Goal: Communication & Community: Answer question/provide support

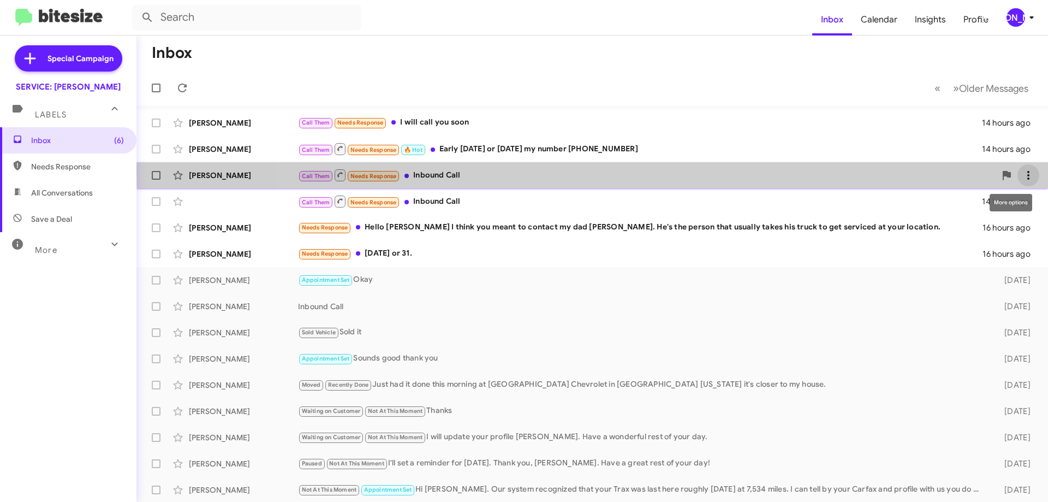
click at [1022, 171] on icon at bounding box center [1028, 175] width 13 height 13
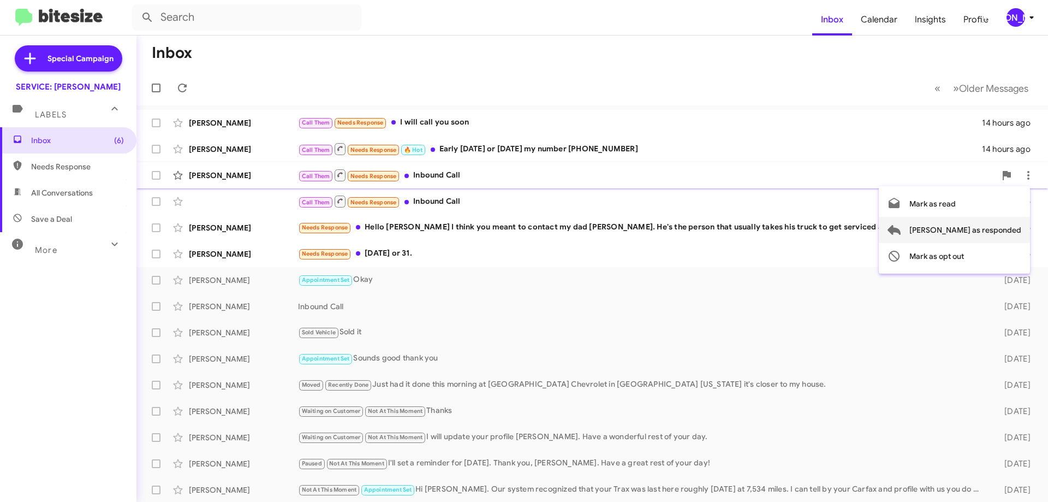
click at [1013, 231] on span "[PERSON_NAME] as responded" at bounding box center [965, 230] width 112 height 26
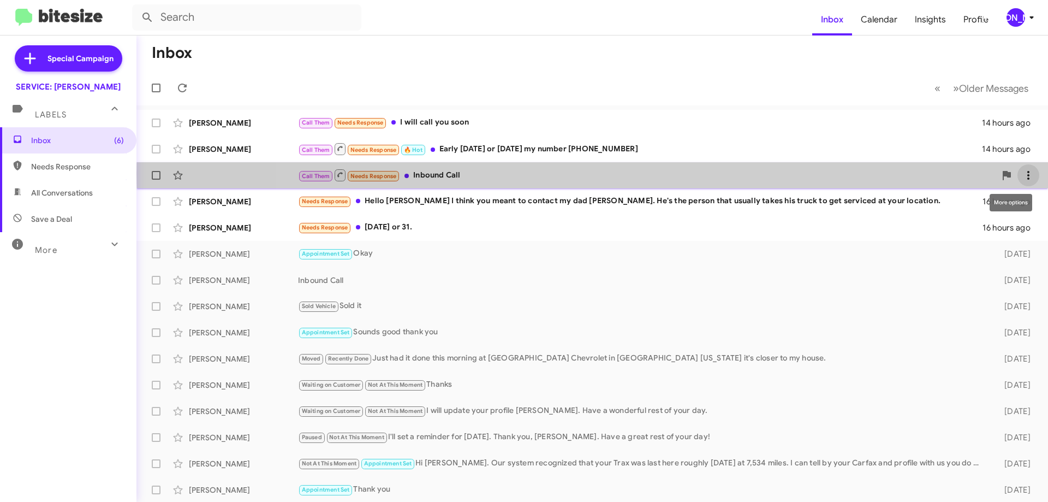
click at [1022, 174] on icon at bounding box center [1028, 175] width 13 height 13
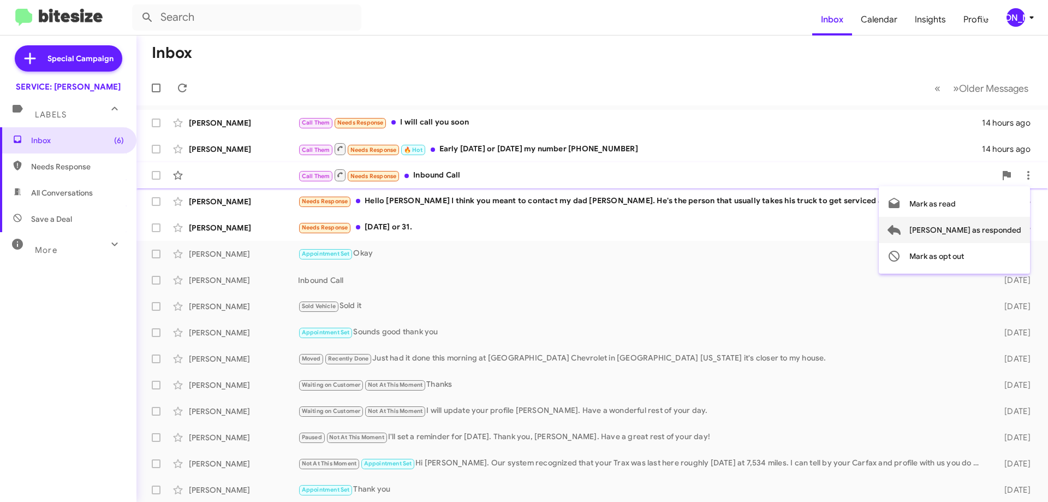
click at [994, 226] on span "[PERSON_NAME] as responded" at bounding box center [965, 230] width 112 height 26
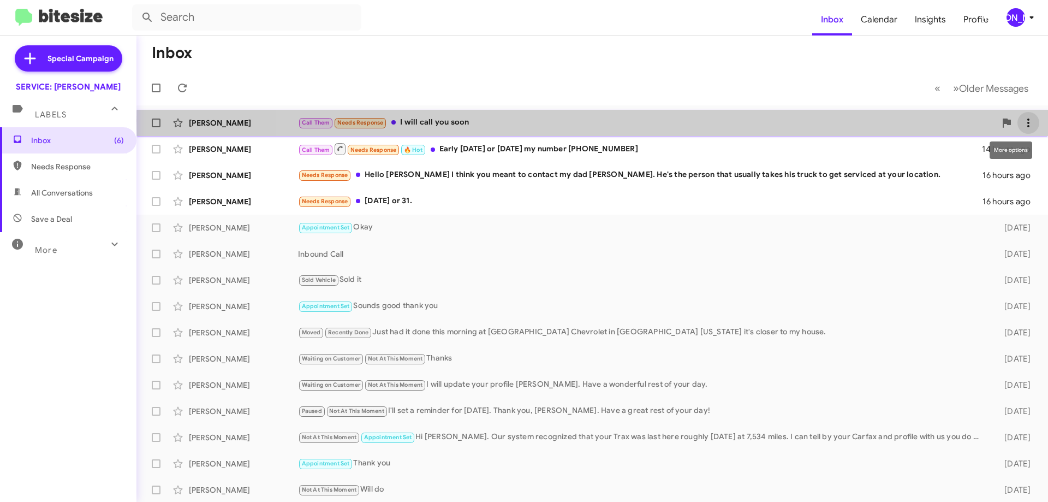
click at [1027, 120] on icon at bounding box center [1028, 122] width 2 height 9
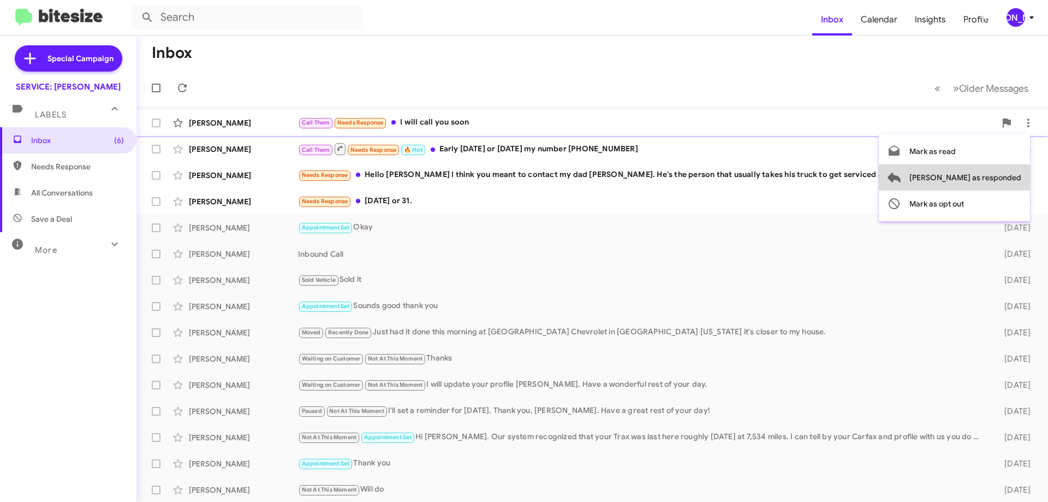
click at [1011, 176] on span "[PERSON_NAME] as responded" at bounding box center [965, 177] width 112 height 26
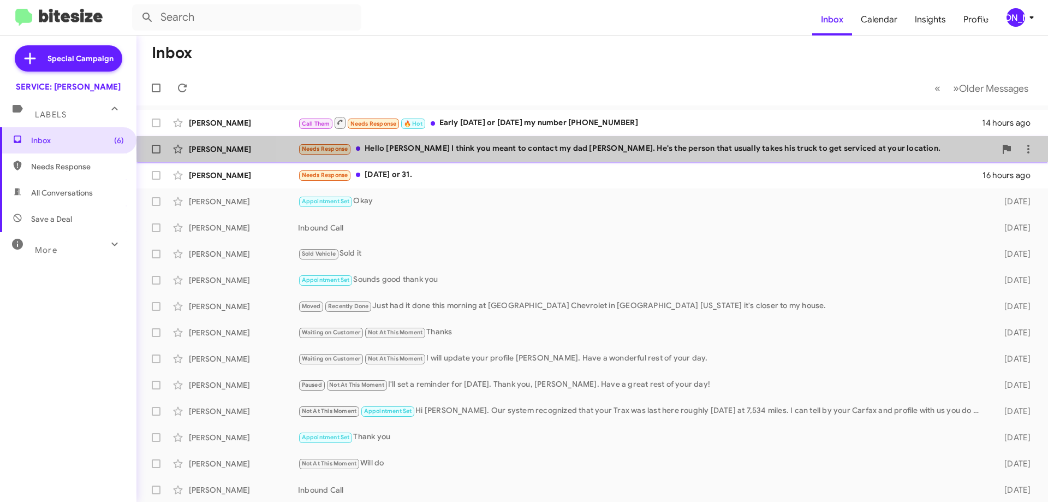
click at [708, 150] on div "Needs Response Hello [PERSON_NAME] I think you meant to contact my dad [PERSON_…" at bounding box center [646, 148] width 697 height 13
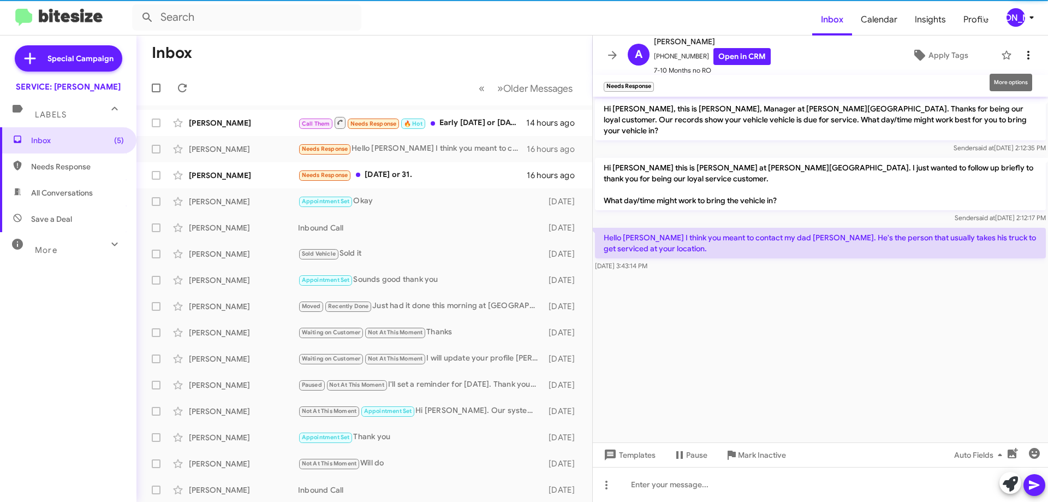
click at [1017, 52] on span at bounding box center [1028, 55] width 22 height 13
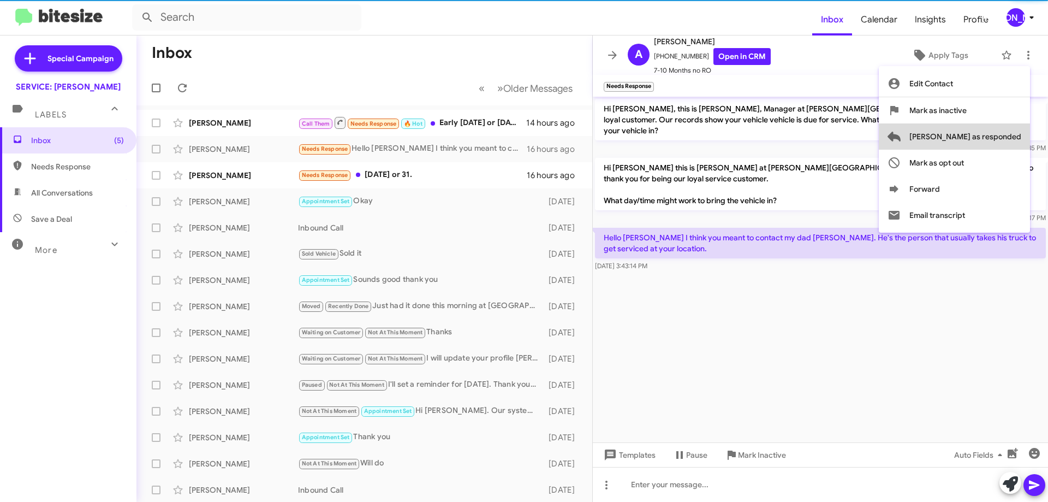
click at [1004, 134] on span "[PERSON_NAME] as responded" at bounding box center [965, 136] width 112 height 26
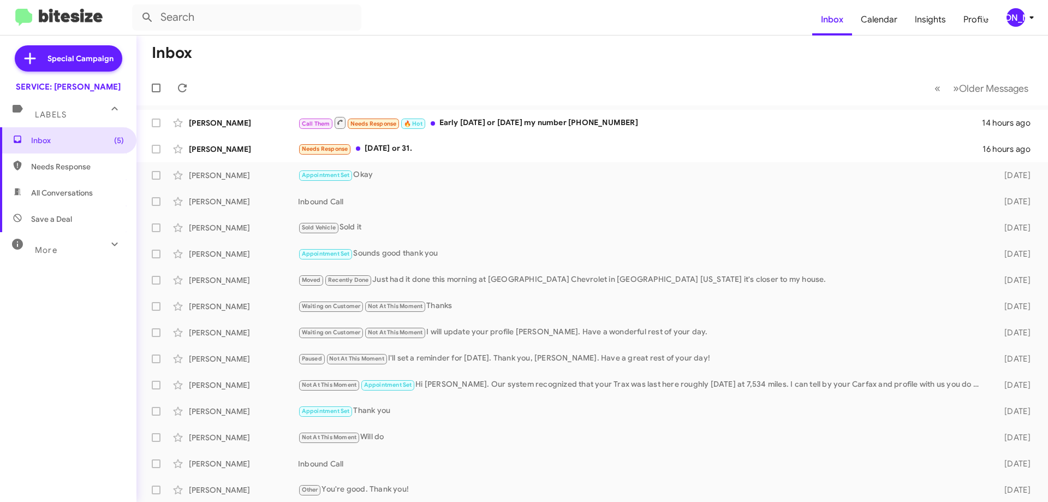
click at [71, 190] on span "All Conversations" at bounding box center [62, 192] width 62 height 11
type input "in:all-conversations"
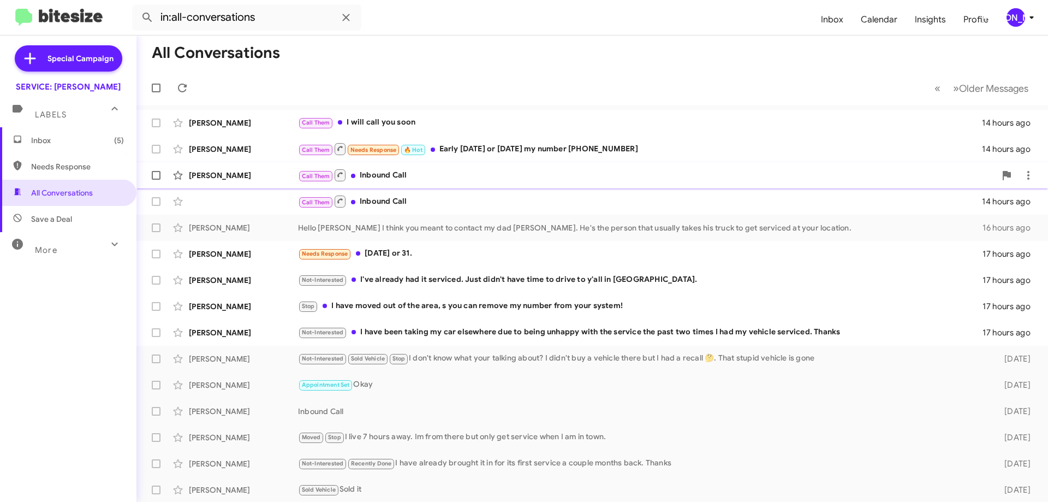
click at [856, 172] on div "Call Them Inbound Call" at bounding box center [646, 175] width 697 height 14
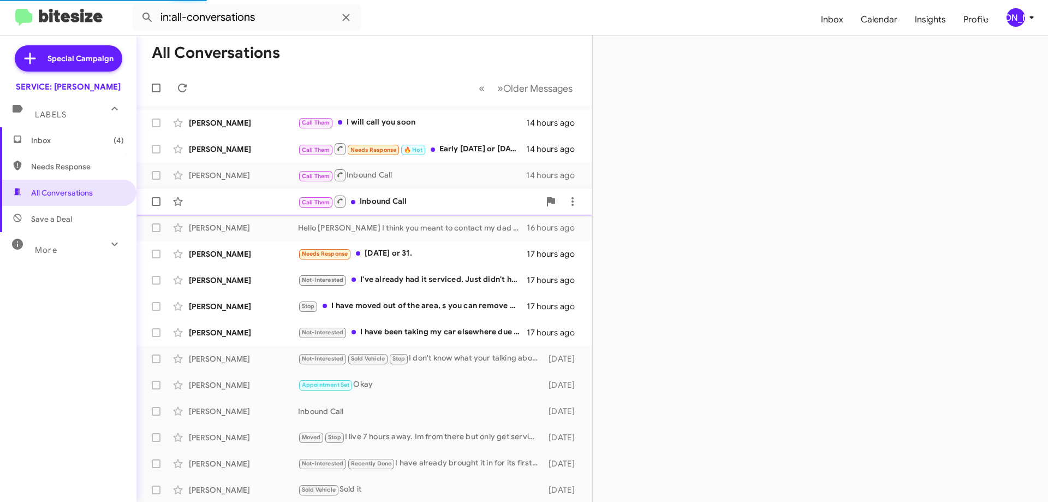
click at [414, 197] on div "Call Them Inbound Call" at bounding box center [419, 201] width 242 height 14
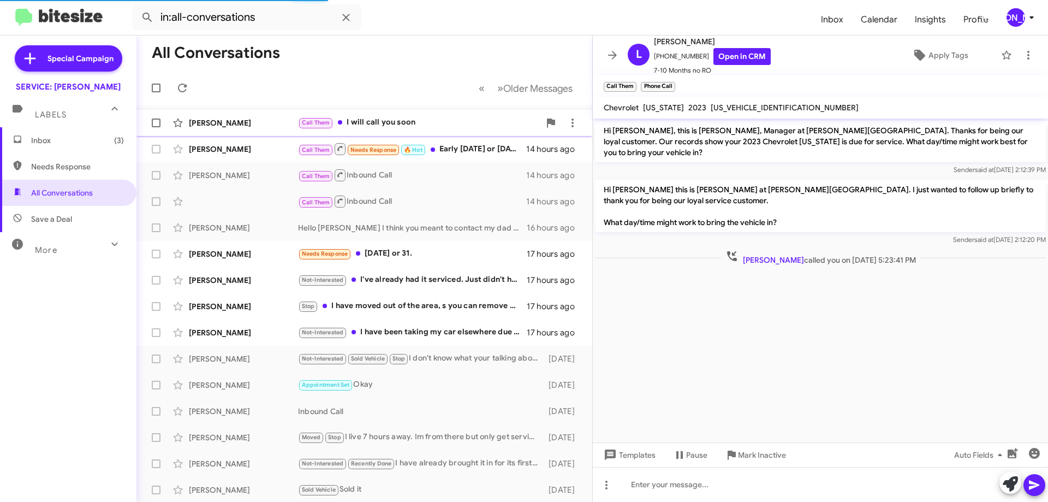
click at [448, 118] on div "Call Them I will call you soon" at bounding box center [419, 122] width 242 height 13
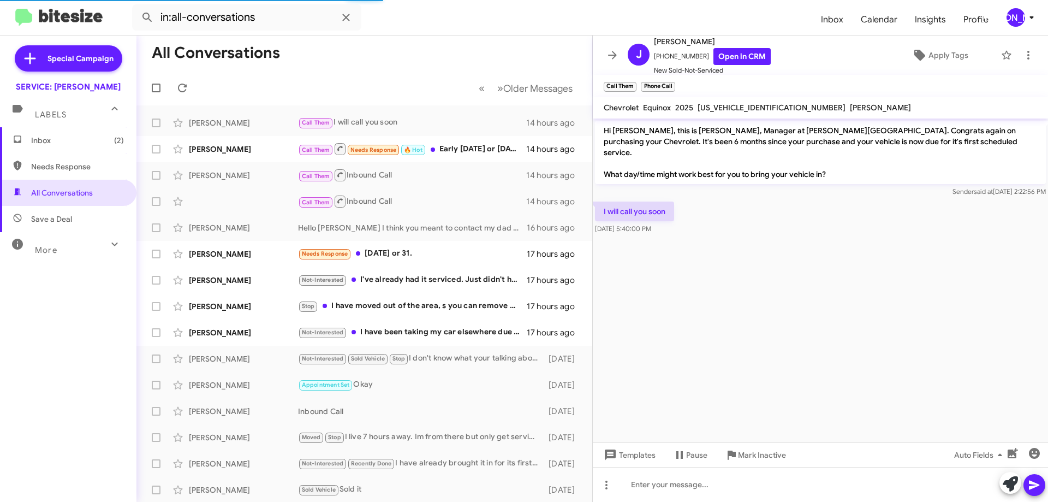
click at [1030, 60] on mat-toolbar "[PERSON_NAME] [PHONE_NUMBER] Open in CRM New Sold-Not-Serviced Apply Tags" at bounding box center [820, 54] width 455 height 39
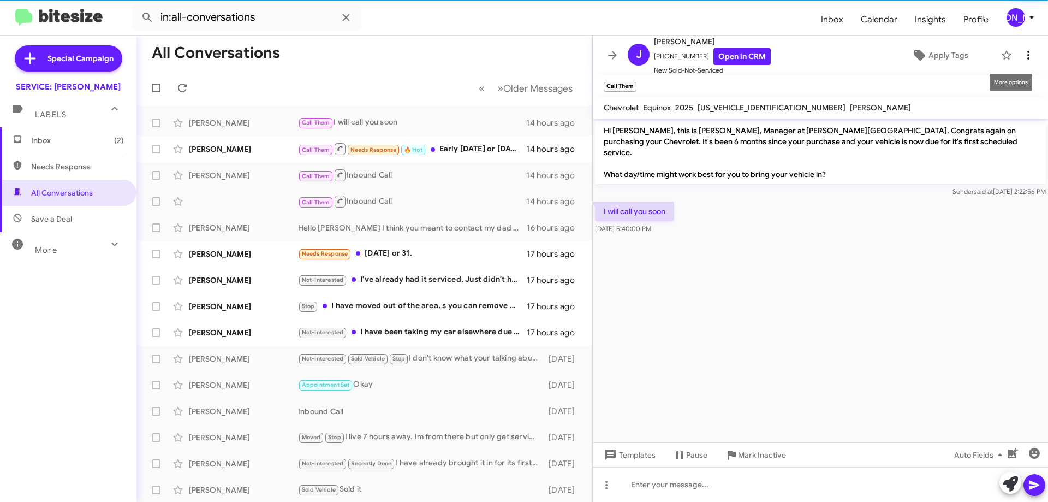
click at [1026, 59] on span at bounding box center [1028, 55] width 22 height 13
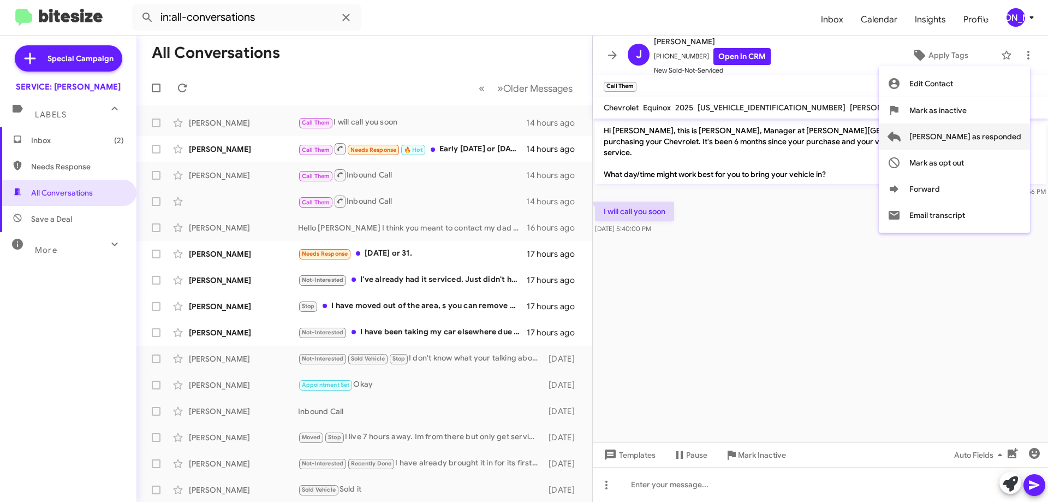
click at [1008, 135] on span "[PERSON_NAME] as responded" at bounding box center [965, 136] width 112 height 26
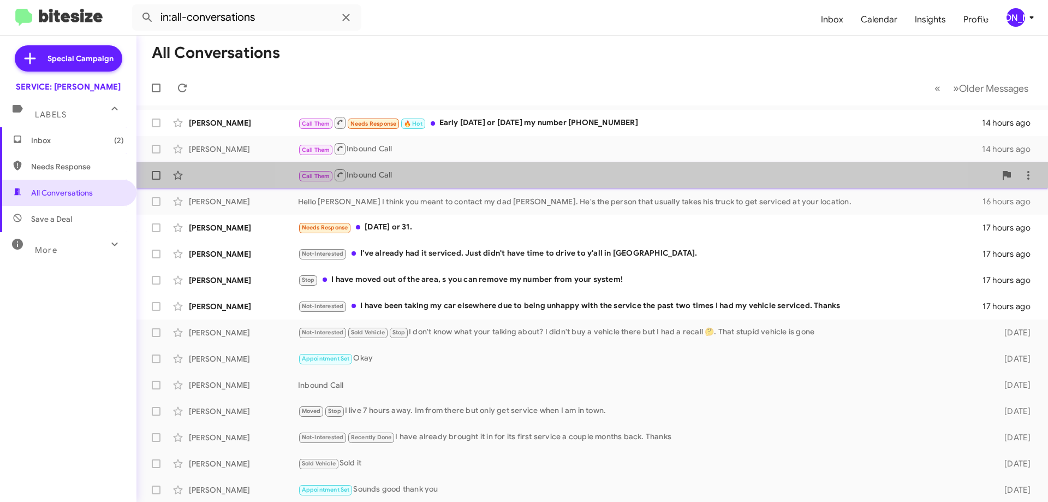
click at [602, 168] on div "Call Them Inbound Call 14 hours ago" at bounding box center [592, 175] width 894 height 22
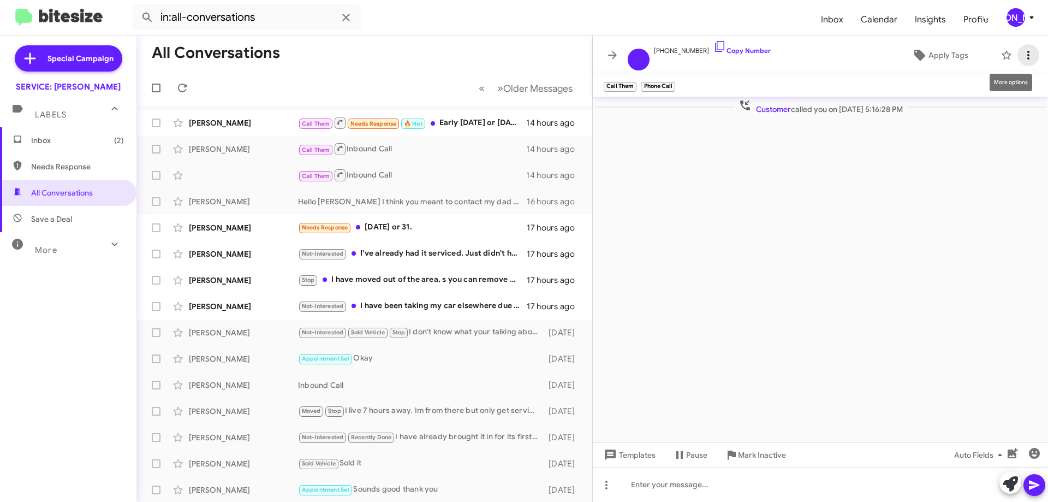
click at [1031, 51] on icon at bounding box center [1028, 55] width 13 height 13
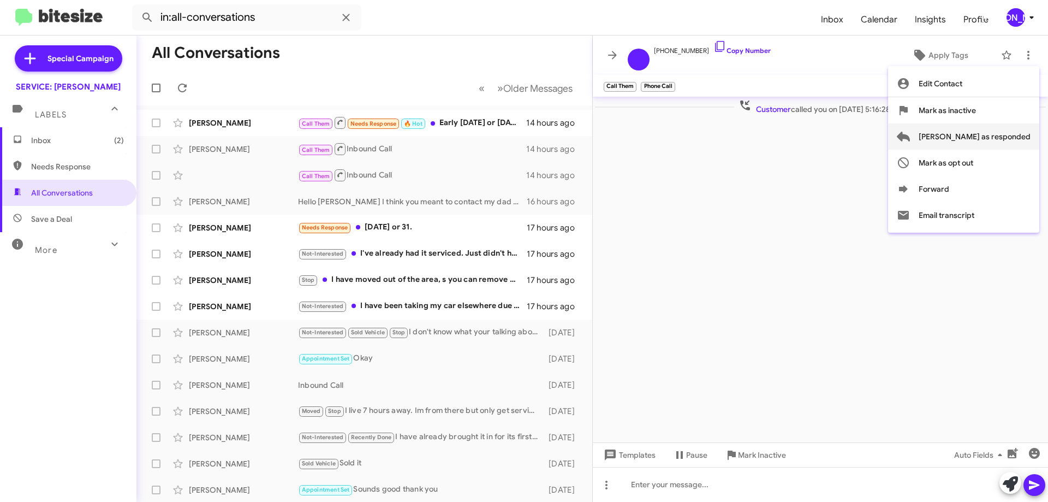
click at [1019, 132] on span "[PERSON_NAME] as responded" at bounding box center [974, 136] width 112 height 26
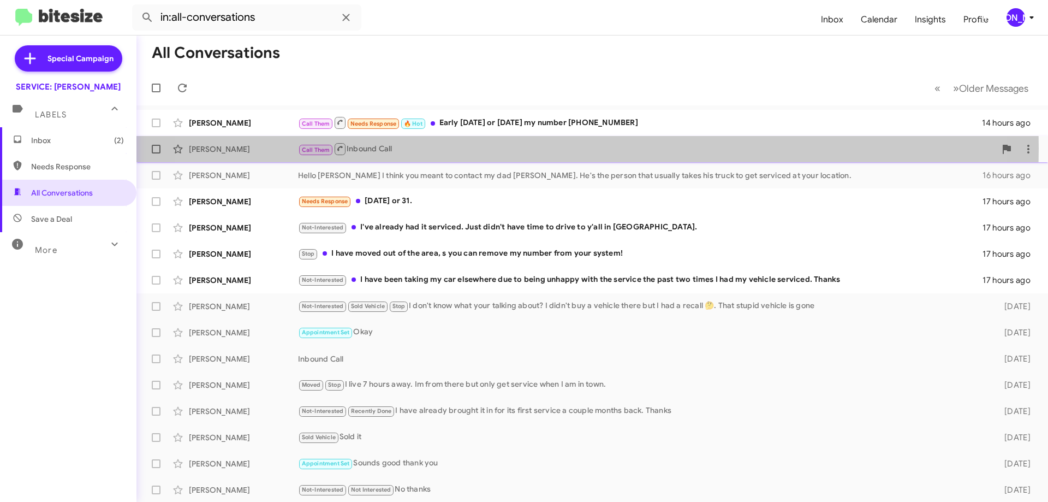
click at [537, 148] on div "Call Them Inbound Call" at bounding box center [646, 149] width 697 height 14
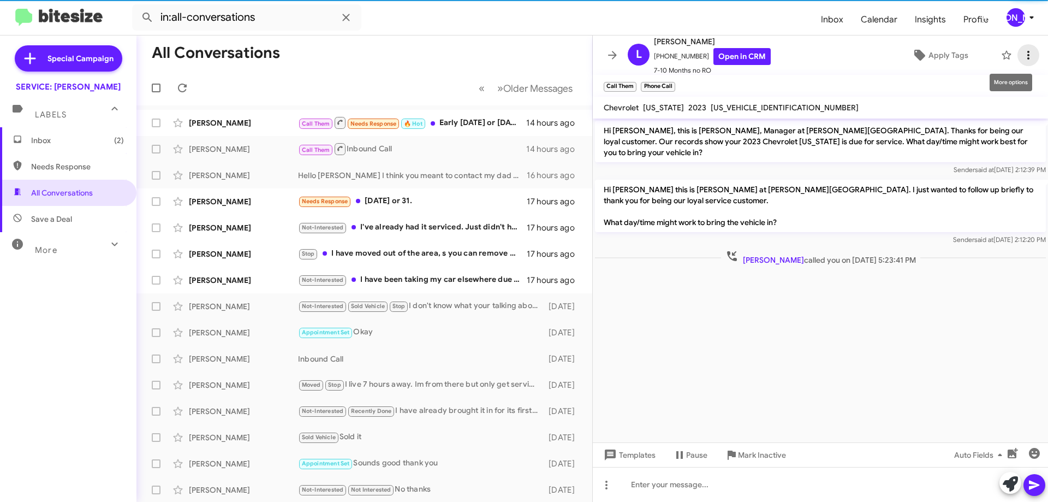
drag, startPoint x: 1026, startPoint y: 56, endPoint x: 1018, endPoint y: 58, distance: 7.8
click at [1018, 58] on span at bounding box center [1028, 55] width 22 height 13
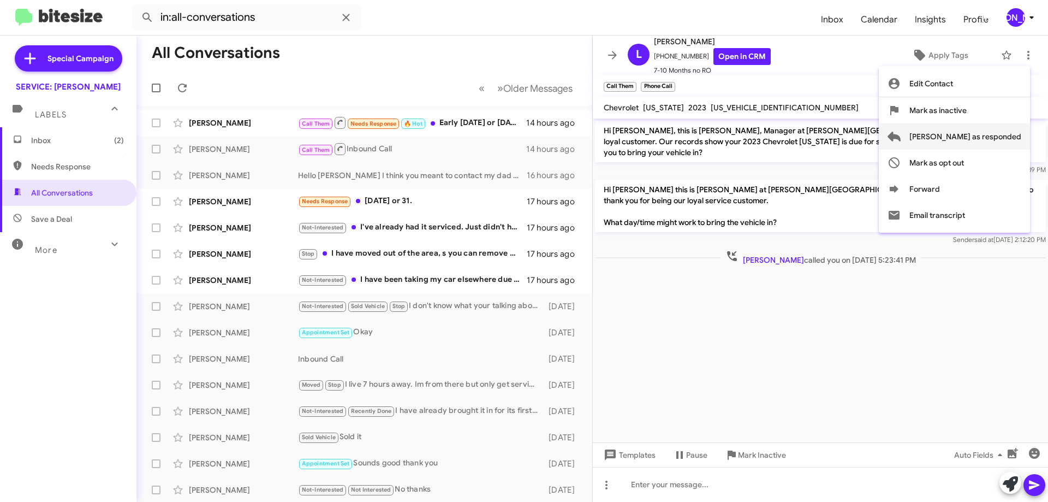
click at [1006, 139] on span "[PERSON_NAME] as responded" at bounding box center [965, 136] width 112 height 26
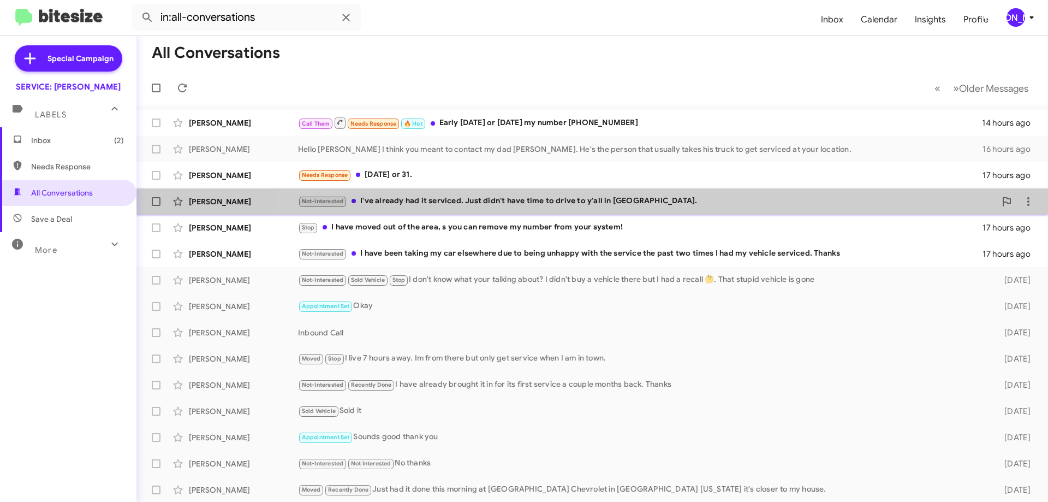
click at [726, 198] on div "Not-Interested I've already had it serviced. Just didn't have time to drive to …" at bounding box center [646, 201] width 697 height 13
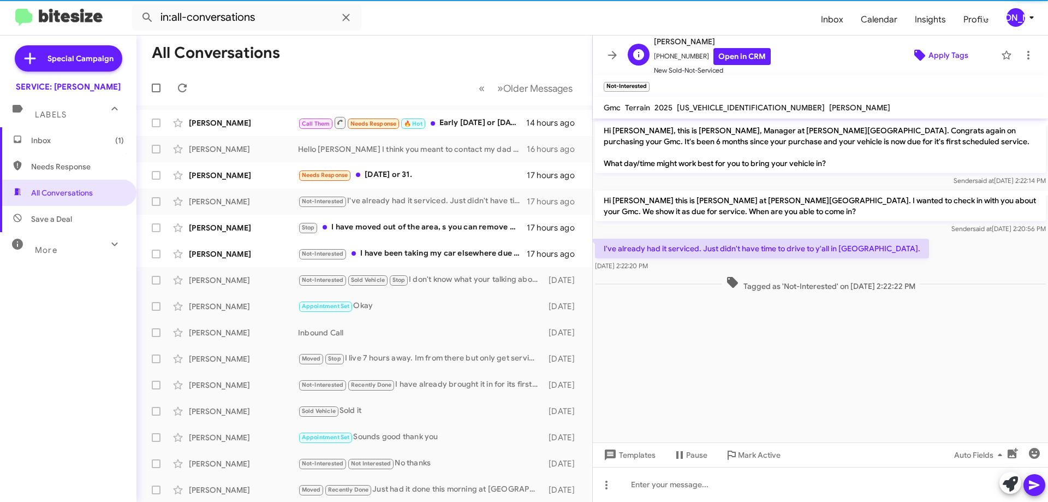
click at [948, 53] on span "Apply Tags" at bounding box center [948, 55] width 40 height 20
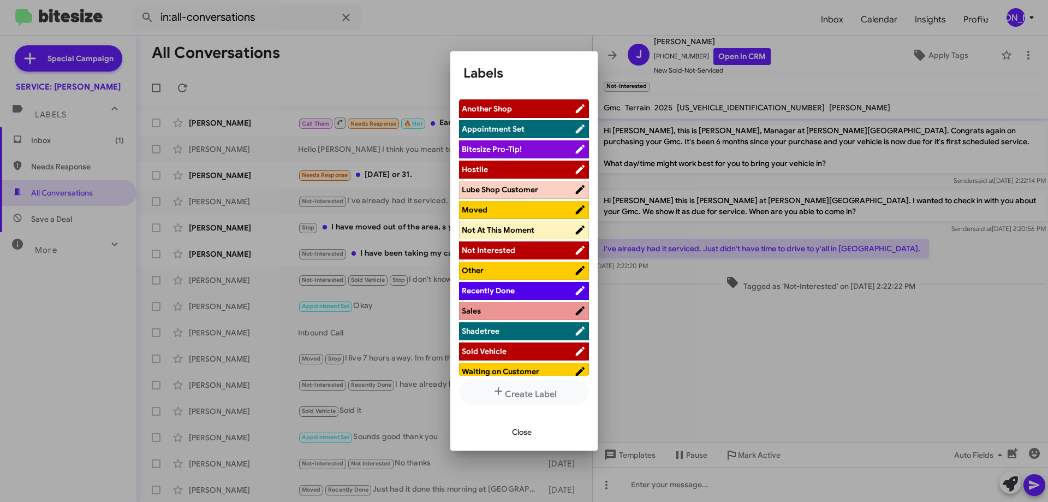
drag, startPoint x: 533, startPoint y: 286, endPoint x: 538, endPoint y: 283, distance: 5.9
click at [533, 286] on span "Recently Done" at bounding box center [518, 290] width 112 height 11
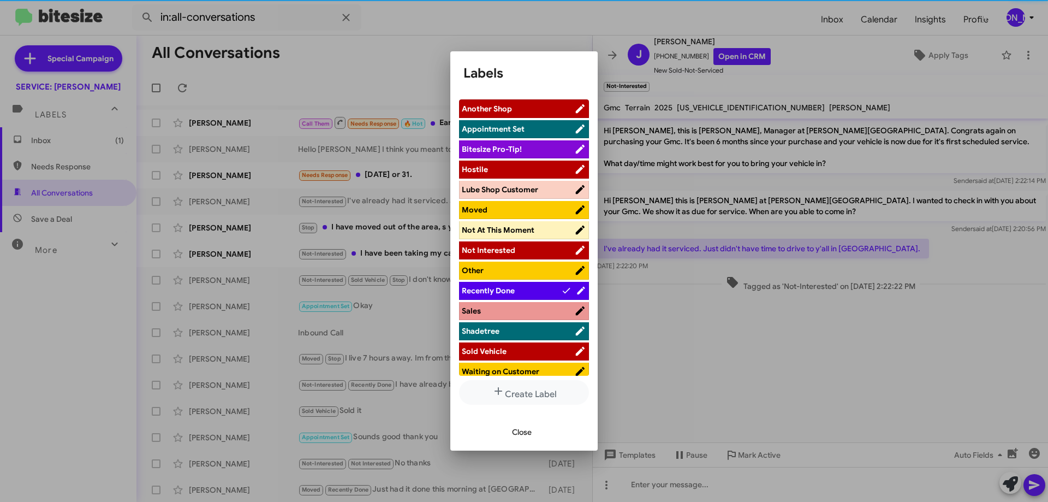
click at [525, 432] on span "Close" at bounding box center [522, 432] width 20 height 20
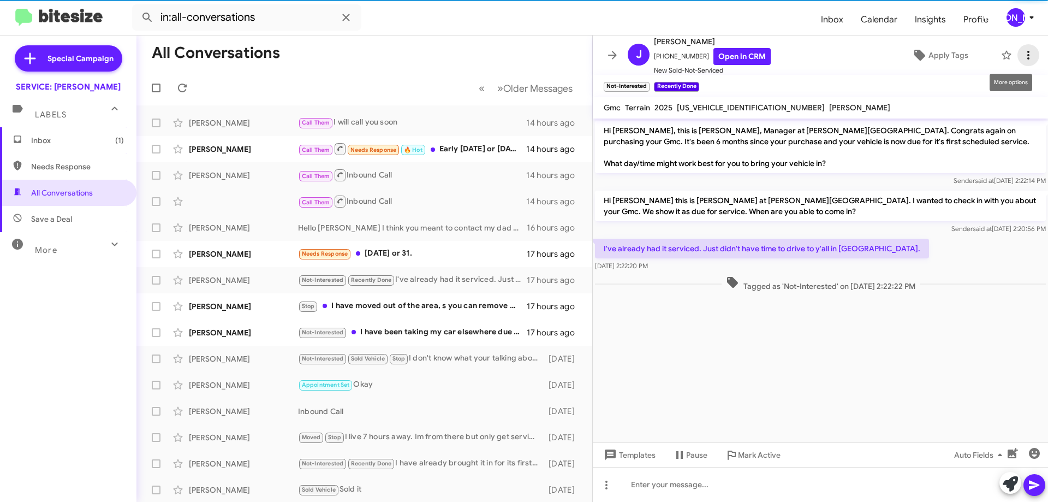
click at [1028, 52] on span at bounding box center [1028, 55] width 22 height 13
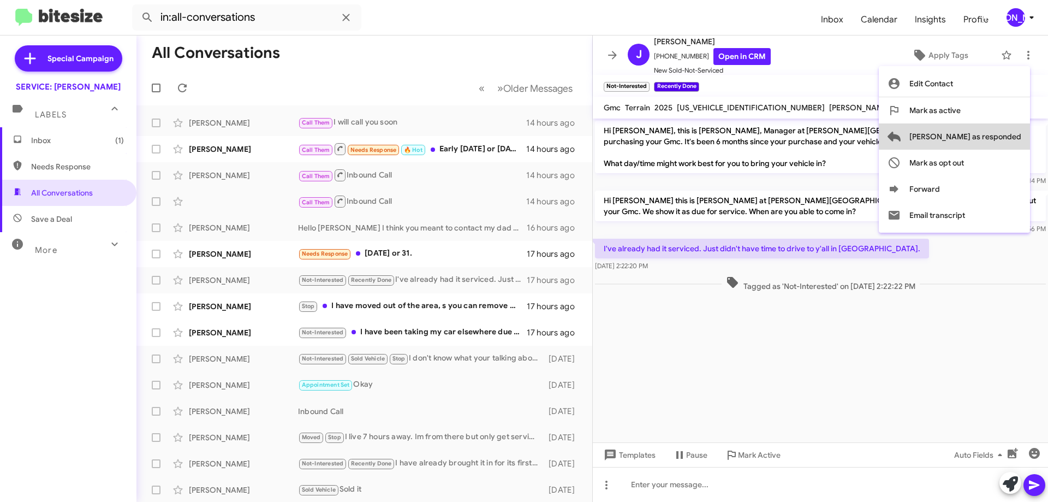
click at [1000, 130] on span "[PERSON_NAME] as responded" at bounding box center [965, 136] width 112 height 26
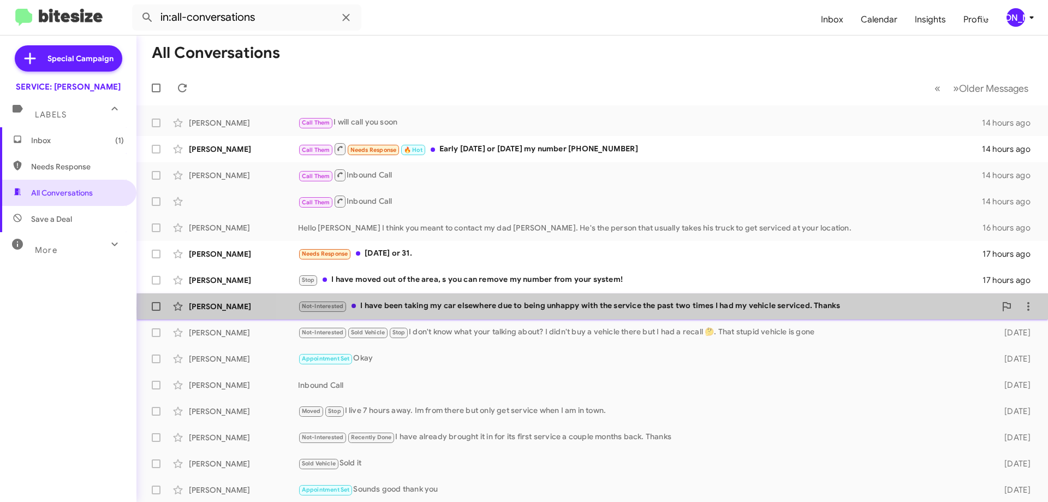
click at [716, 308] on div "Not-Interested I have been taking my car elsewhere due to being unhappy with th…" at bounding box center [646, 306] width 697 height 13
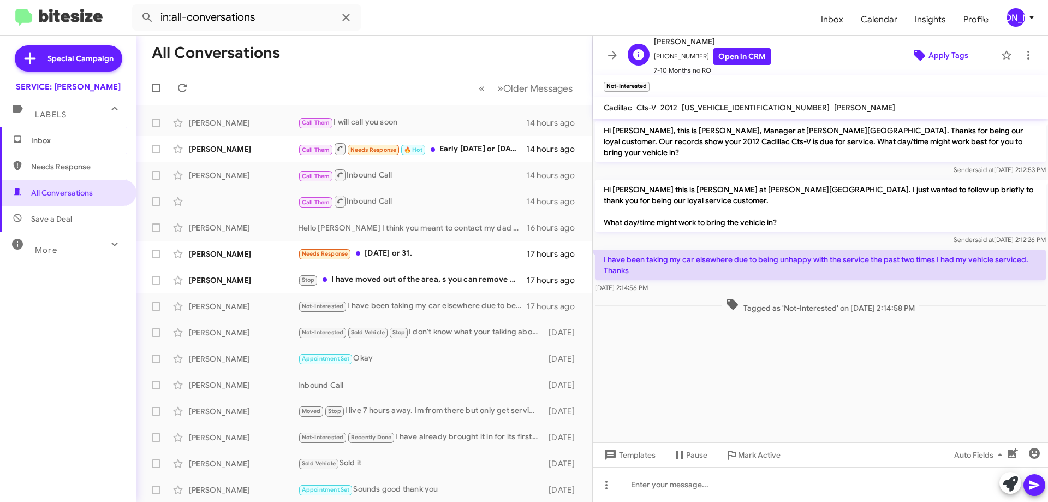
click at [947, 54] on span "Apply Tags" at bounding box center [948, 55] width 40 height 20
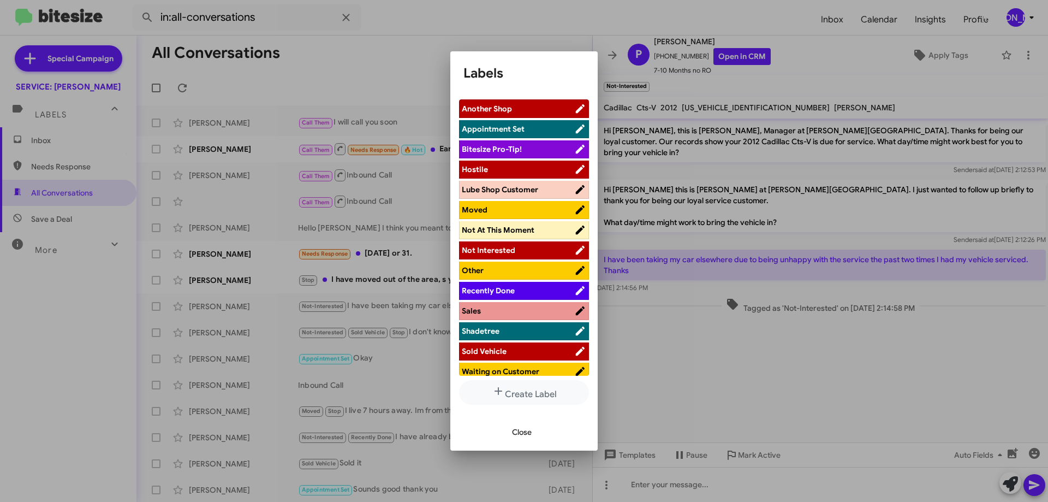
click at [505, 169] on span "Hostile" at bounding box center [518, 169] width 112 height 11
click at [516, 246] on span "Not Interested" at bounding box center [518, 249] width 112 height 11
click at [523, 435] on span "Close" at bounding box center [522, 432] width 20 height 20
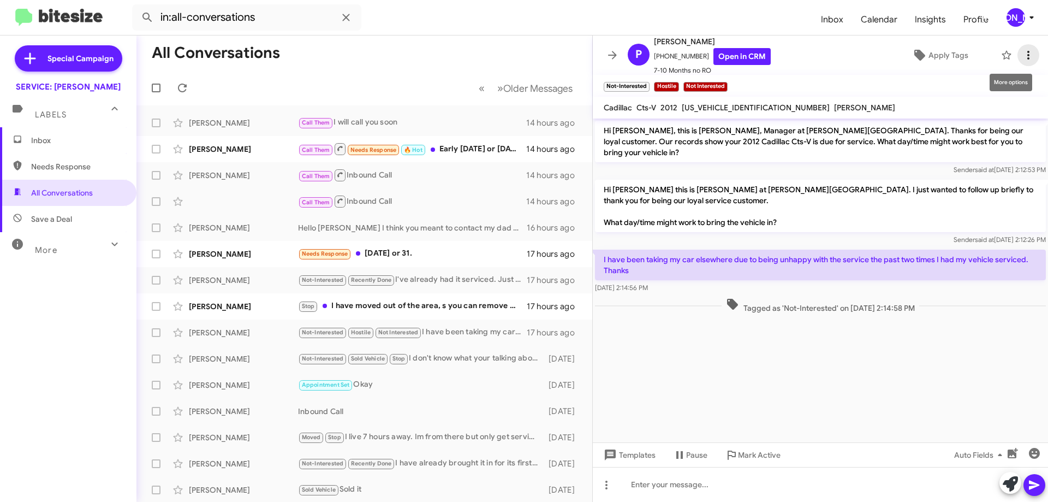
click at [1022, 54] on icon at bounding box center [1028, 55] width 13 height 13
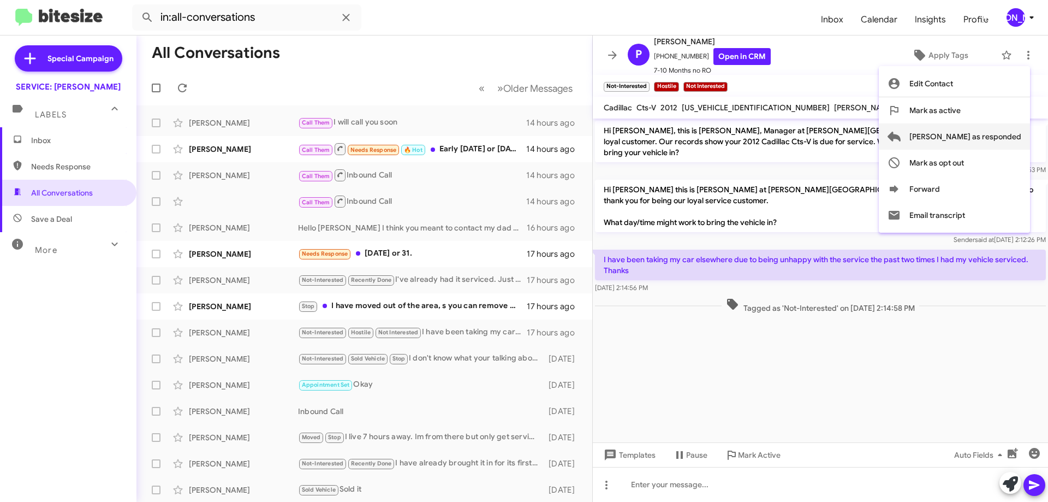
click at [987, 130] on span "[PERSON_NAME] as responded" at bounding box center [965, 136] width 112 height 26
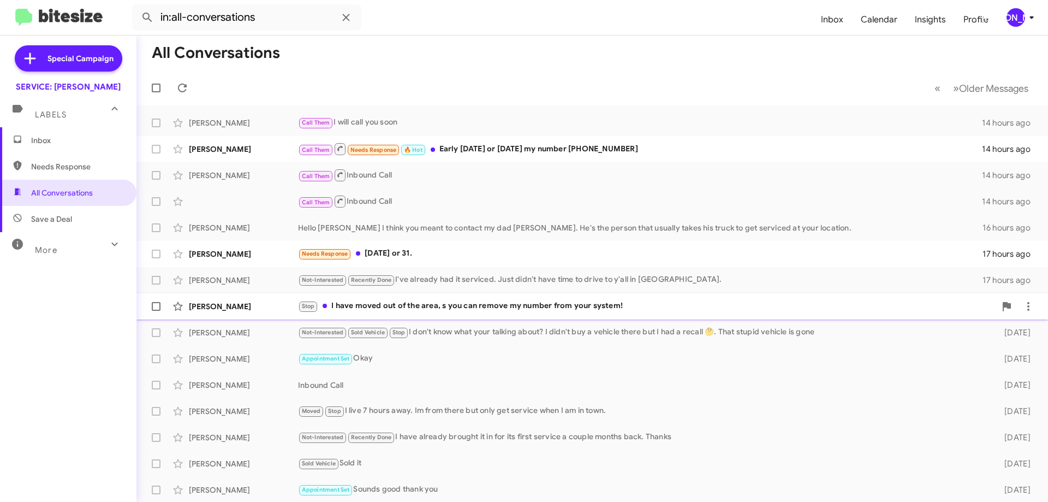
click at [566, 306] on div "Stop I have moved out of the area, s you can remove my number from your system!" at bounding box center [646, 306] width 697 height 13
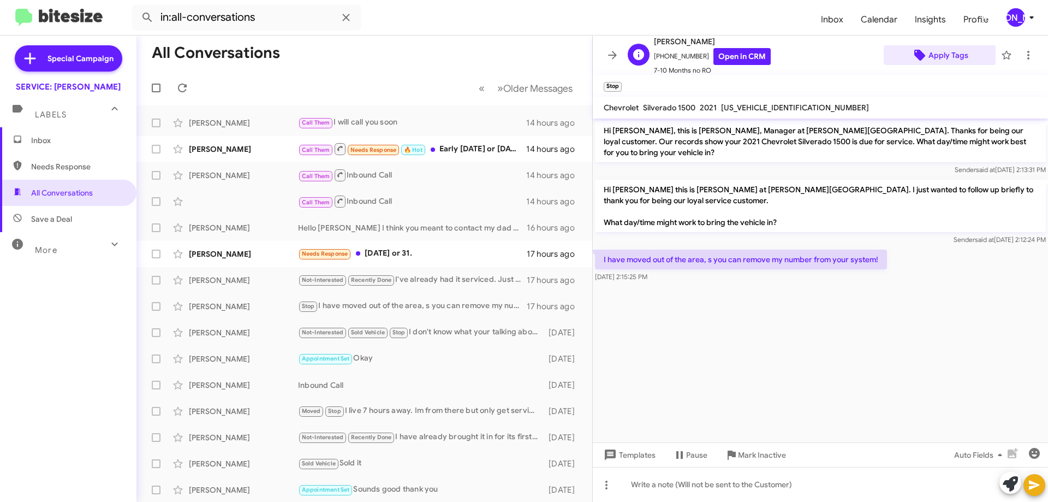
click at [942, 55] on span "Apply Tags" at bounding box center [948, 55] width 40 height 20
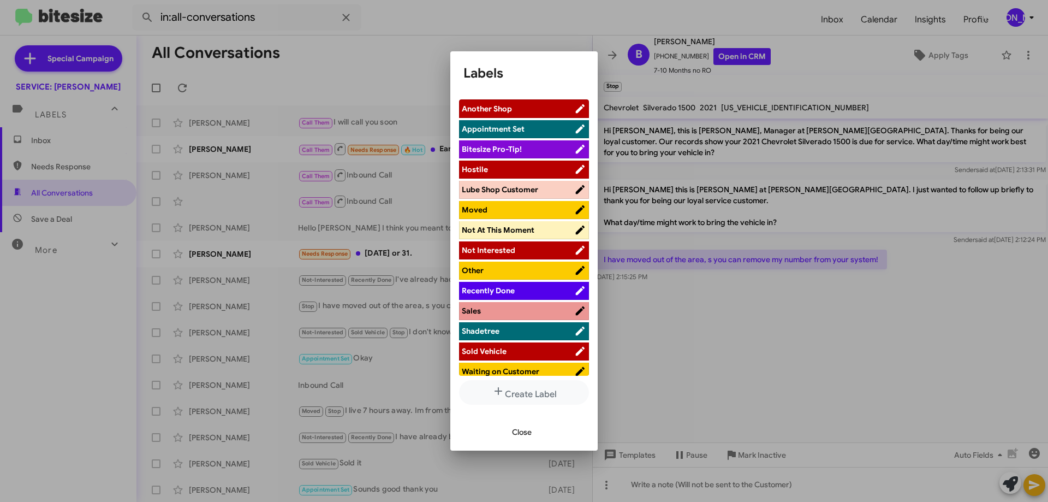
click at [508, 205] on span "Moved" at bounding box center [518, 209] width 112 height 11
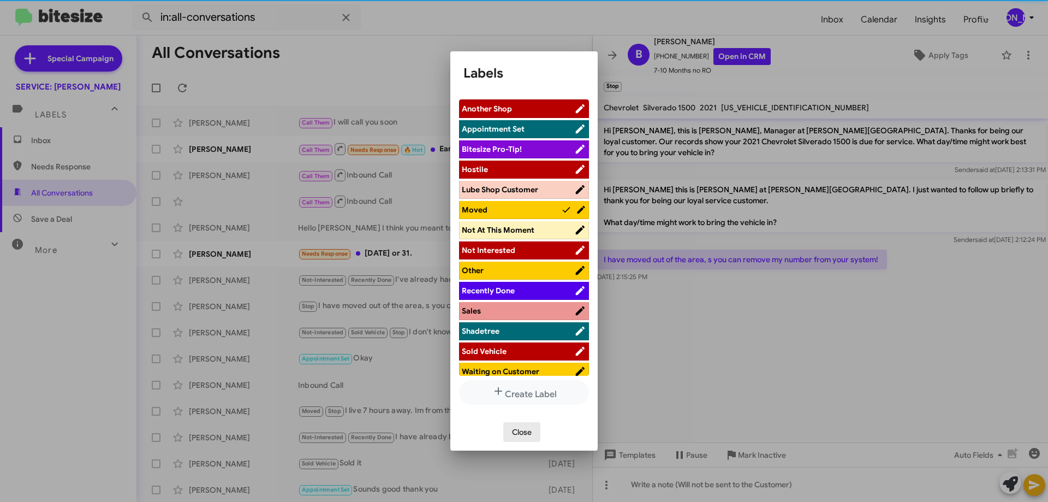
click at [520, 432] on span "Close" at bounding box center [522, 432] width 20 height 20
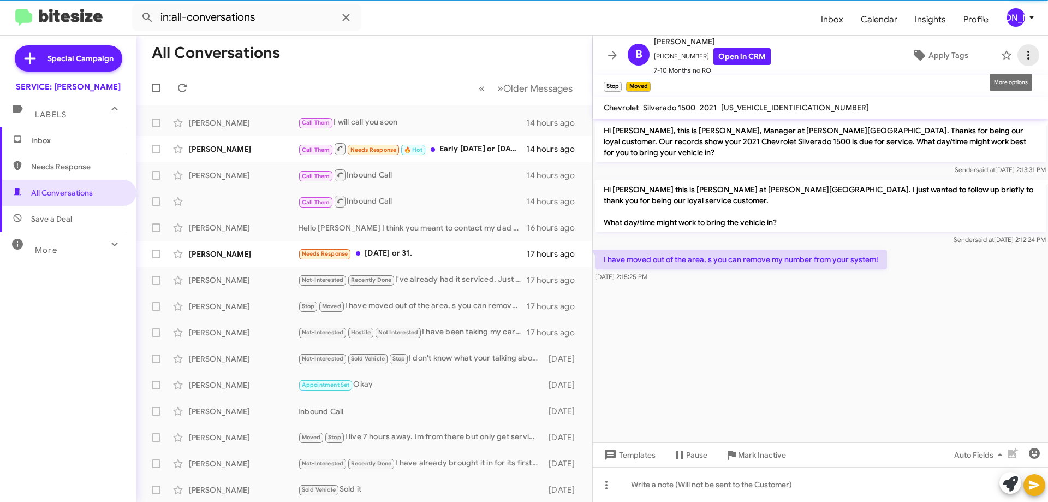
click at [1028, 53] on span at bounding box center [1028, 55] width 22 height 13
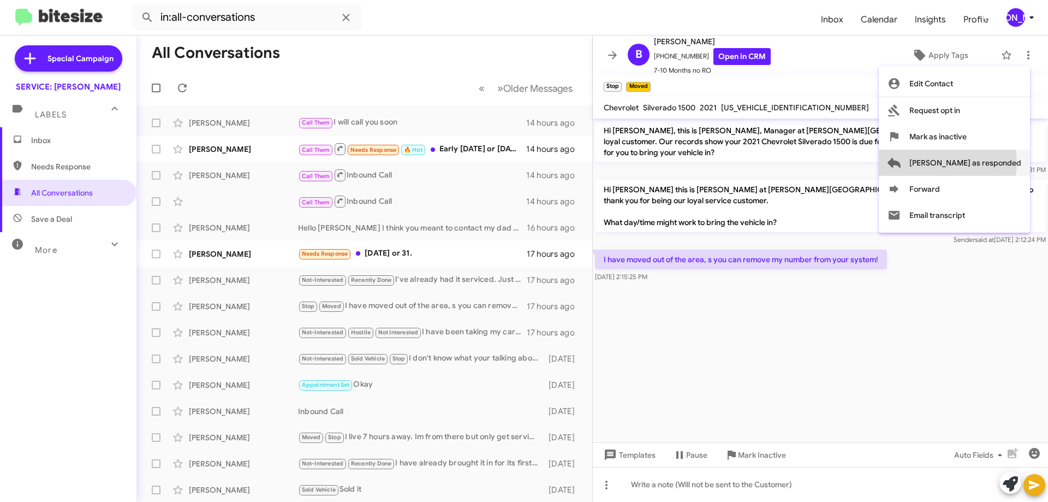
click at [991, 163] on span "[PERSON_NAME] as responded" at bounding box center [965, 163] width 112 height 26
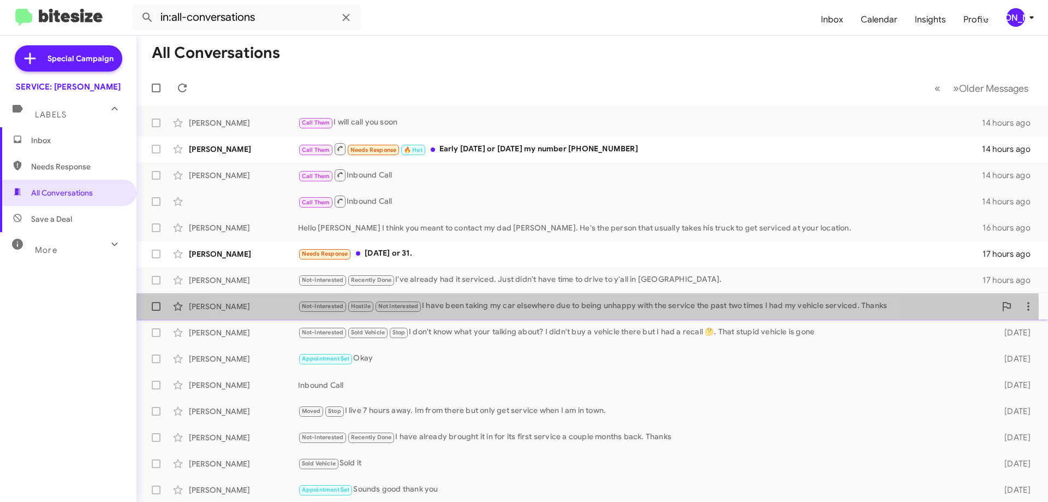
click at [552, 308] on div "Not-Interested Hostile Not Interested I have been taking my car elsewhere due t…" at bounding box center [646, 306] width 697 height 13
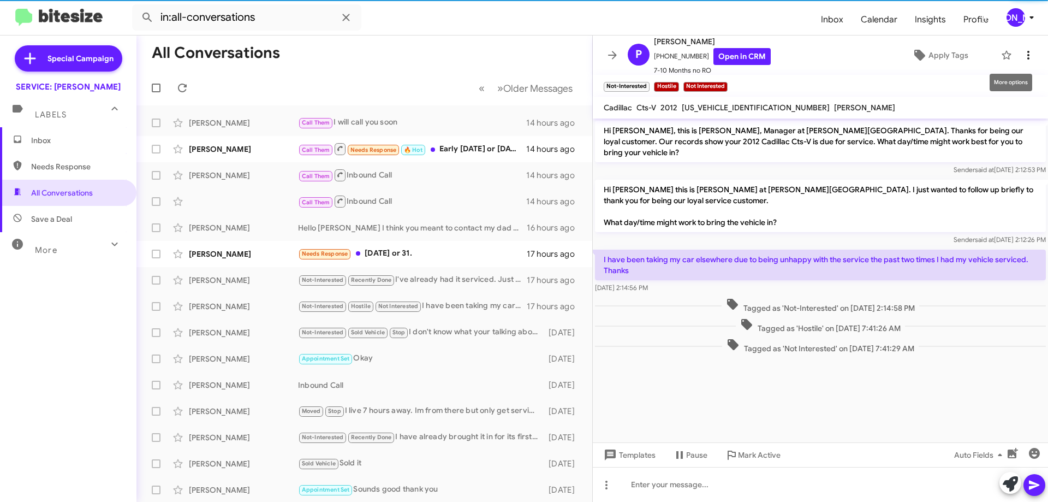
click at [1022, 52] on icon at bounding box center [1028, 55] width 13 height 13
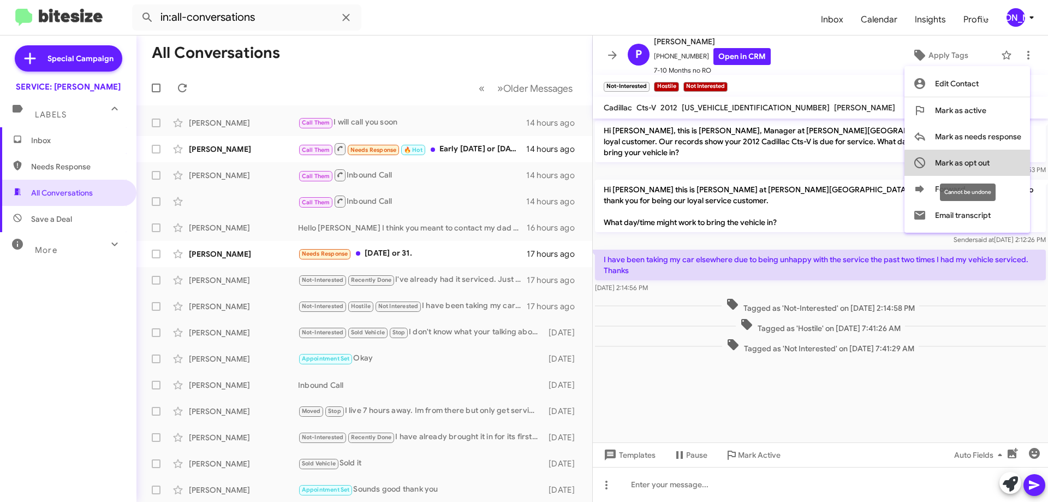
click at [980, 164] on span "Mark as opt out" at bounding box center [962, 163] width 55 height 26
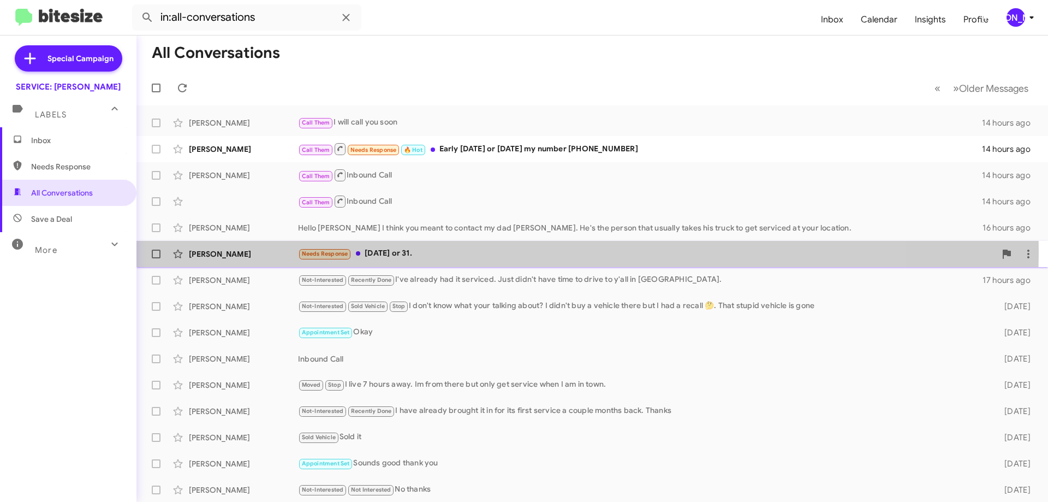
click at [417, 250] on div "Needs Response [DATE] or 31." at bounding box center [646, 253] width 697 height 13
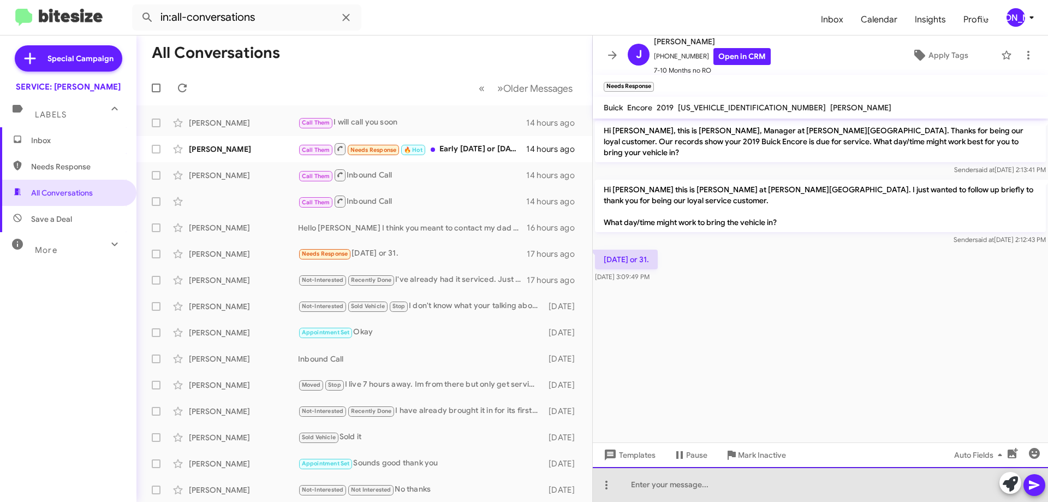
click at [739, 485] on div at bounding box center [820, 484] width 455 height 35
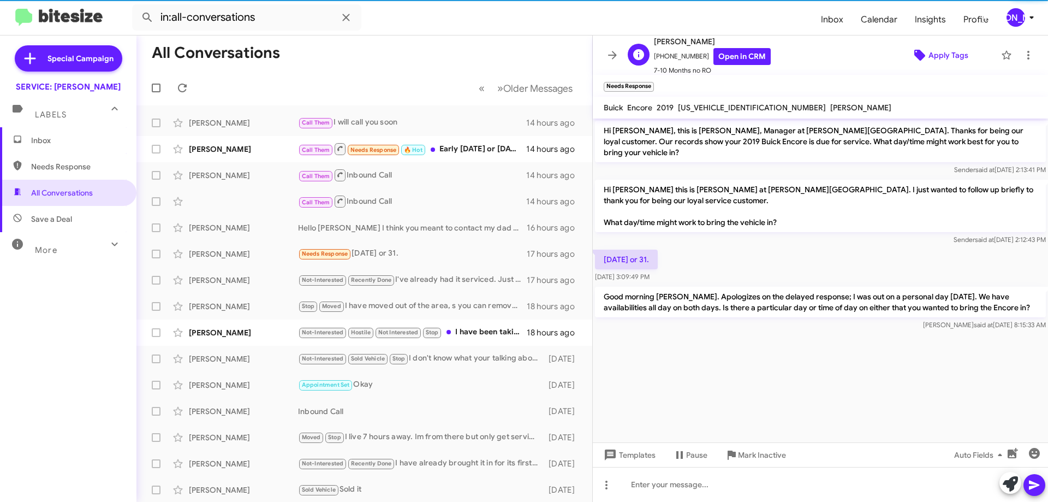
click at [938, 56] on span "Apply Tags" at bounding box center [948, 55] width 40 height 20
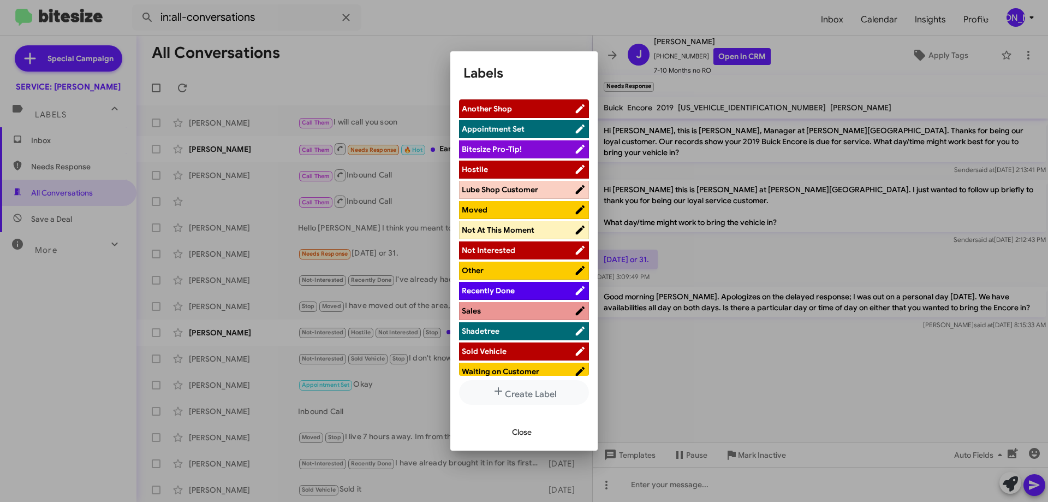
click at [510, 368] on span "Waiting on Customer" at bounding box center [500, 371] width 77 height 10
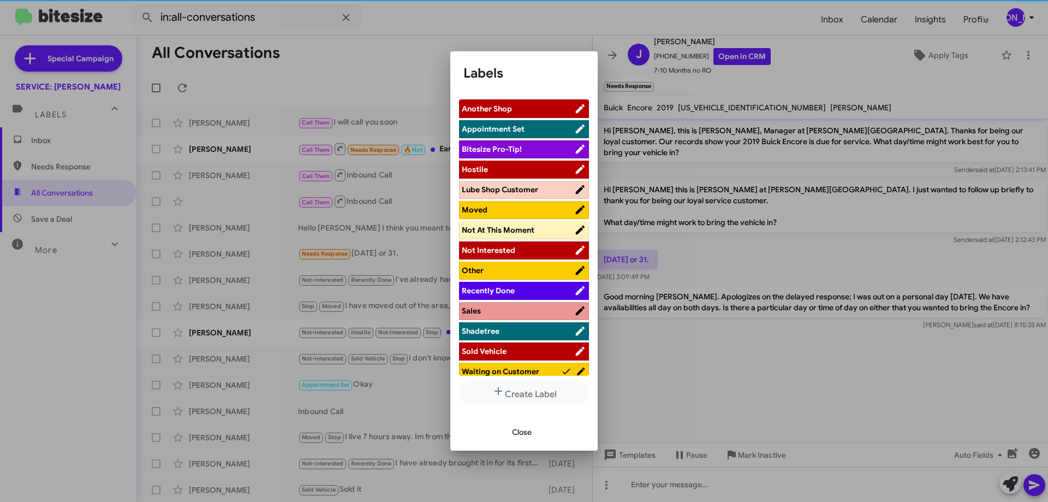
click at [527, 430] on span "Close" at bounding box center [522, 432] width 20 height 20
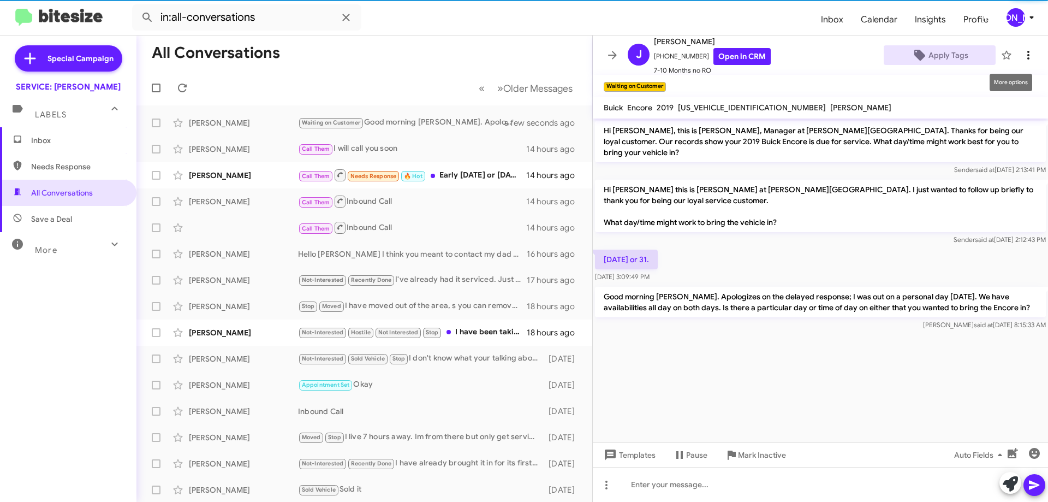
click at [1023, 50] on icon at bounding box center [1028, 55] width 13 height 13
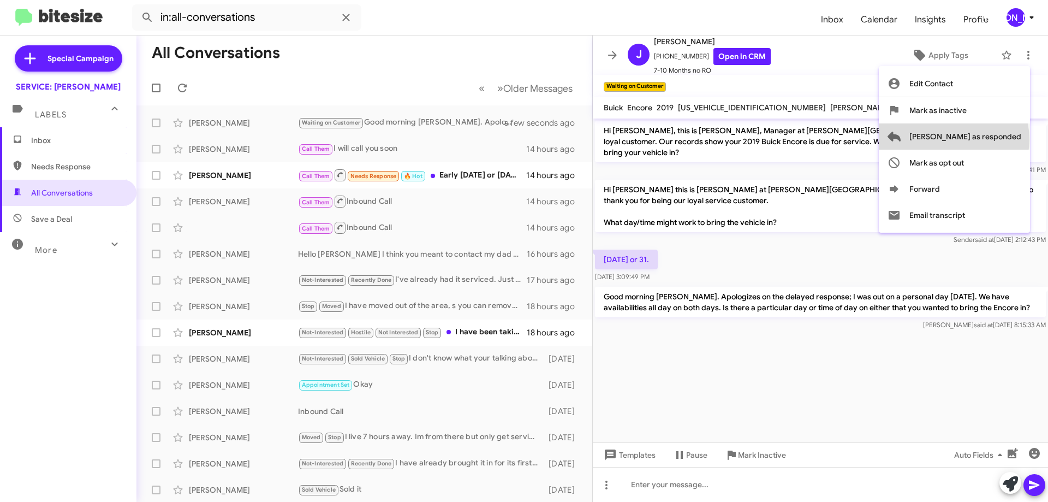
click at [997, 139] on span "[PERSON_NAME] as responded" at bounding box center [965, 136] width 112 height 26
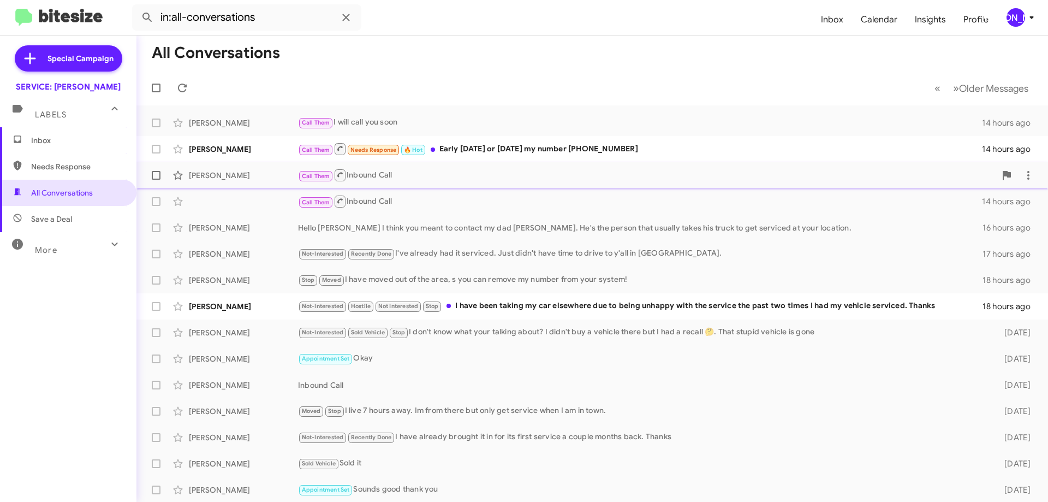
click at [434, 174] on div "Call Them Inbound Call" at bounding box center [646, 175] width 697 height 14
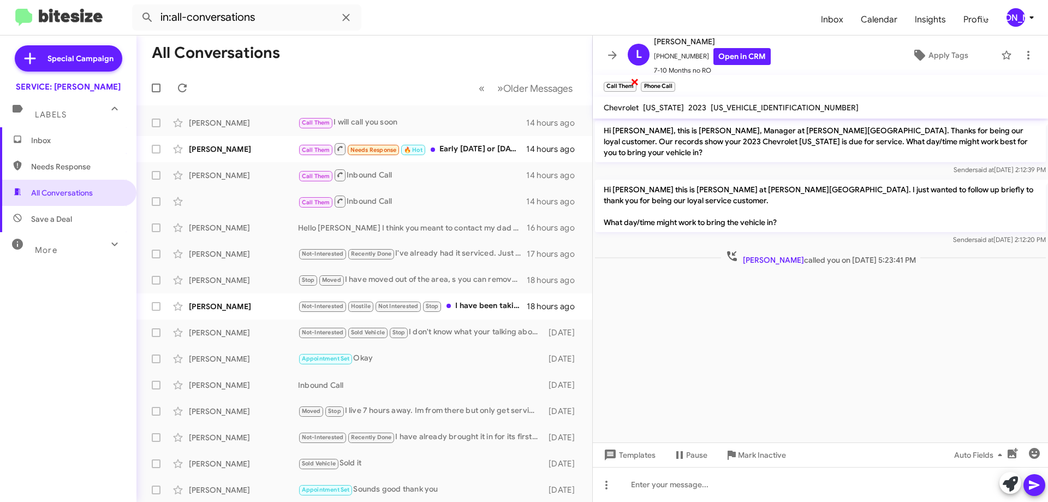
click at [633, 81] on span "×" at bounding box center [634, 81] width 9 height 13
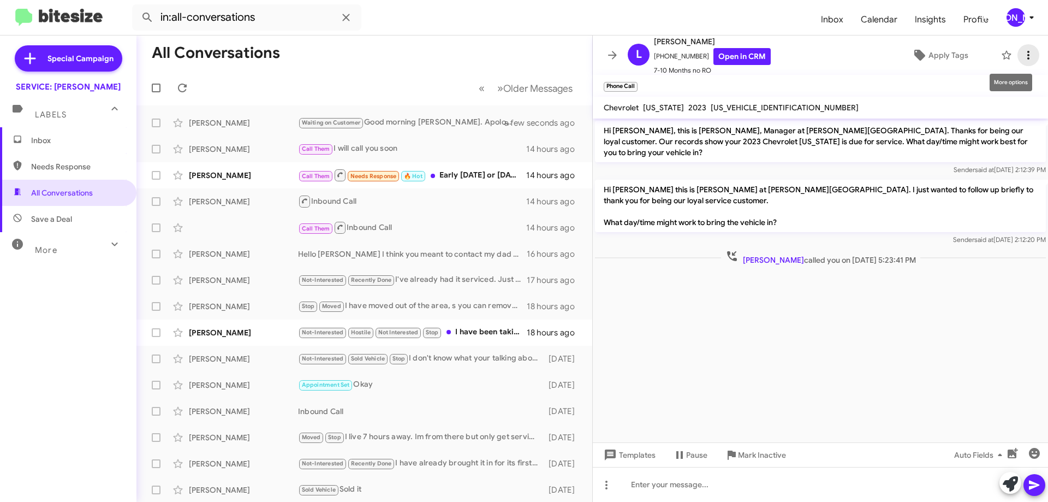
click at [1022, 55] on icon at bounding box center [1028, 55] width 13 height 13
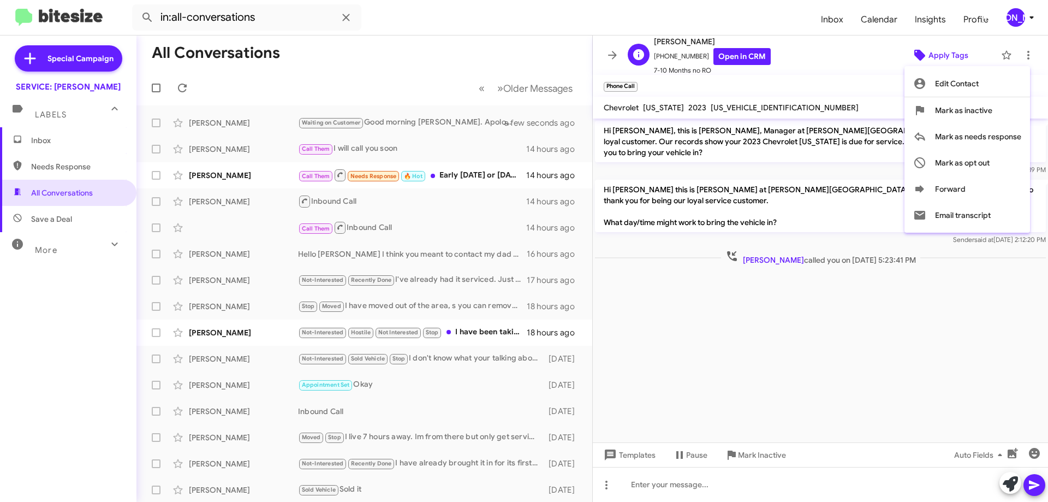
click at [916, 57] on div at bounding box center [524, 251] width 1048 height 502
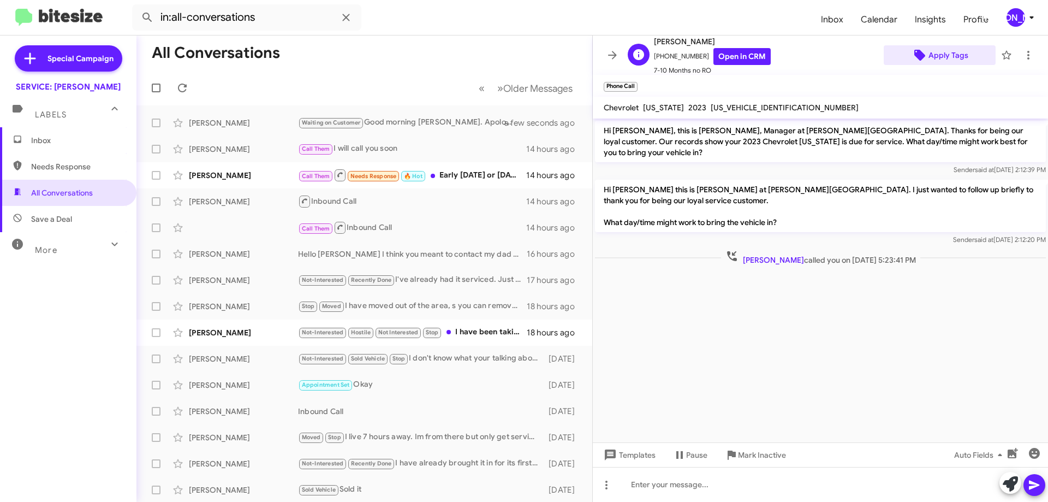
click at [939, 50] on span "Apply Tags" at bounding box center [948, 55] width 40 height 20
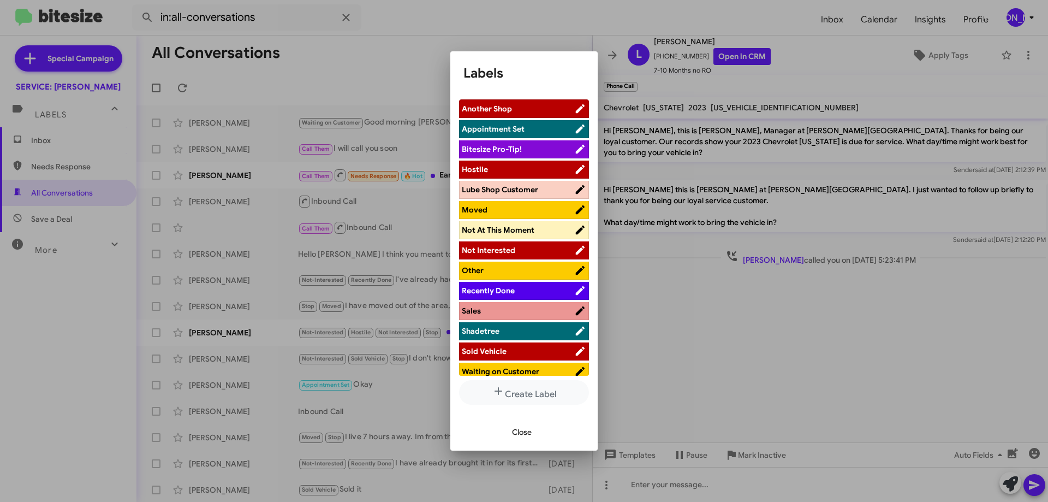
click at [511, 371] on span "Waiting on Customer" at bounding box center [500, 371] width 77 height 10
click at [521, 434] on span "Close" at bounding box center [522, 432] width 20 height 20
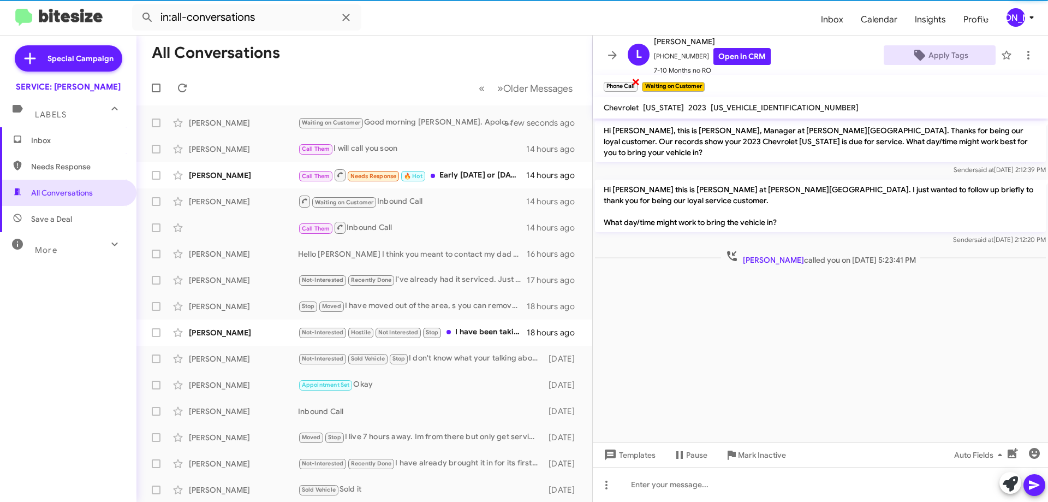
click at [633, 82] on span "×" at bounding box center [635, 81] width 9 height 13
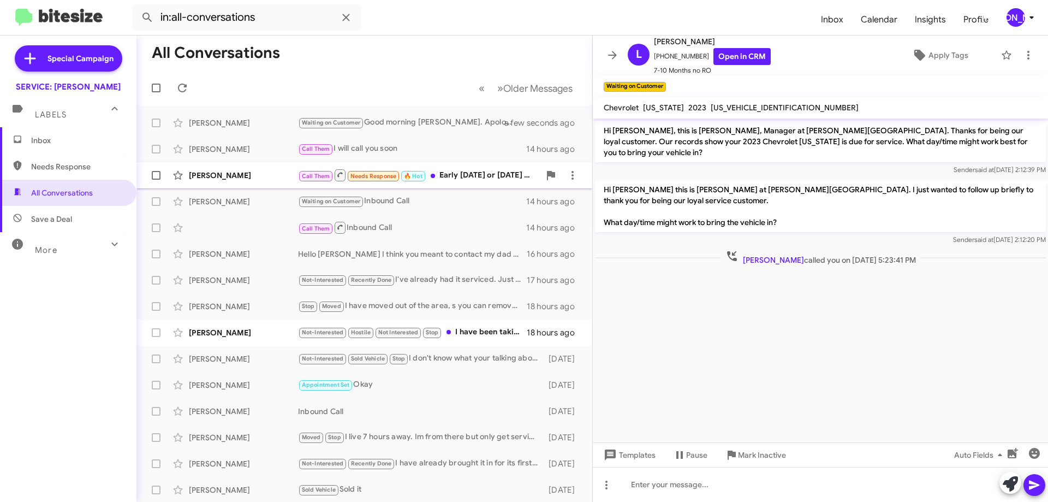
click at [468, 174] on div "Call Them Needs Response 🔥 Hot Early [DATE] or [DATE] my number [PHONE_NUMBER]" at bounding box center [419, 175] width 242 height 14
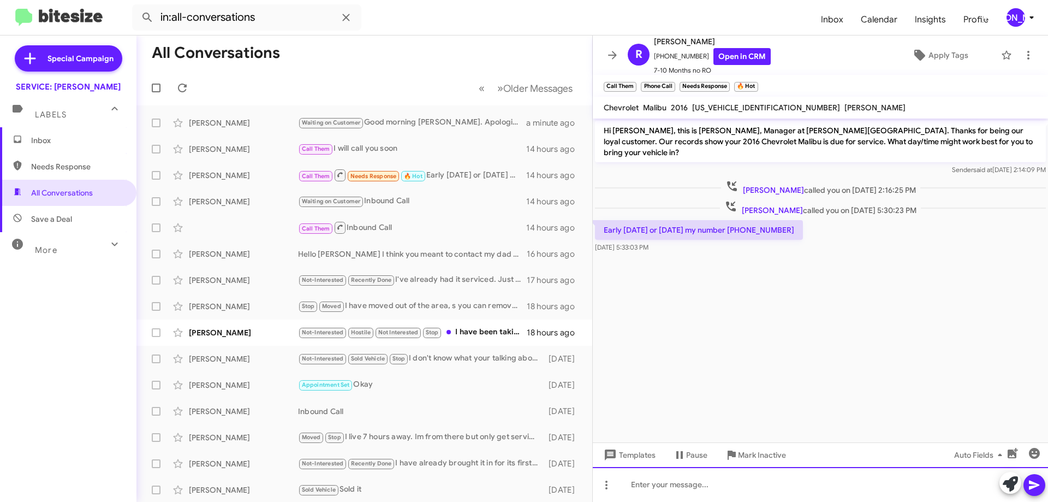
click at [673, 485] on div at bounding box center [820, 484] width 455 height 35
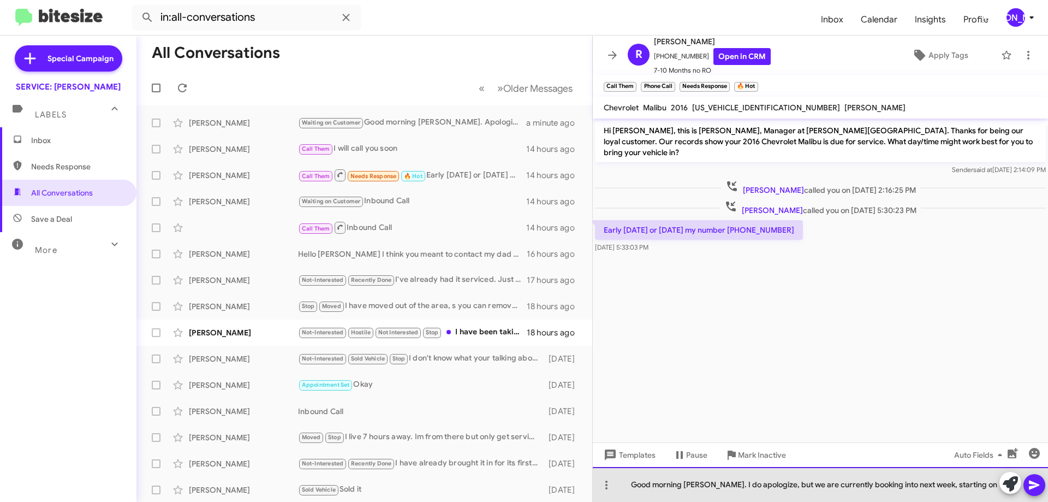
click at [970, 487] on div "Good morning [PERSON_NAME]. I do apologize, but we are currently booking into n…" at bounding box center [820, 484] width 455 height 35
drag, startPoint x: 972, startPoint y: 483, endPoint x: 927, endPoint y: 483, distance: 45.3
click at [927, 483] on div "Good morning [PERSON_NAME]. I do apologize, but we are currently booking into n…" at bounding box center [820, 484] width 455 height 35
click at [928, 488] on div "Good morning [PERSON_NAME]. I do apologize, but we are currently booking into n…" at bounding box center [820, 484] width 455 height 35
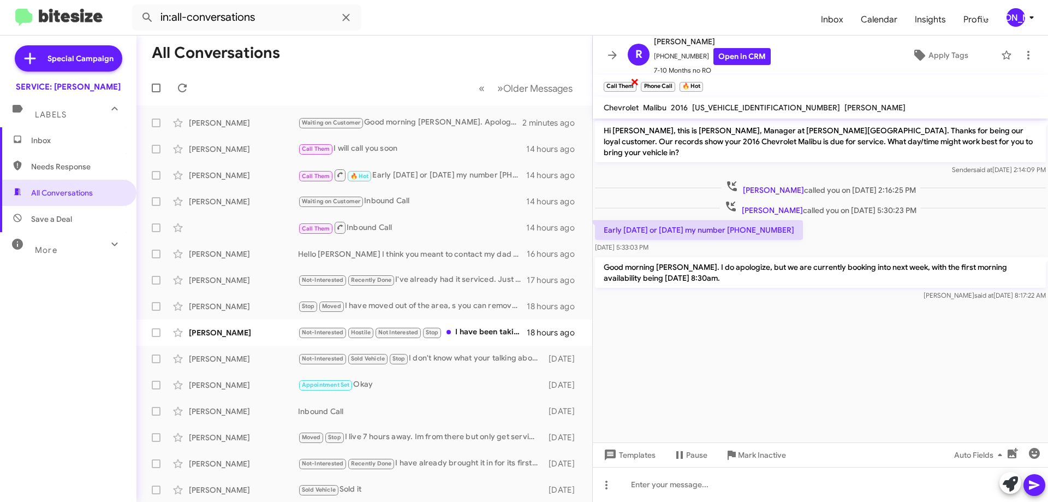
click at [635, 81] on span "×" at bounding box center [634, 81] width 9 height 13
click at [632, 81] on span "×" at bounding box center [635, 81] width 9 height 13
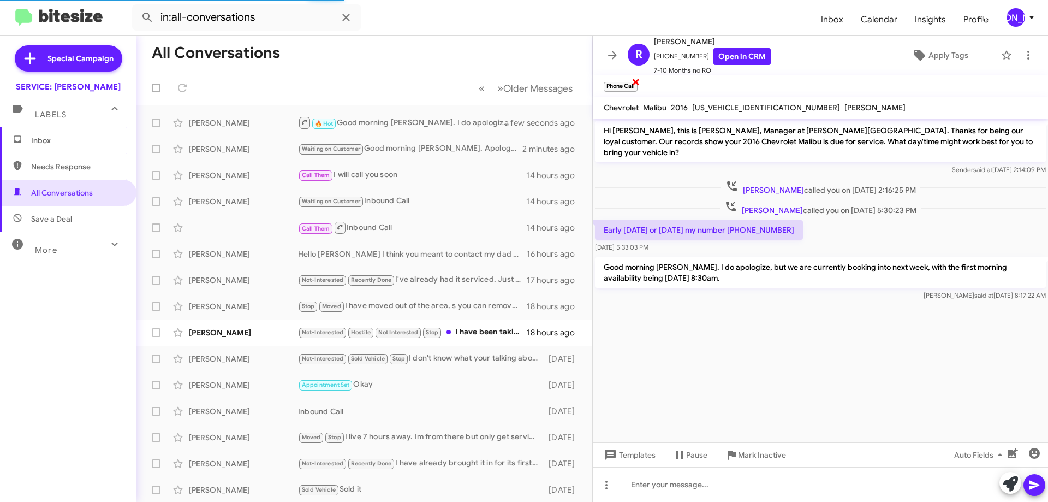
click at [636, 83] on span "×" at bounding box center [635, 81] width 9 height 13
click at [928, 54] on span "Apply Tags" at bounding box center [948, 55] width 40 height 20
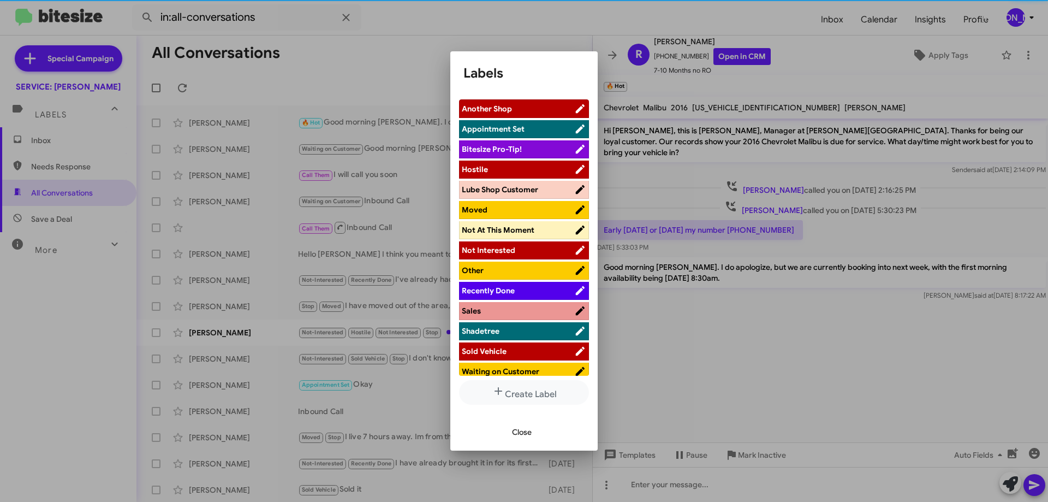
click at [506, 372] on span "Waiting on Customer" at bounding box center [500, 371] width 77 height 10
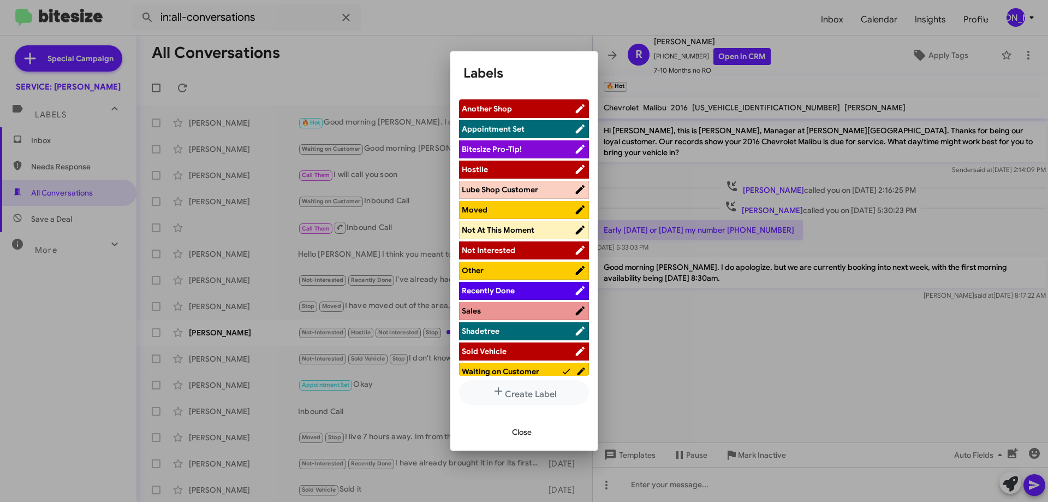
drag, startPoint x: 523, startPoint y: 431, endPoint x: 535, endPoint y: 428, distance: 12.7
click at [522, 431] on span "Close" at bounding box center [522, 432] width 20 height 20
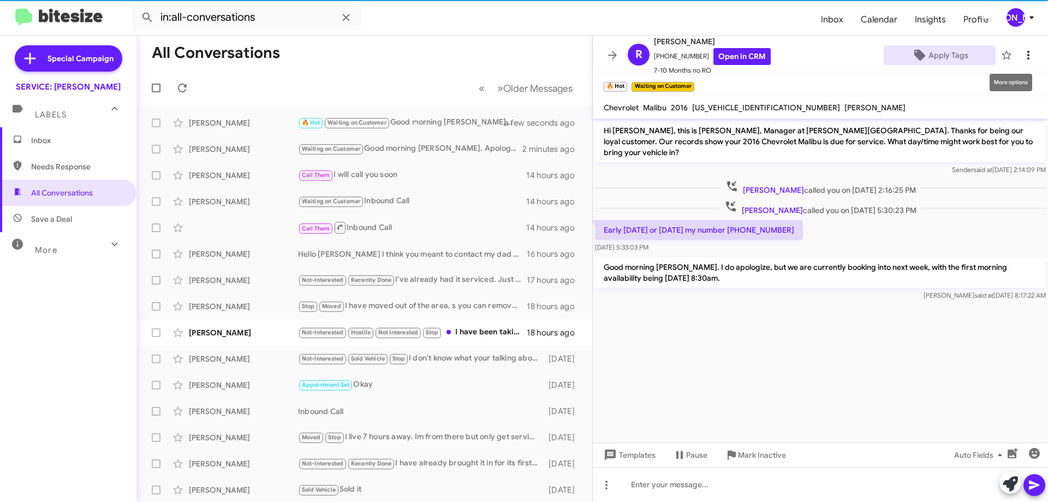
click at [1024, 55] on icon at bounding box center [1028, 55] width 13 height 13
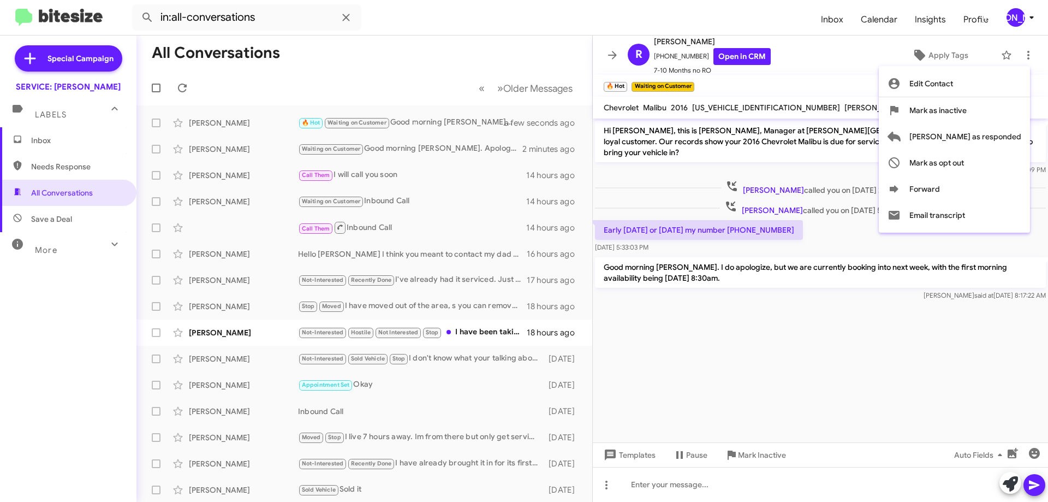
click at [625, 82] on div at bounding box center [524, 251] width 1048 height 502
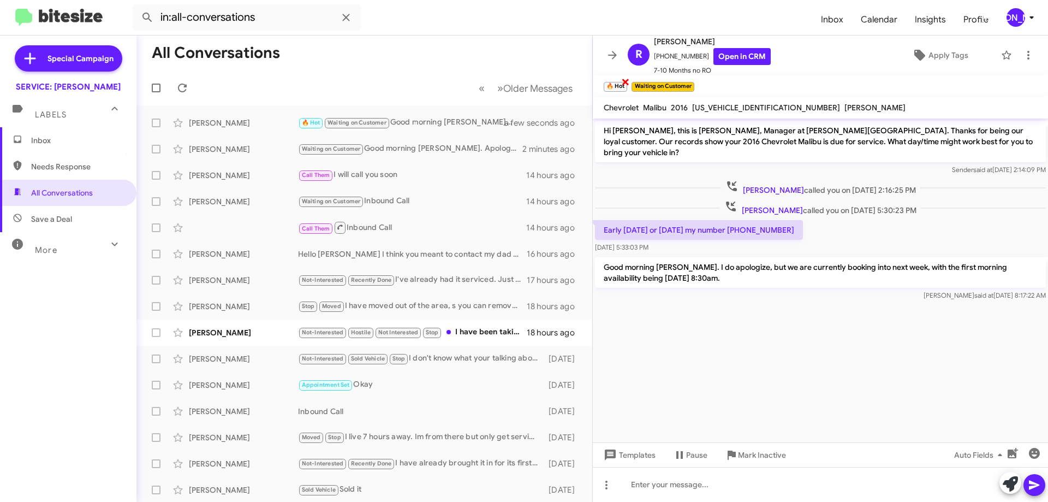
click at [623, 81] on span "×" at bounding box center [625, 81] width 9 height 13
click at [1022, 55] on icon at bounding box center [1028, 55] width 13 height 13
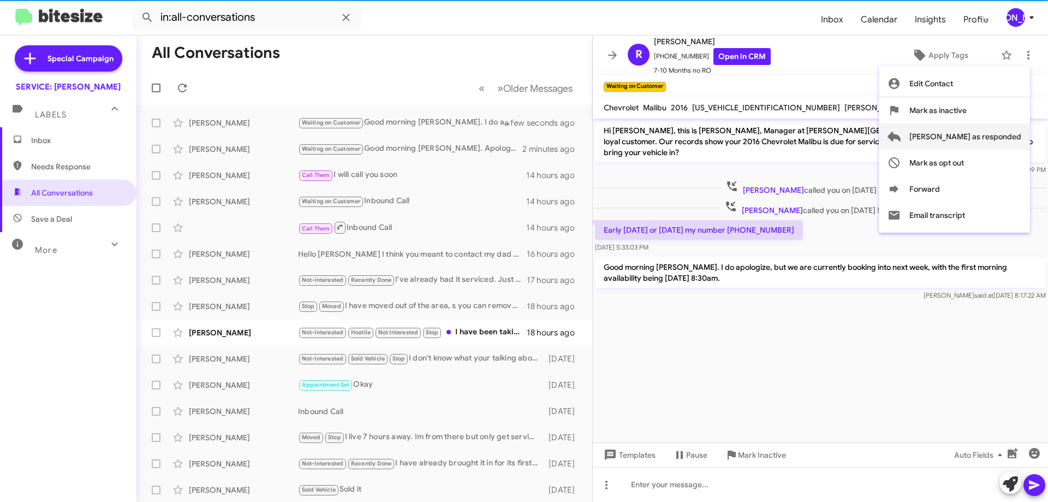
click at [992, 127] on span "[PERSON_NAME] as responded" at bounding box center [965, 136] width 112 height 26
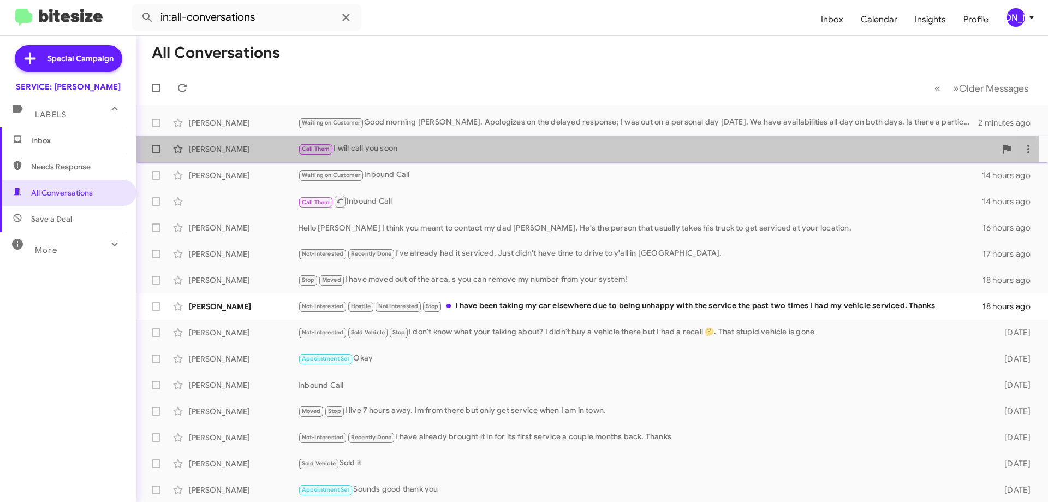
click at [473, 153] on div "Call Them I will call you soon" at bounding box center [646, 148] width 697 height 13
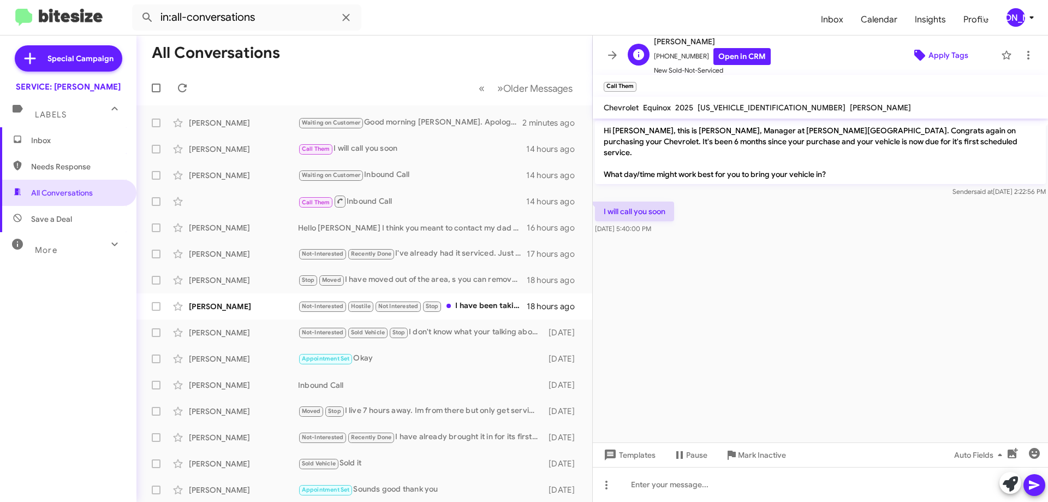
click at [952, 58] on span "Apply Tags" at bounding box center [948, 55] width 40 height 20
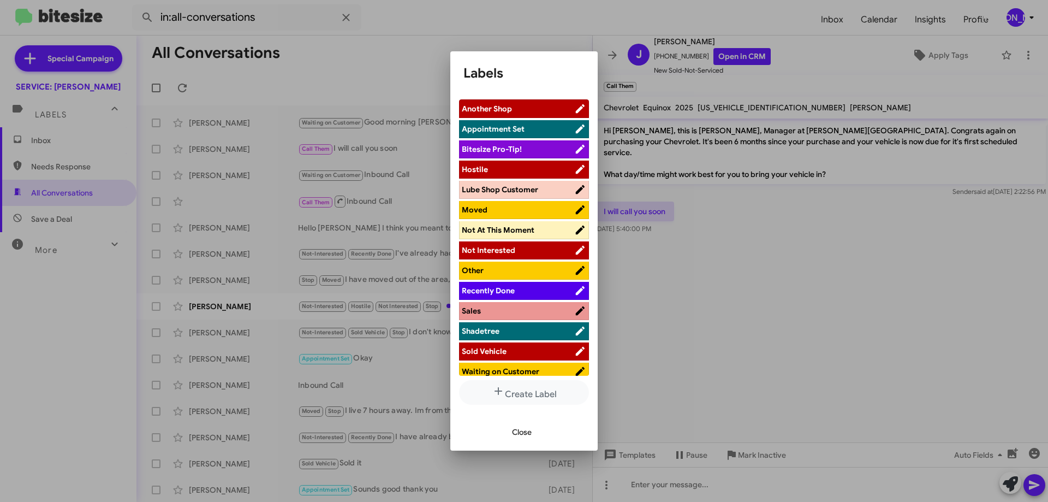
click at [526, 365] on li "Waiting on Customer" at bounding box center [524, 371] width 130 height 18
click at [524, 431] on span "Close" at bounding box center [522, 432] width 20 height 20
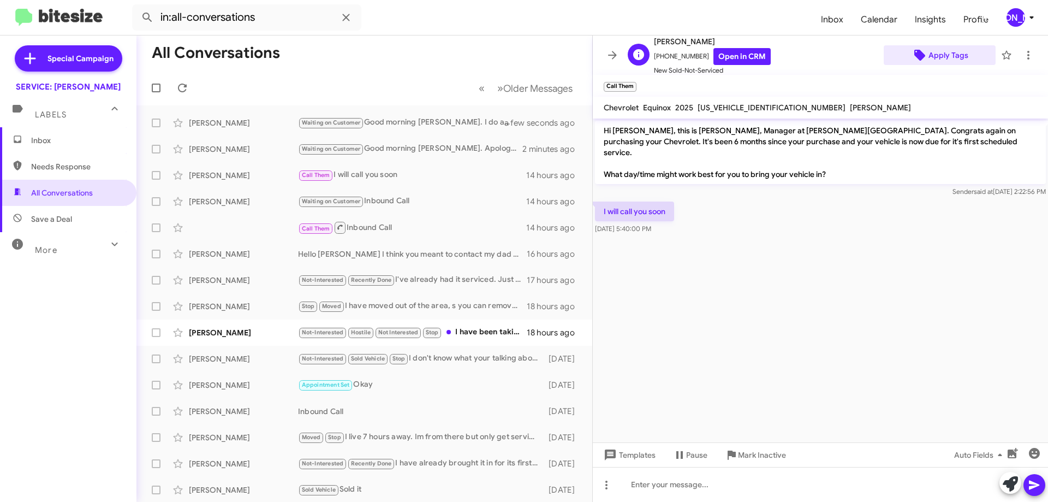
click at [940, 50] on span "Apply Tags" at bounding box center [948, 55] width 40 height 20
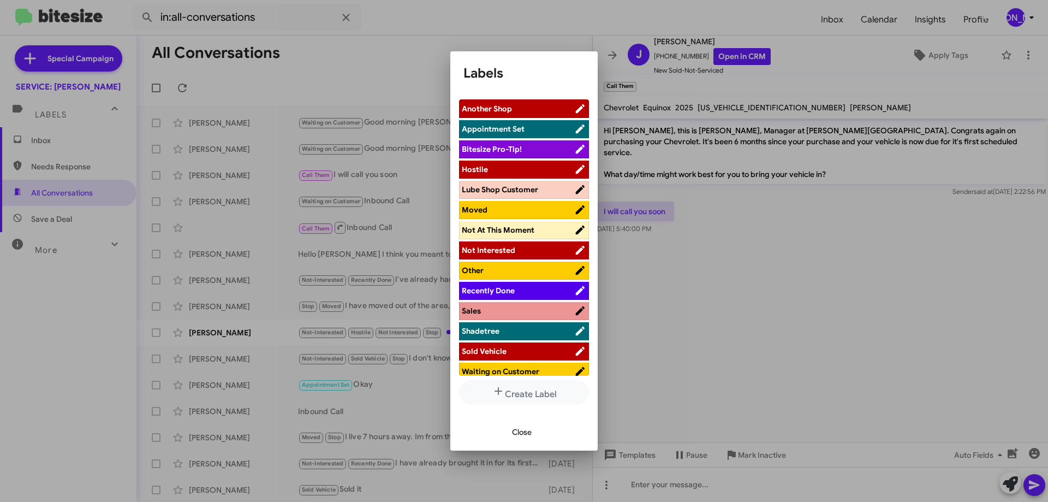
click at [540, 372] on span "Waiting on Customer" at bounding box center [518, 371] width 112 height 11
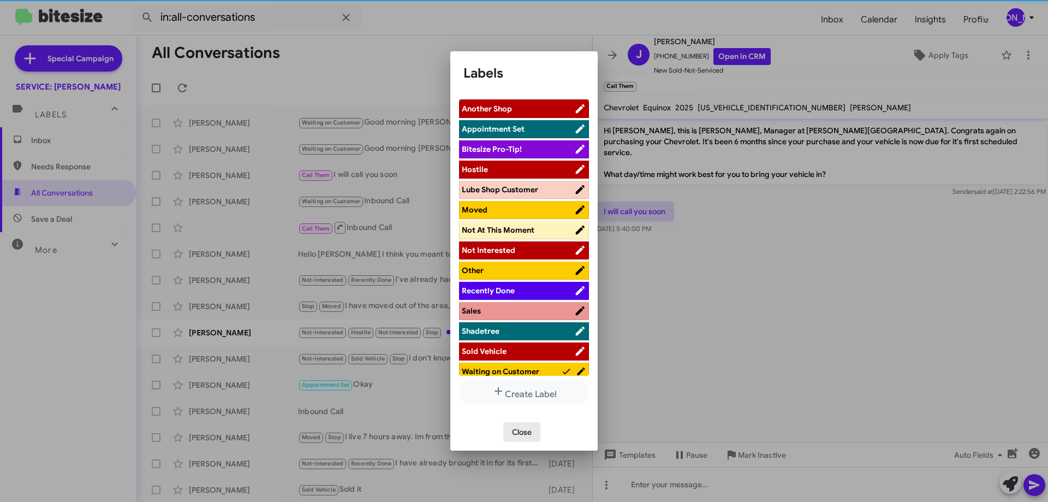
click at [520, 432] on span "Close" at bounding box center [522, 432] width 20 height 20
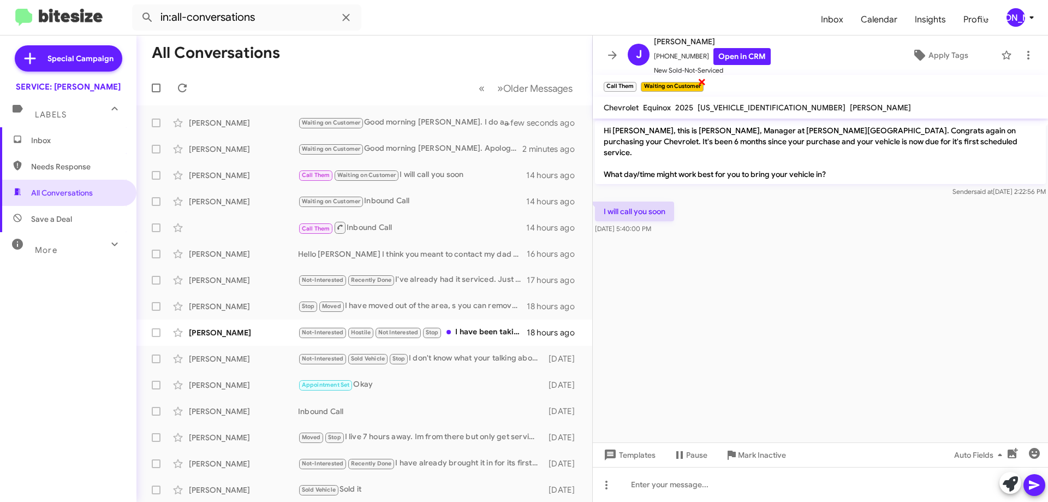
drag, startPoint x: 634, startPoint y: 81, endPoint x: 643, endPoint y: 81, distance: 9.3
click at [634, 81] on span "×" at bounding box center [633, 81] width 7 height 13
click at [1023, 52] on icon at bounding box center [1028, 55] width 13 height 13
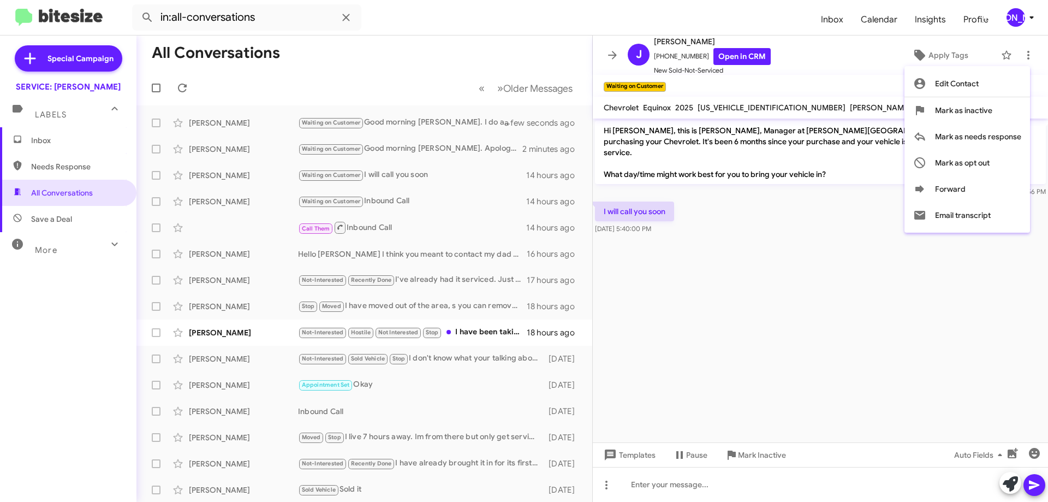
click at [1029, 50] on div at bounding box center [524, 251] width 1048 height 502
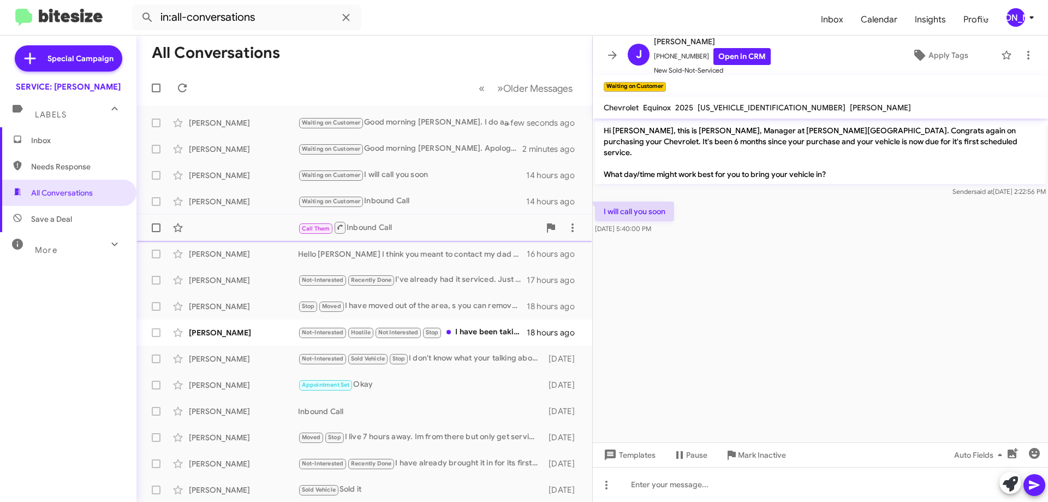
click at [410, 228] on div "Call Them Inbound Call" at bounding box center [419, 227] width 242 height 14
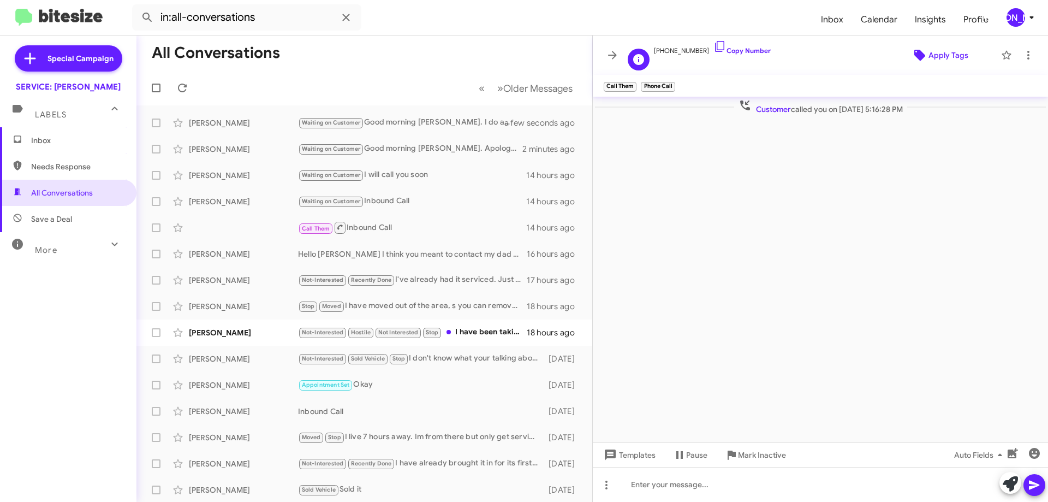
click at [944, 56] on span "Apply Tags" at bounding box center [948, 55] width 40 height 20
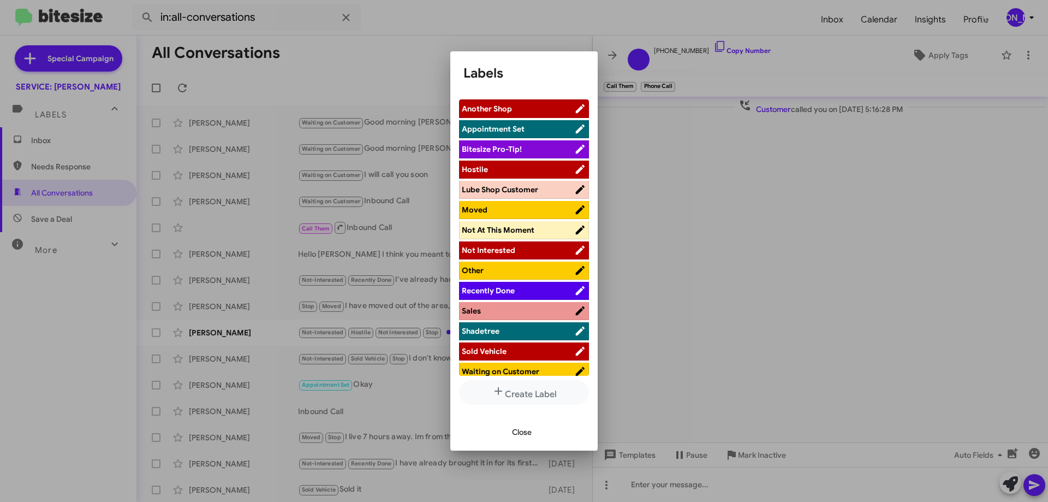
scroll to position [7, 0]
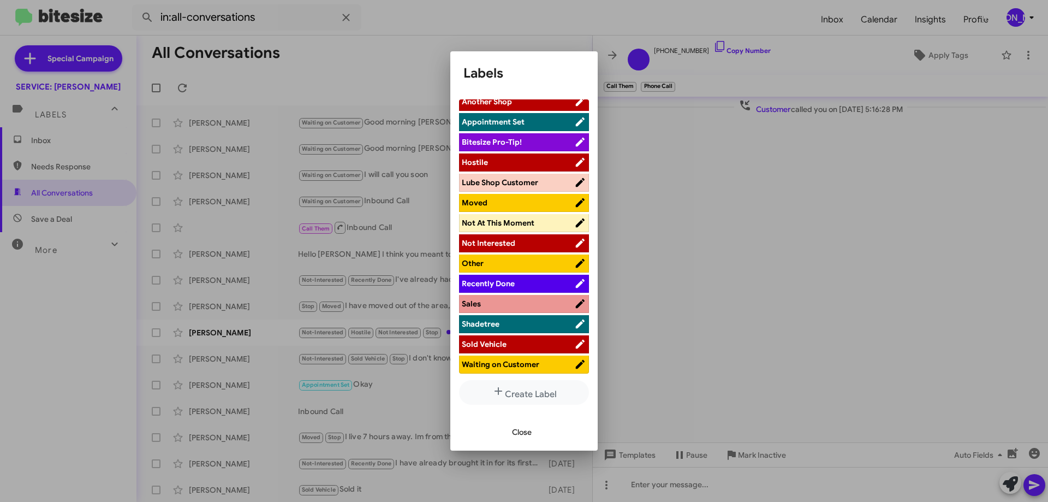
click at [515, 260] on span "Other" at bounding box center [518, 263] width 112 height 11
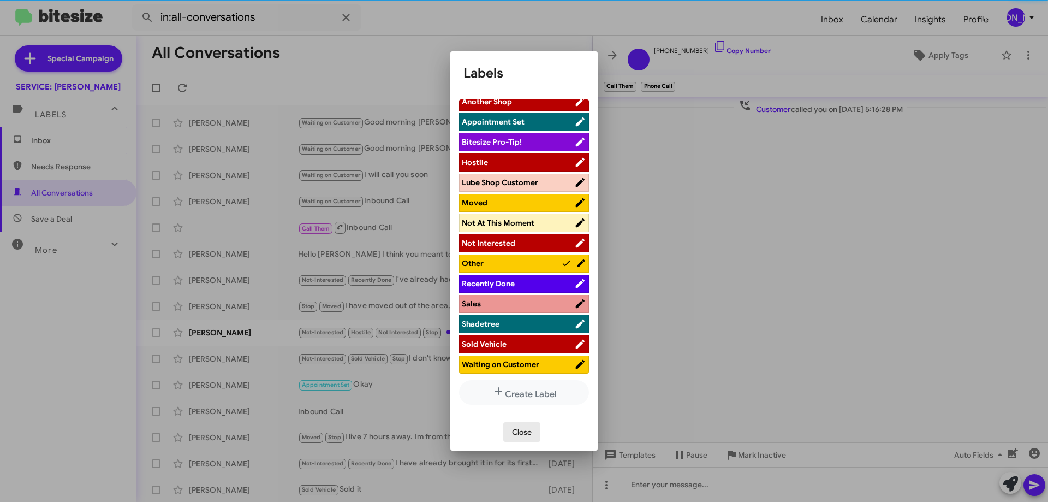
click at [525, 432] on span "Close" at bounding box center [522, 432] width 20 height 20
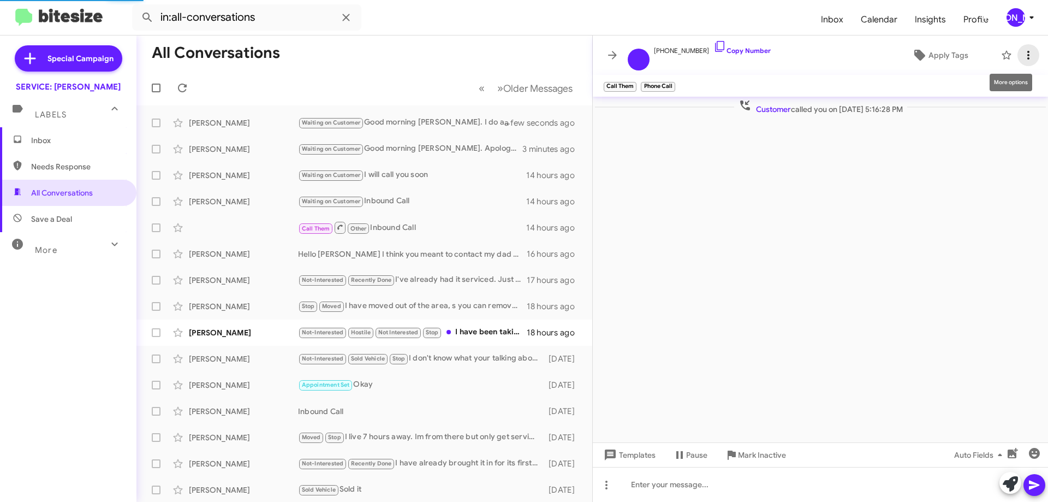
click at [1031, 57] on icon at bounding box center [1028, 55] width 13 height 13
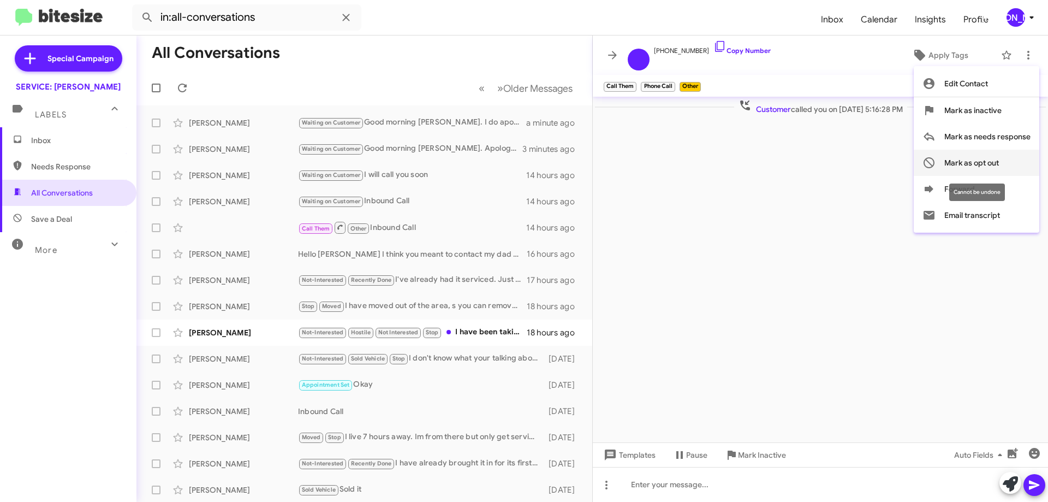
click at [990, 162] on span "Mark as opt out" at bounding box center [971, 163] width 55 height 26
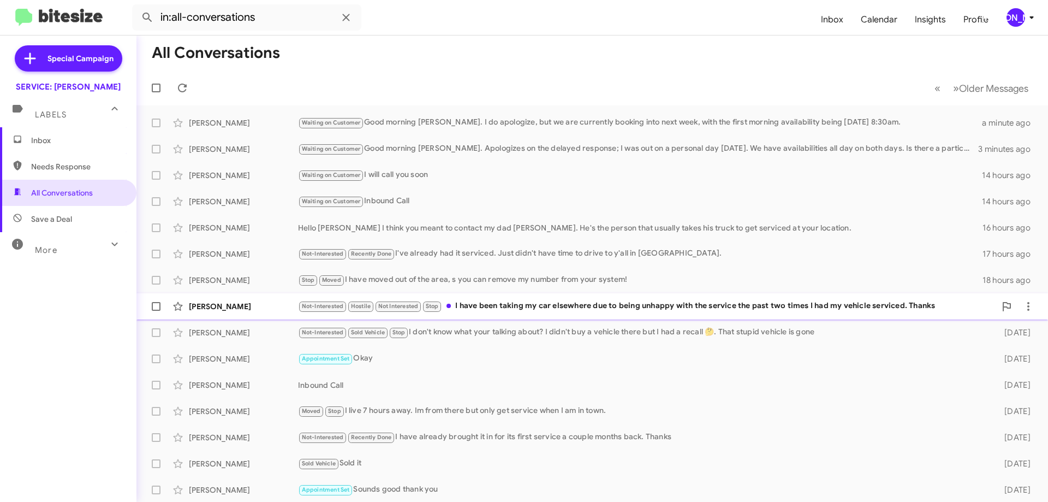
click at [512, 301] on div "Not-Interested Hostile Not Interested Stop I have been taking my car elsewhere …" at bounding box center [646, 306] width 697 height 13
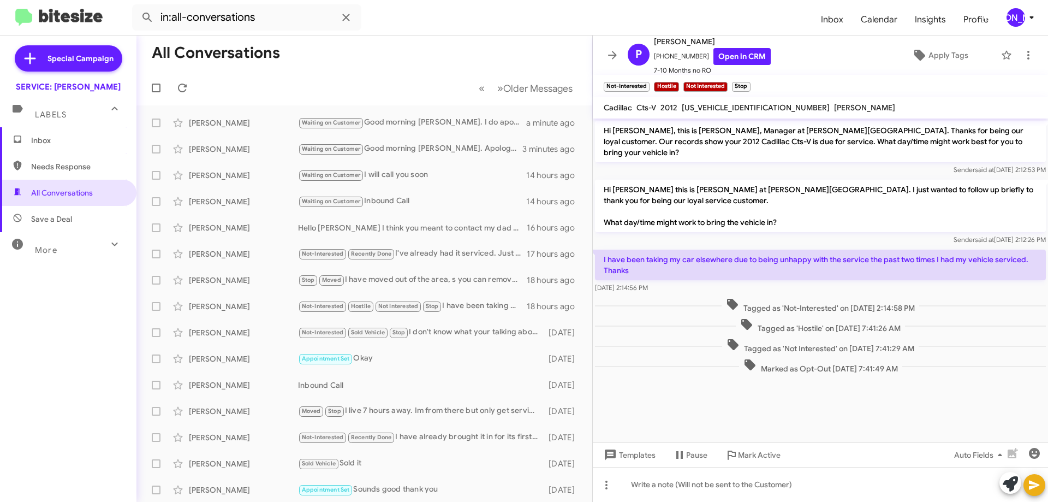
click at [736, 103] on span "[US_VEHICLE_IDENTIFICATION_NUMBER]" at bounding box center [756, 108] width 148 height 10
click at [737, 103] on span "[US_VEHICLE_IDENTIFICATION_NUMBER]" at bounding box center [756, 108] width 148 height 10
copy span "[US_VEHICLE_IDENTIFICATION_NUMBER]"
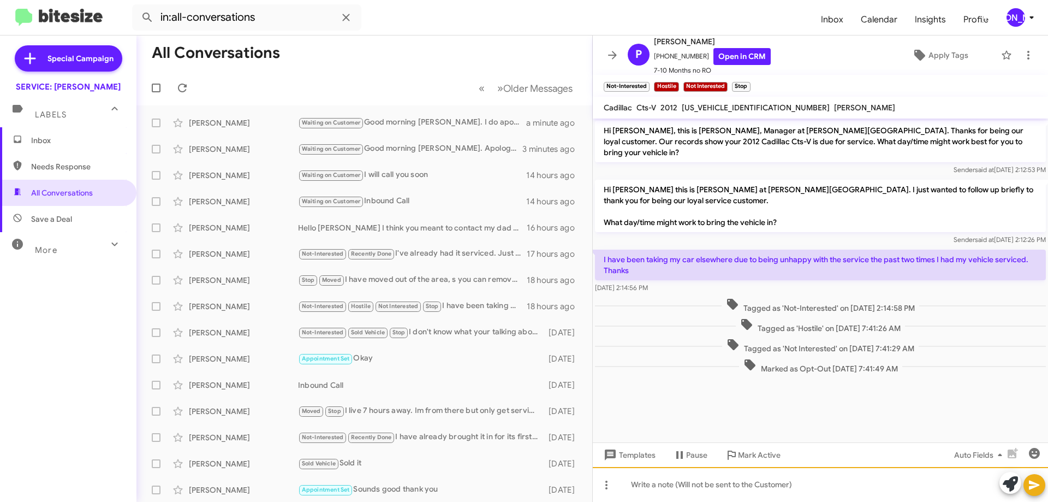
click at [701, 497] on div at bounding box center [820, 484] width 455 height 35
click at [867, 481] on div "Customer has been rude and aggressive at dealership for years." at bounding box center [820, 484] width 455 height 35
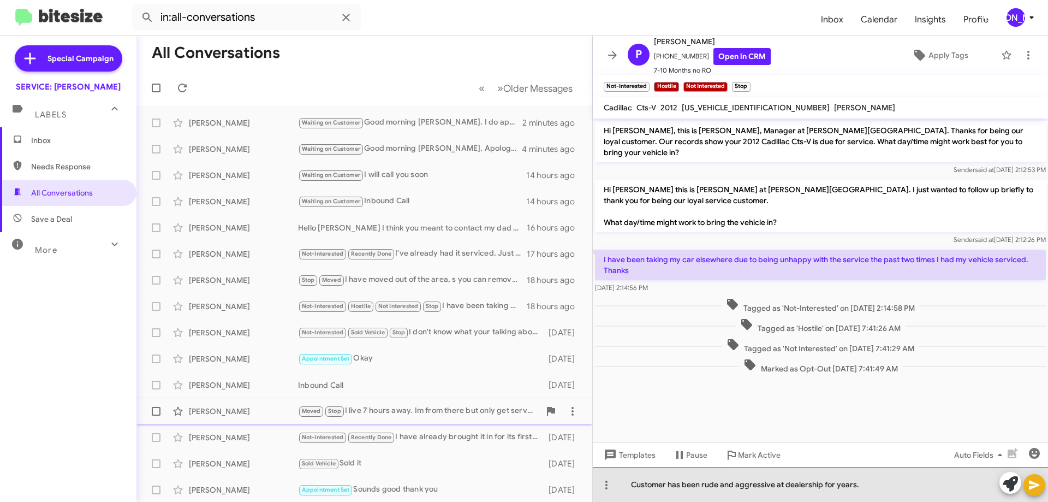
drag, startPoint x: 892, startPoint y: 481, endPoint x: 400, endPoint y: 411, distance: 497.2
click at [397, 411] on div "All Conversations « Previous » Next Older Messages [PERSON_NAME] Waiting on Cus…" at bounding box center [591, 268] width 911 height 466
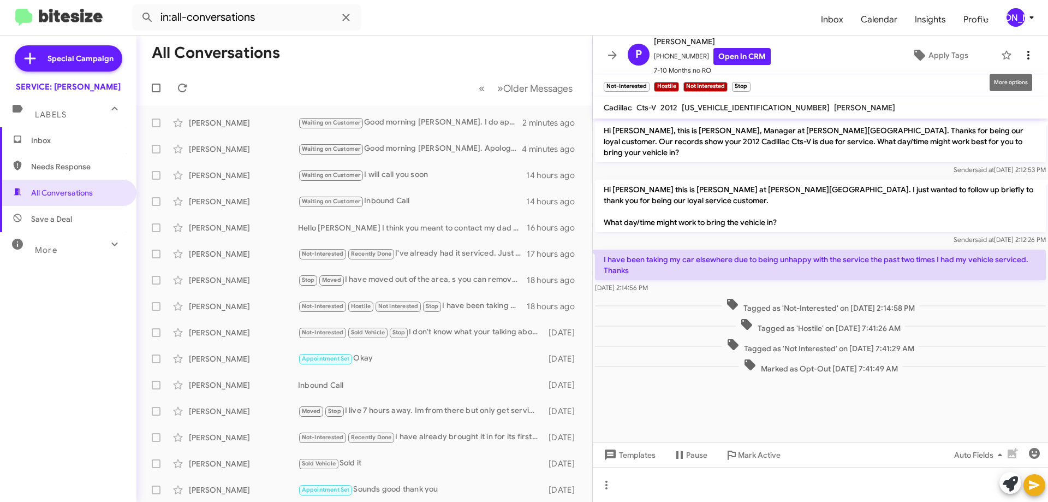
click at [1025, 54] on span at bounding box center [1028, 55] width 22 height 13
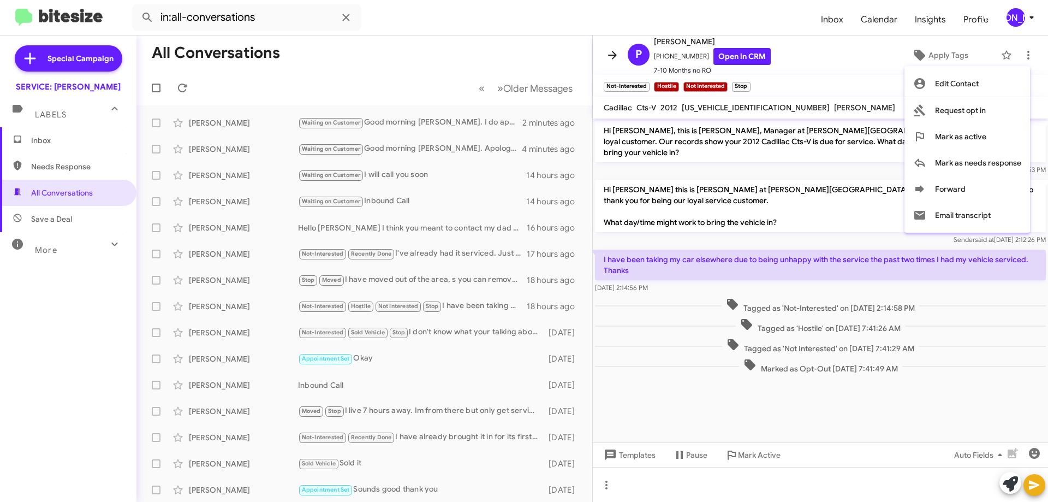
click at [604, 53] on div at bounding box center [524, 251] width 1048 height 502
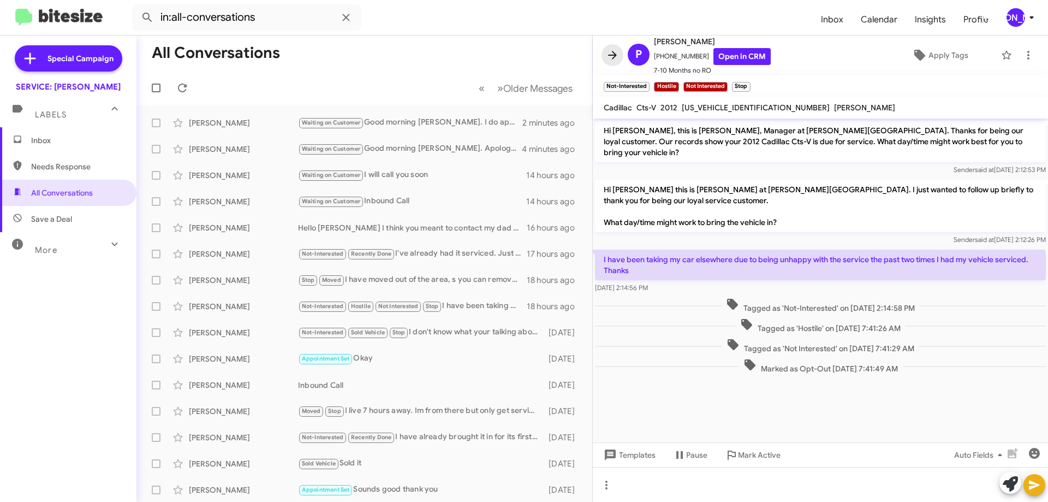
click at [613, 55] on icon at bounding box center [612, 55] width 9 height 8
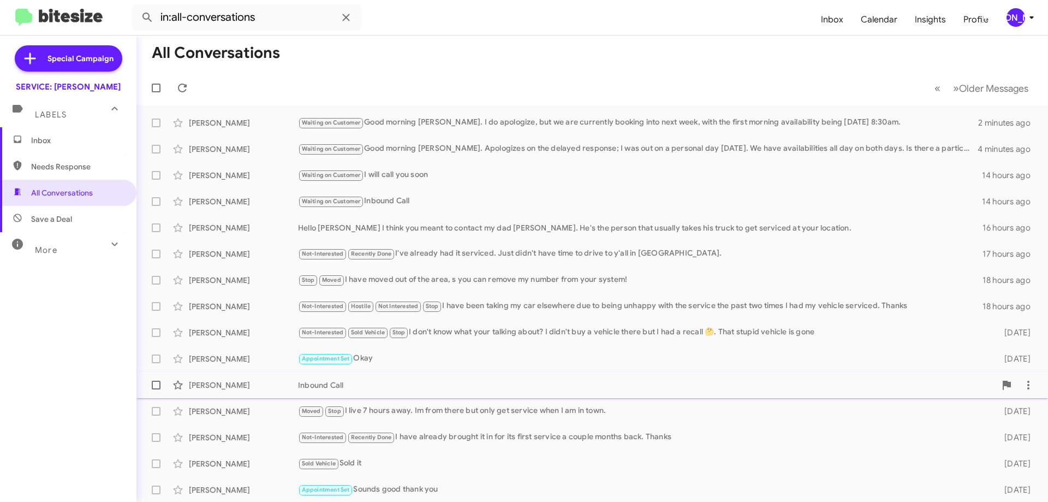
click at [364, 389] on div "Inbound Call" at bounding box center [646, 384] width 697 height 11
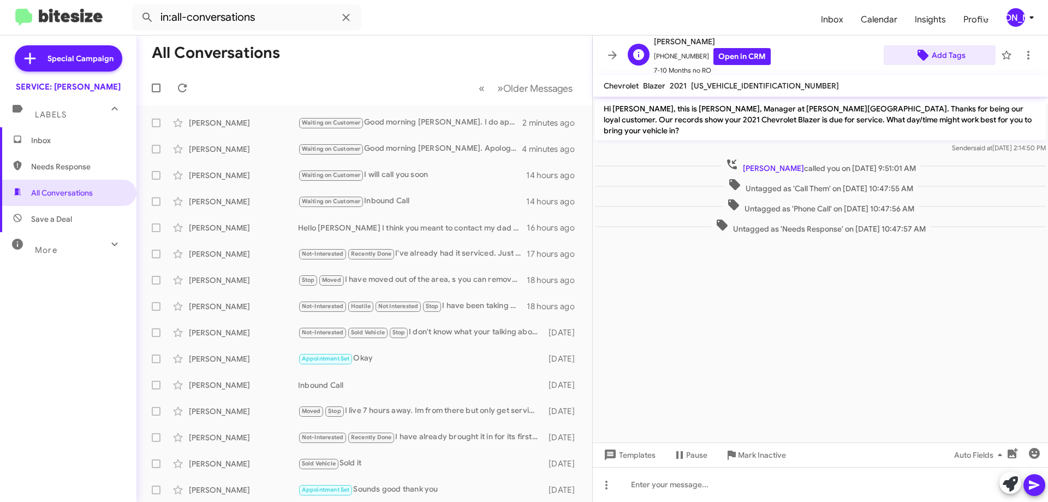
click at [939, 50] on span "Add Tags" at bounding box center [949, 55] width 34 height 20
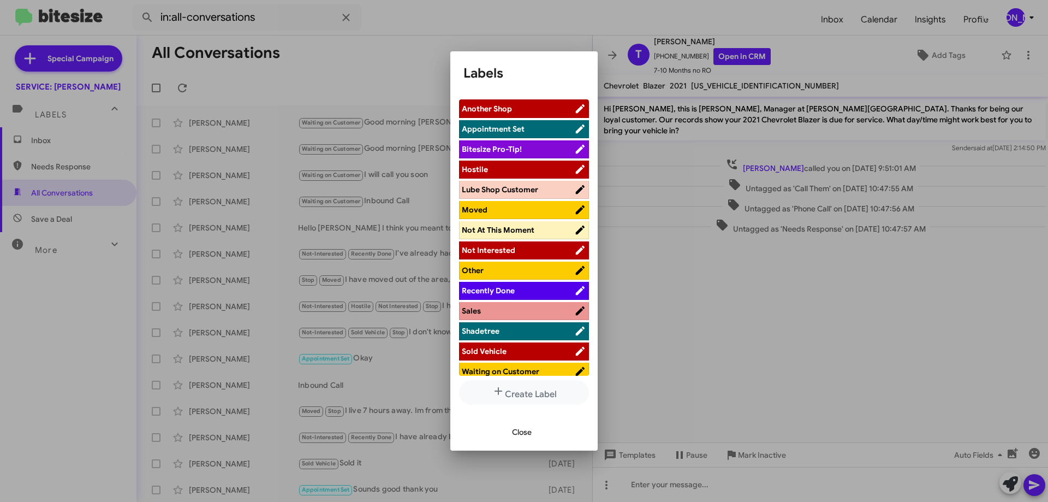
click at [517, 368] on span "Waiting on Customer" at bounding box center [500, 371] width 77 height 10
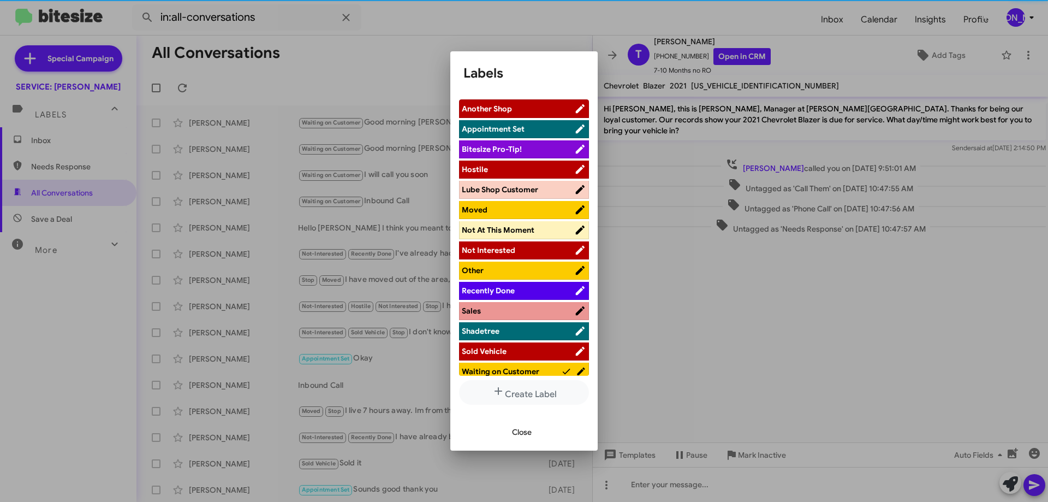
click at [526, 432] on span "Close" at bounding box center [522, 432] width 20 height 20
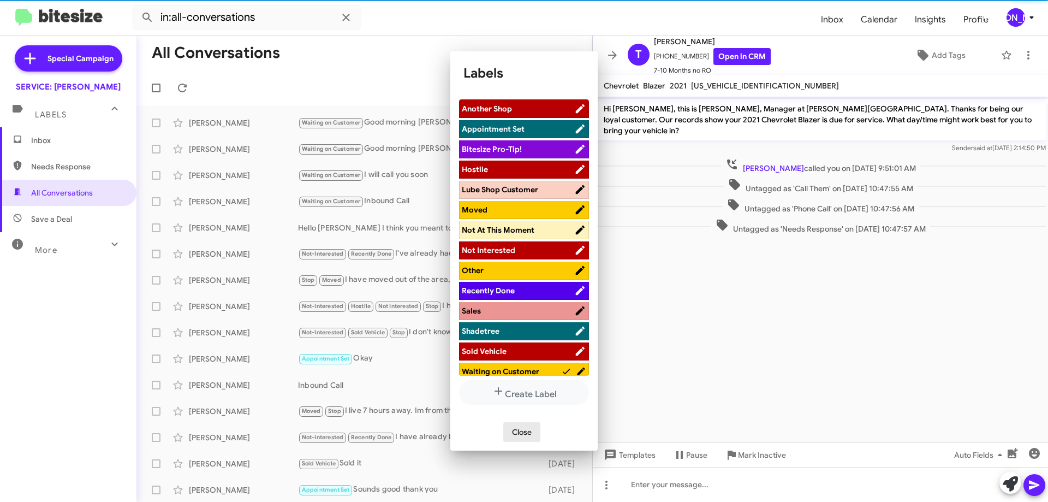
click at [1038, 144] on cdk-virtual-scroll-viewport "Hi [PERSON_NAME], this is [PERSON_NAME], Manager at [PERSON_NAME][GEOGRAPHIC_DA…" at bounding box center [820, 269] width 455 height 345
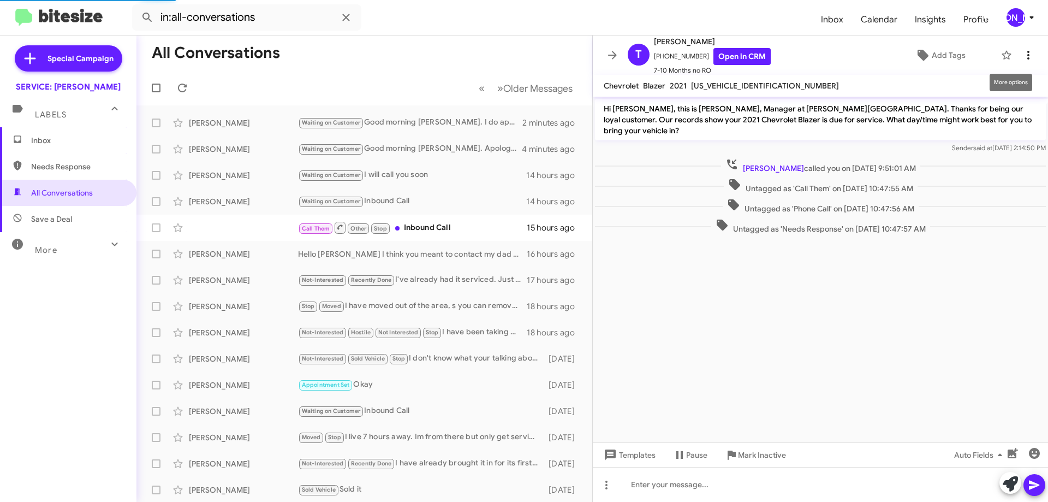
click at [1025, 53] on icon at bounding box center [1028, 55] width 13 height 13
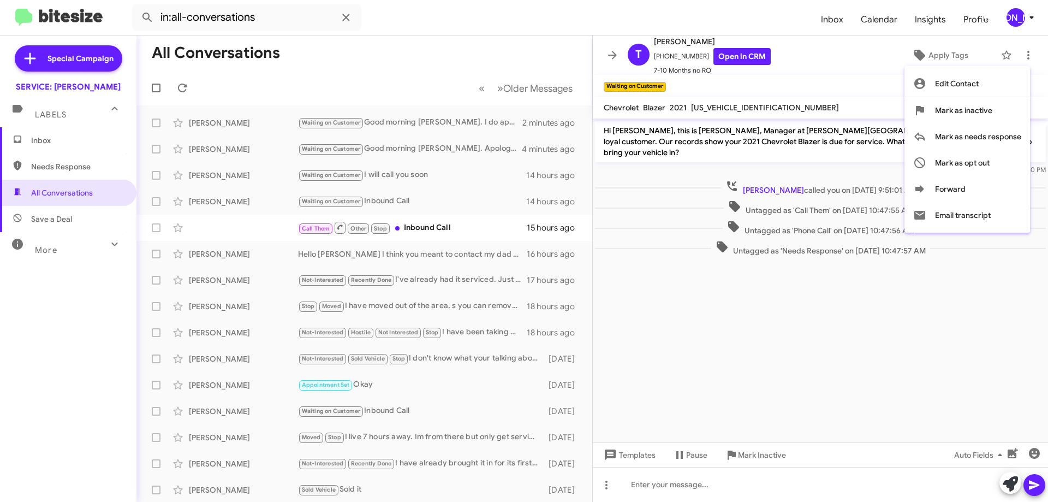
click at [829, 68] on div at bounding box center [524, 251] width 1048 height 502
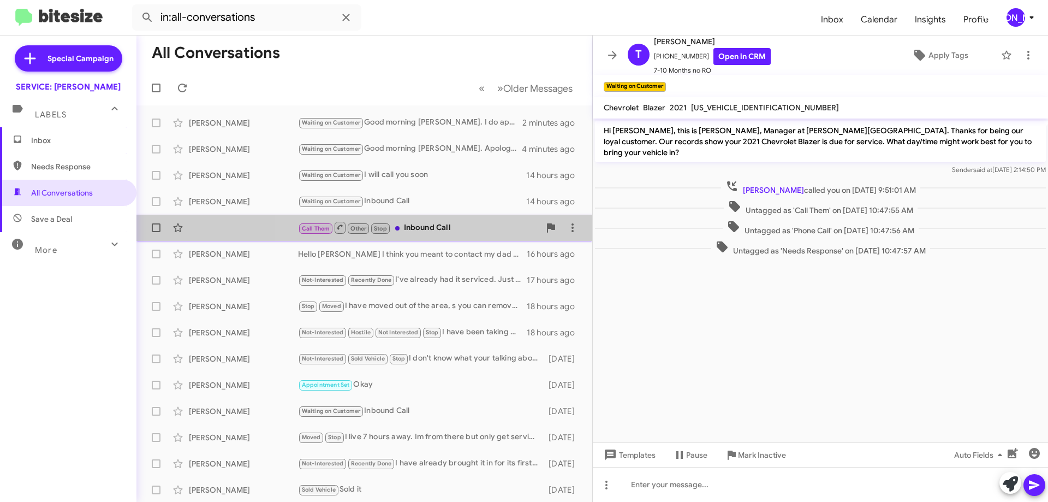
click at [438, 217] on div "Call Them Other Stop Inbound Call 15 hours ago" at bounding box center [364, 228] width 438 height 22
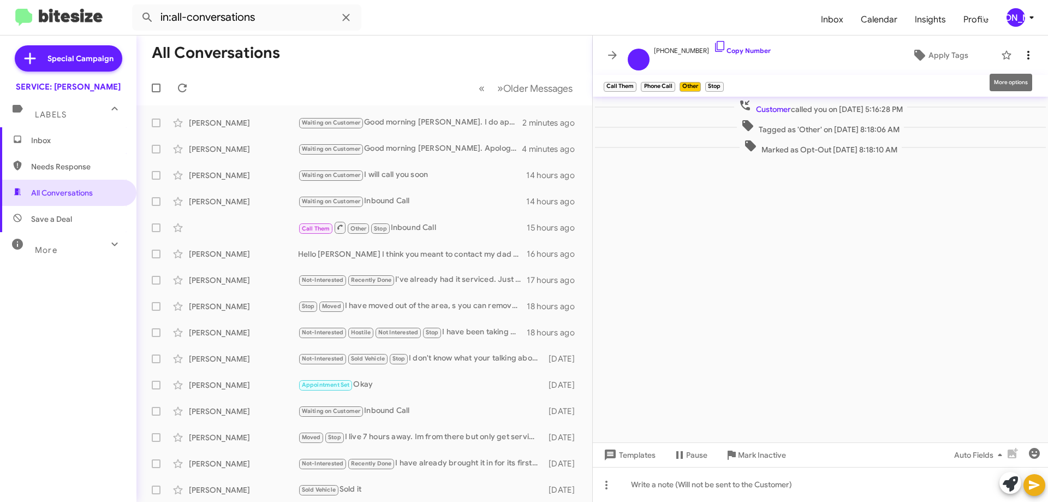
click at [1023, 58] on icon at bounding box center [1028, 55] width 13 height 13
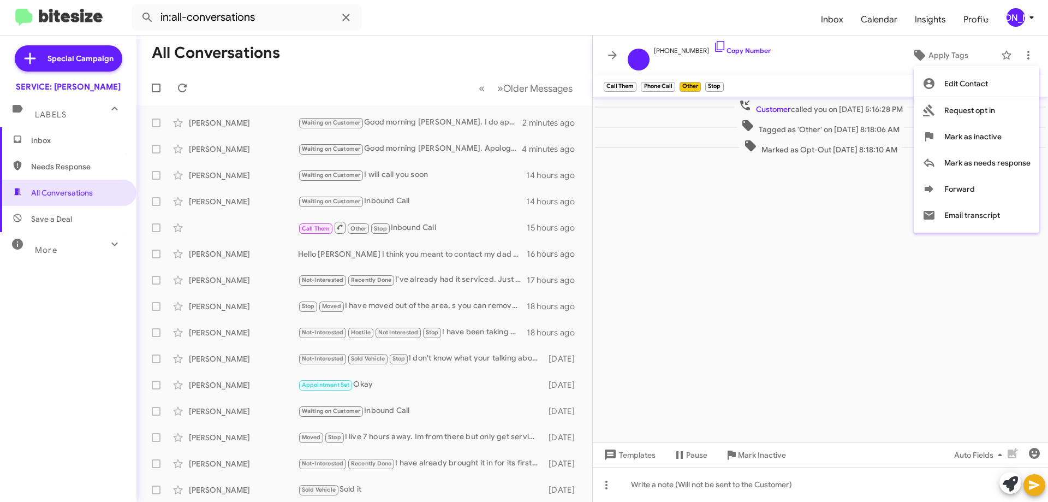
click at [803, 57] on div at bounding box center [524, 251] width 1048 height 502
click at [634, 82] on span "×" at bounding box center [634, 81] width 9 height 13
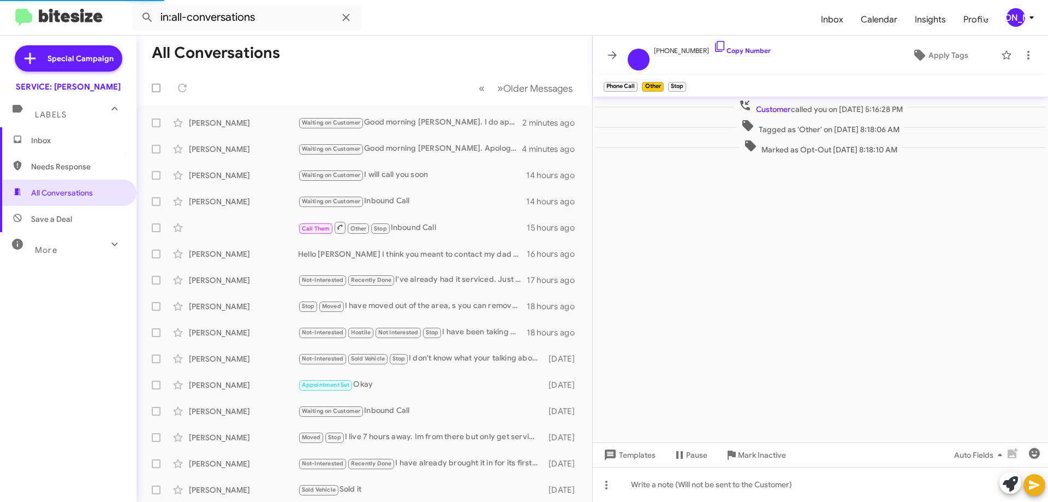
click at [634, 82] on span "×" at bounding box center [634, 81] width 7 height 13
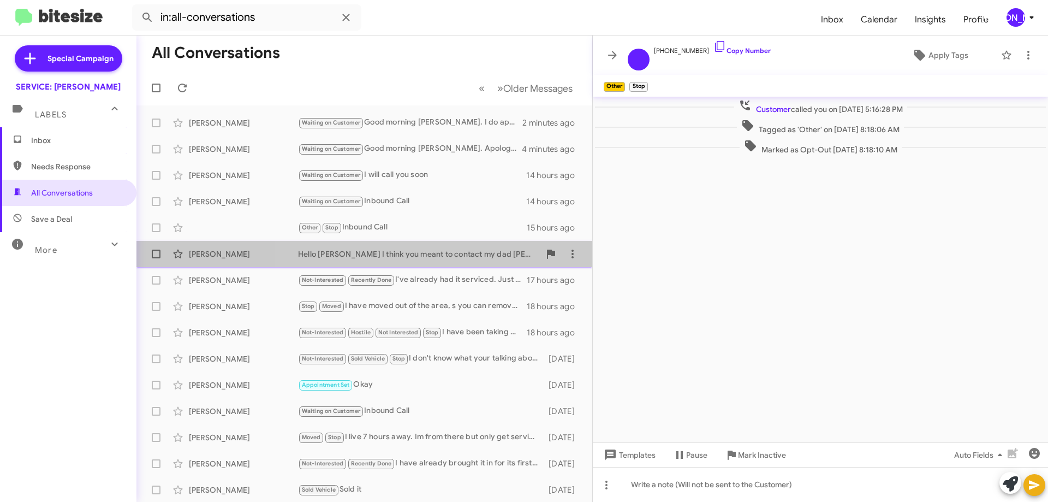
click at [451, 256] on div "Hello [PERSON_NAME] I think you meant to contact my dad [PERSON_NAME]. He's the…" at bounding box center [419, 253] width 242 height 11
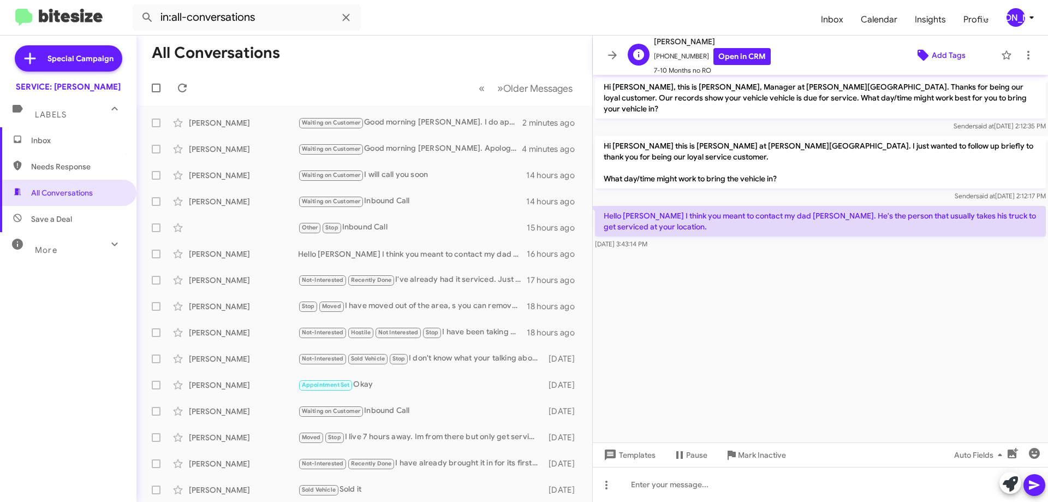
click at [952, 56] on span "Add Tags" at bounding box center [949, 55] width 34 height 20
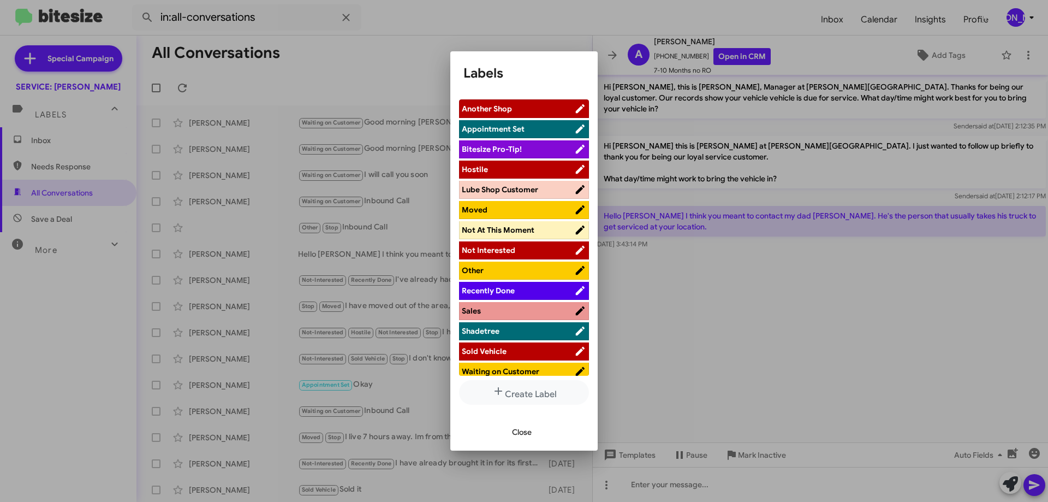
click at [500, 263] on li "Other" at bounding box center [524, 270] width 130 height 18
click at [536, 269] on span "Other" at bounding box center [518, 270] width 112 height 11
click at [518, 428] on span "Close" at bounding box center [522, 432] width 20 height 20
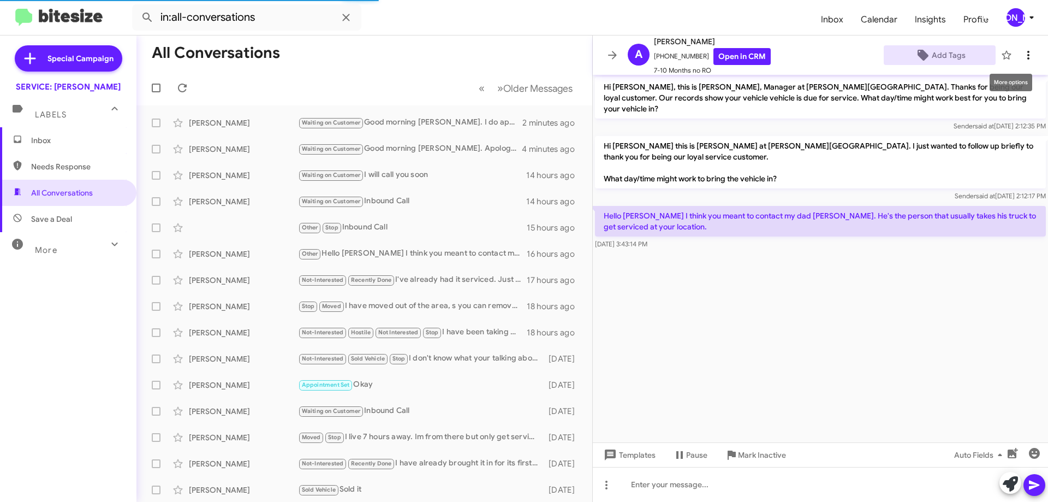
click at [1024, 51] on icon at bounding box center [1028, 55] width 13 height 13
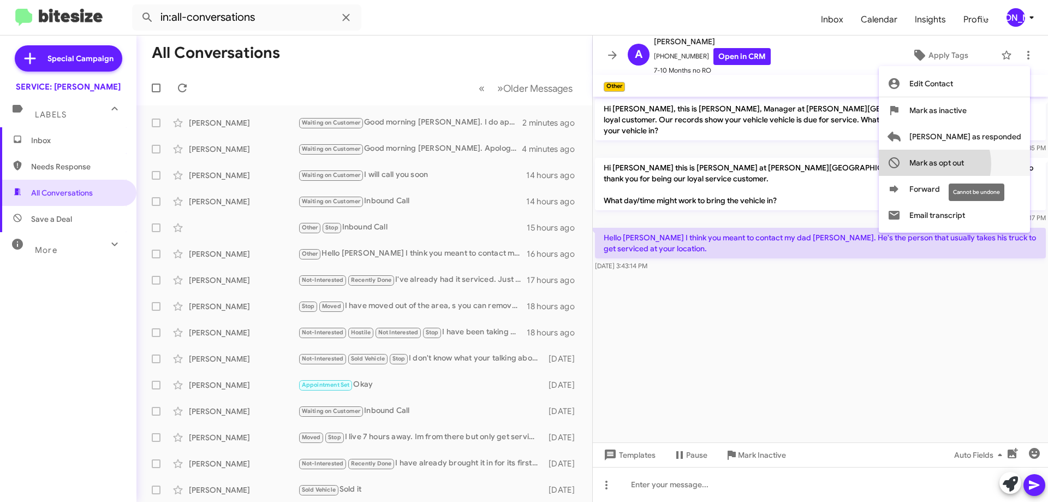
click at [964, 164] on span "Mark as opt out" at bounding box center [936, 163] width 55 height 26
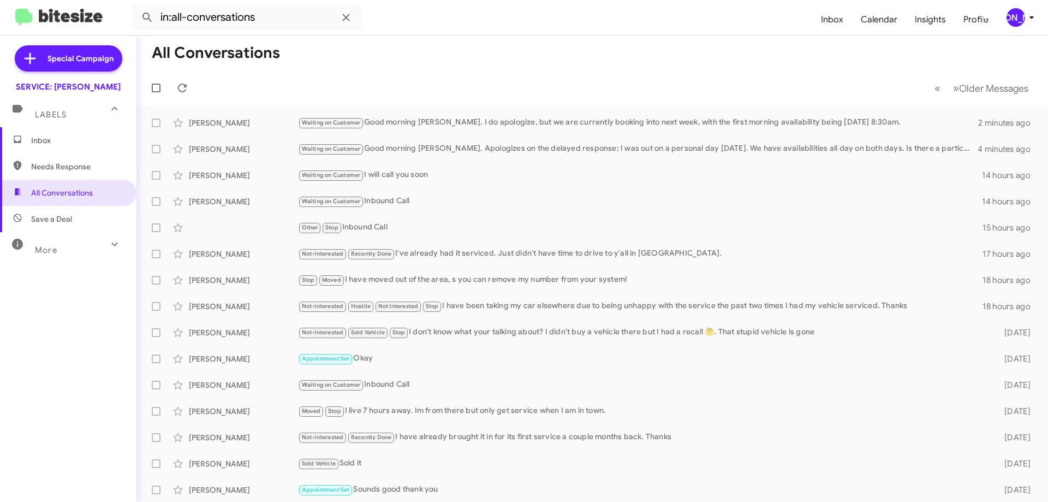
click at [57, 140] on span "Inbox" at bounding box center [77, 140] width 93 height 11
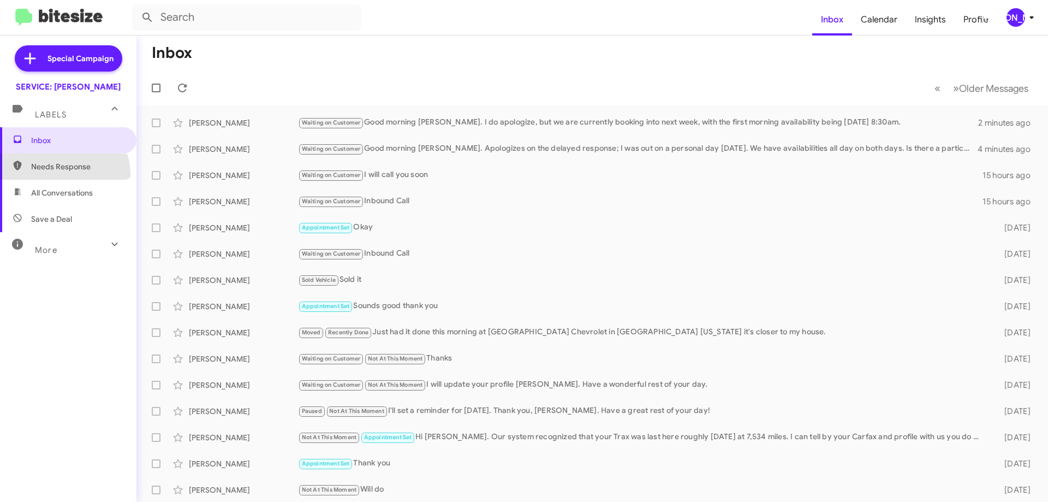
click at [58, 175] on span "Needs Response" at bounding box center [68, 166] width 136 height 26
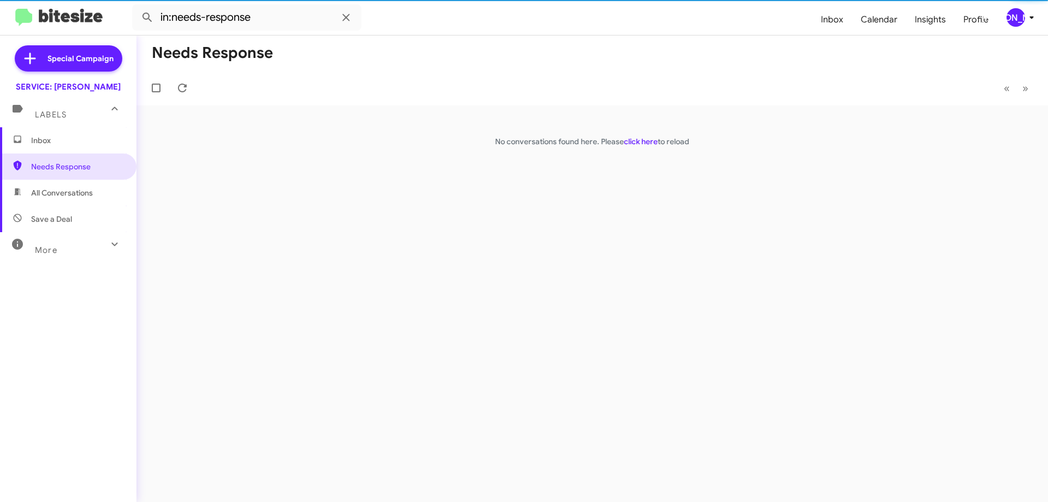
click at [56, 202] on span "All Conversations" at bounding box center [68, 193] width 136 height 26
type input "in:all-conversations"
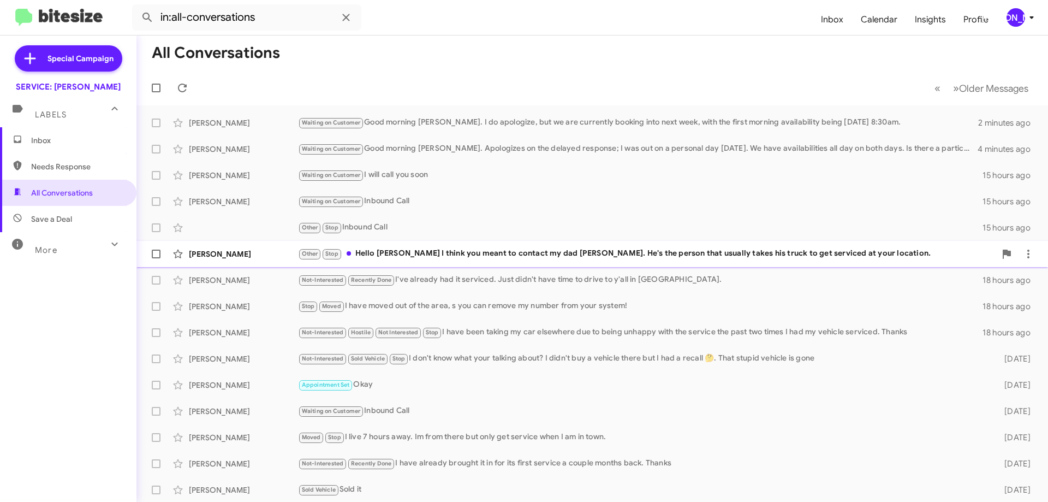
click at [447, 253] on div "Other Stop Hello [PERSON_NAME] I think you meant to contact my dad [PERSON_NAME…" at bounding box center [646, 253] width 697 height 13
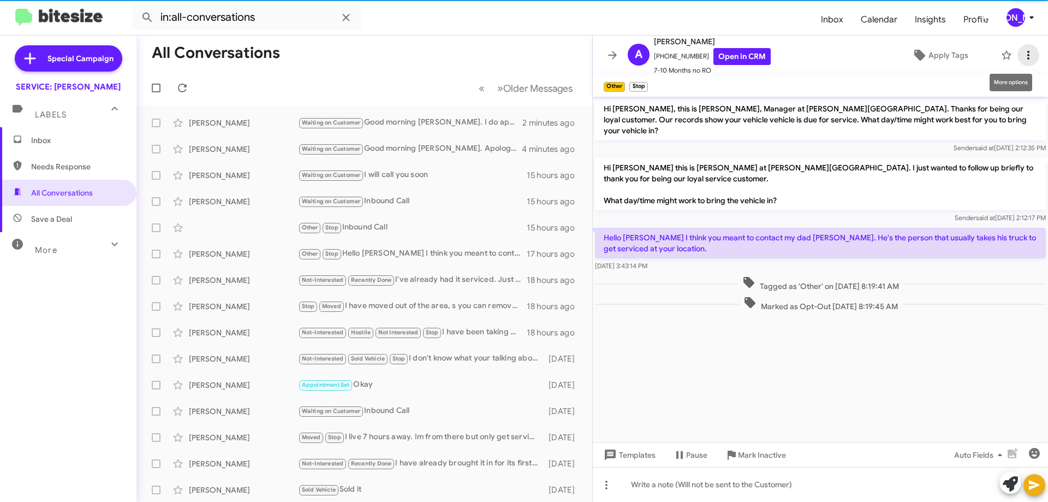
click at [1023, 56] on icon at bounding box center [1028, 55] width 13 height 13
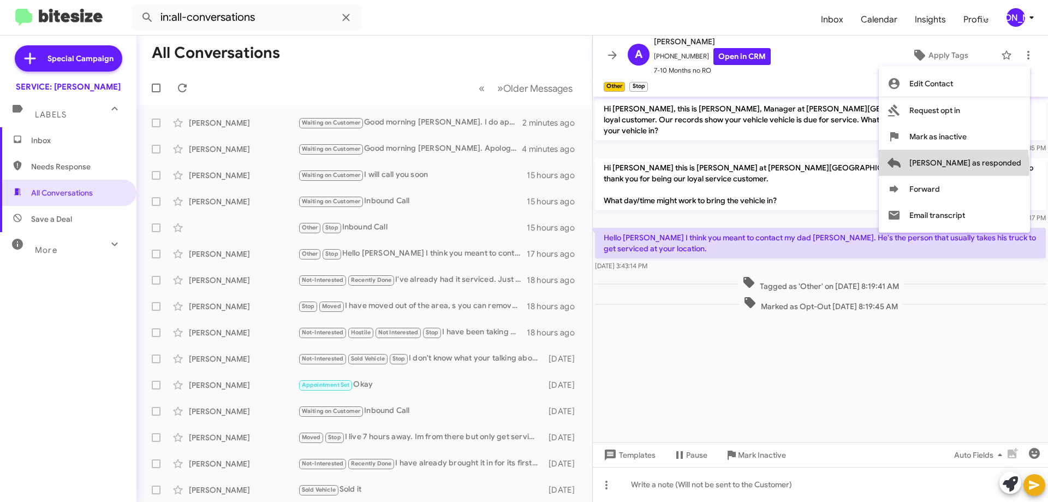
click at [997, 166] on span "[PERSON_NAME] as responded" at bounding box center [965, 163] width 112 height 26
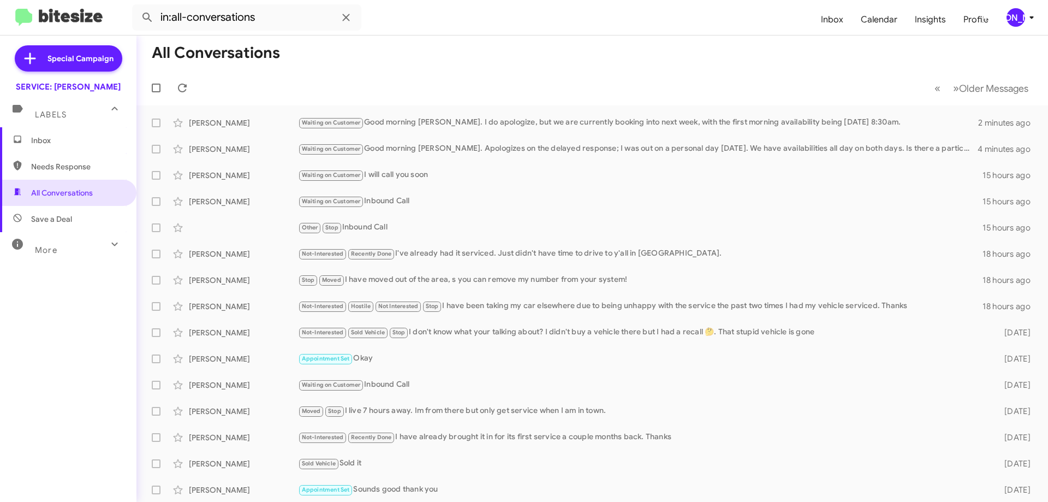
click at [49, 146] on span "Inbox" at bounding box center [68, 140] width 136 height 26
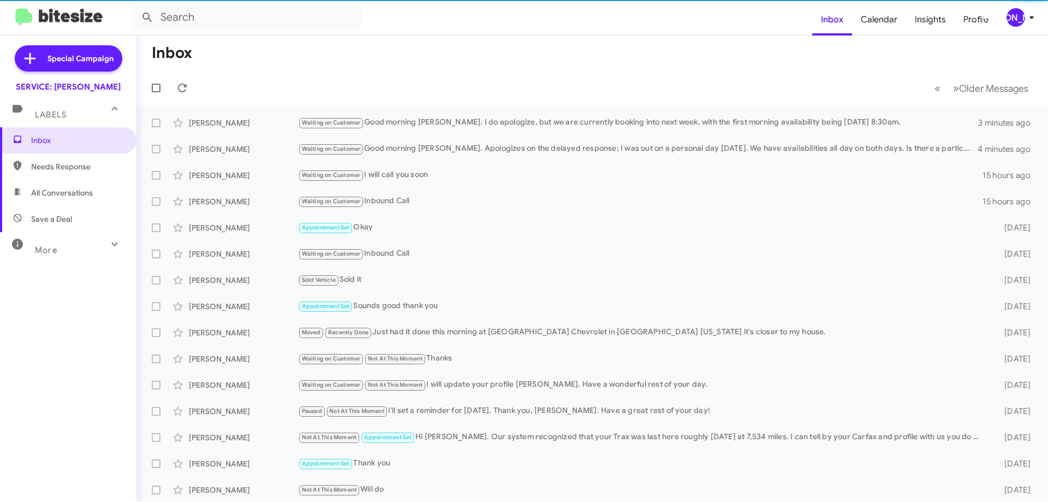
click at [67, 198] on span "All Conversations" at bounding box center [68, 193] width 136 height 26
type input "in:all-conversations"
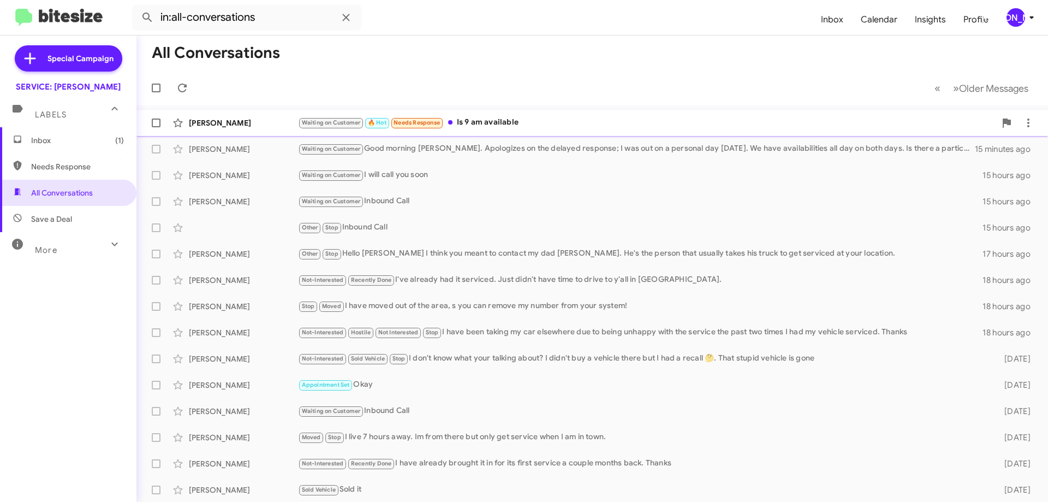
click at [569, 117] on div "Waiting on Customer 🔥 Hot Needs Response Is 9 am available" at bounding box center [646, 122] width 697 height 13
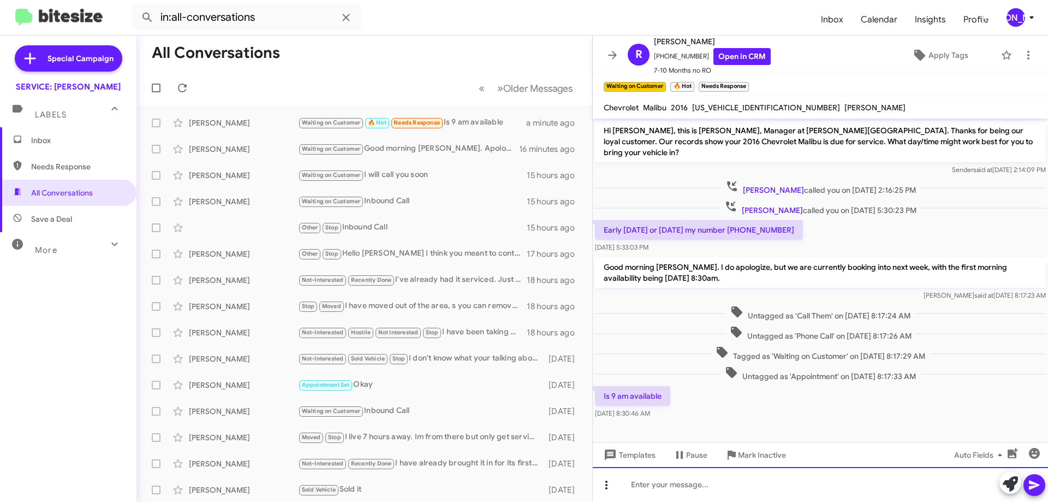
drag, startPoint x: 668, startPoint y: 494, endPoint x: 608, endPoint y: 491, distance: 60.7
click at [660, 495] on div at bounding box center [820, 484] width 455 height 35
click at [726, 483] on div "We do have a 9am on Thrusday, 10/23 available, Mr, [PERSON_NAME]." at bounding box center [820, 484] width 455 height 35
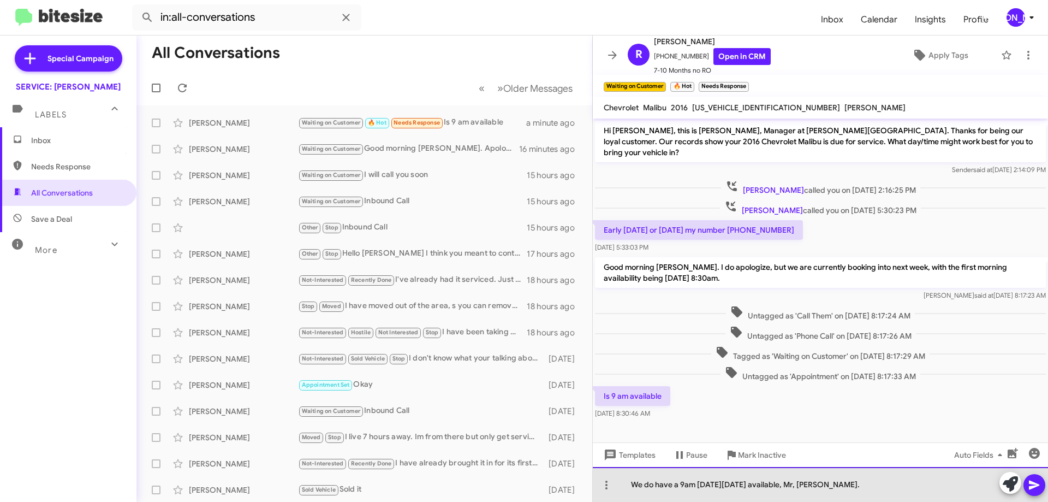
click at [866, 487] on div "We do have a 9am [DATE][DATE] available, Mr, [PERSON_NAME]." at bounding box center [820, 484] width 455 height 35
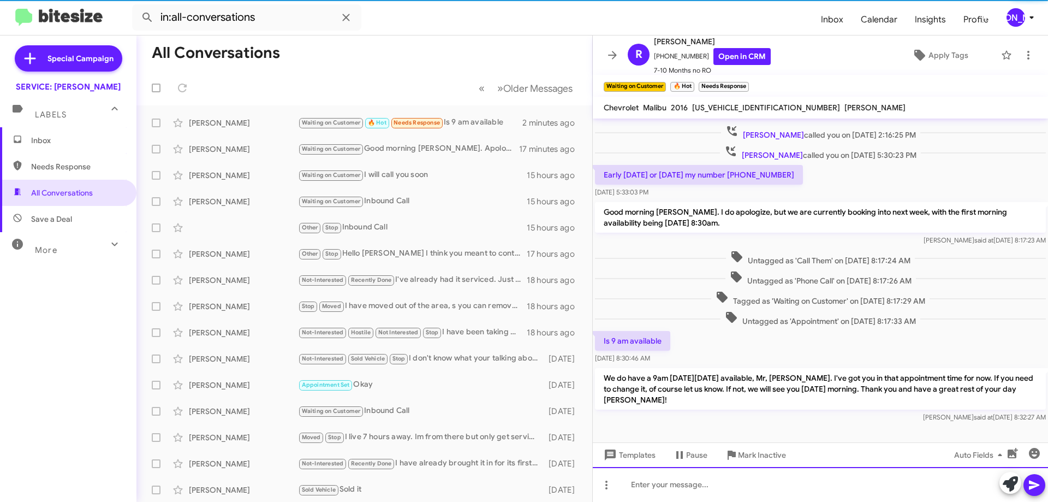
scroll to position [57, 0]
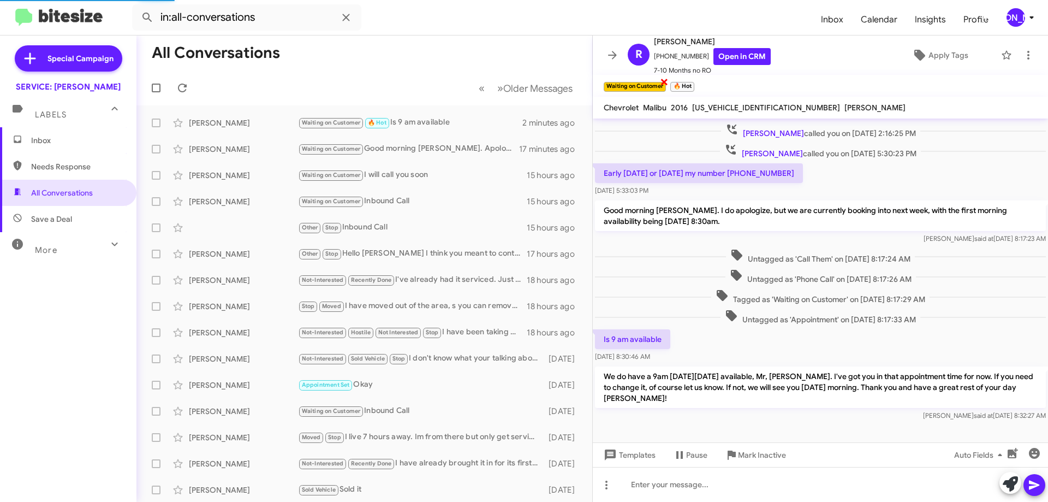
click at [666, 82] on span "×" at bounding box center [664, 81] width 9 height 13
click at [622, 82] on span "×" at bounding box center [625, 81] width 9 height 13
click at [942, 53] on span "Apply Tags" at bounding box center [948, 55] width 40 height 20
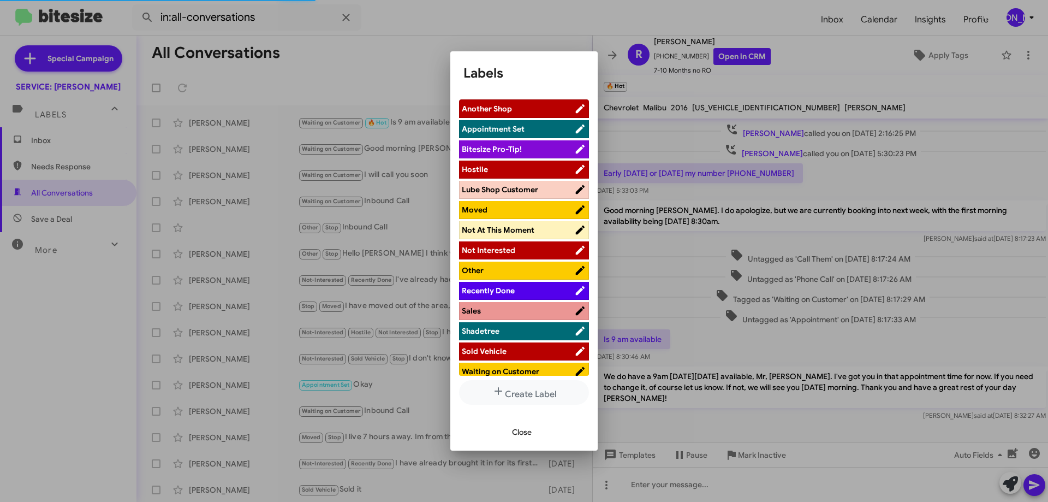
click at [532, 130] on span "Appointment Set" at bounding box center [518, 128] width 112 height 11
click at [522, 437] on span "Close" at bounding box center [522, 432] width 20 height 20
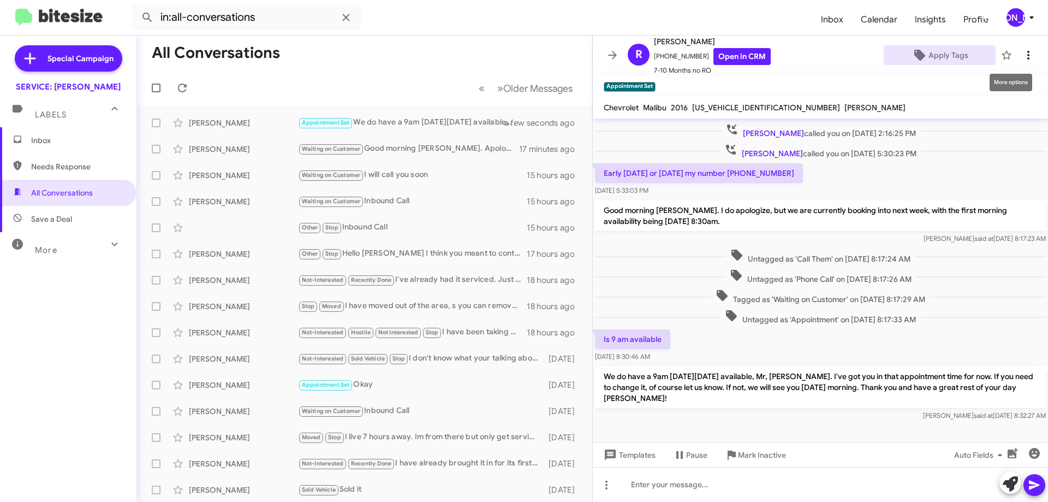
click at [1022, 53] on icon at bounding box center [1028, 55] width 13 height 13
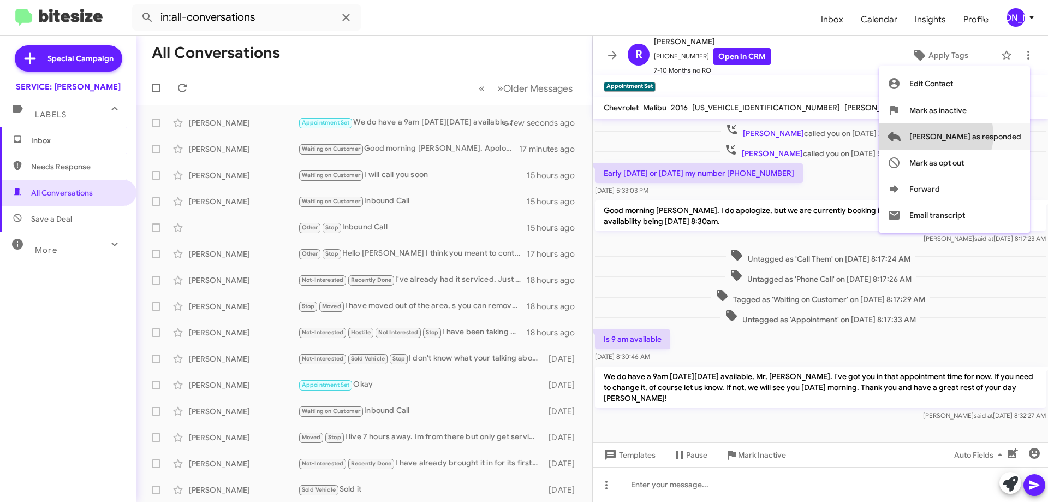
click at [979, 135] on span "[PERSON_NAME] as responded" at bounding box center [965, 136] width 112 height 26
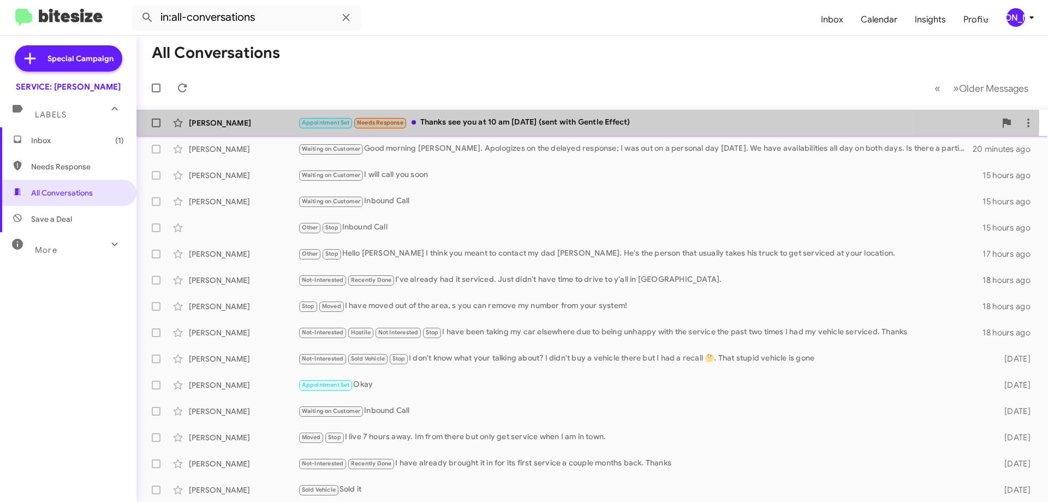
click at [492, 118] on div "Appointment Set Needs Response Thanks see you at 10 am [DATE] (sent with Gentle…" at bounding box center [646, 122] width 697 height 13
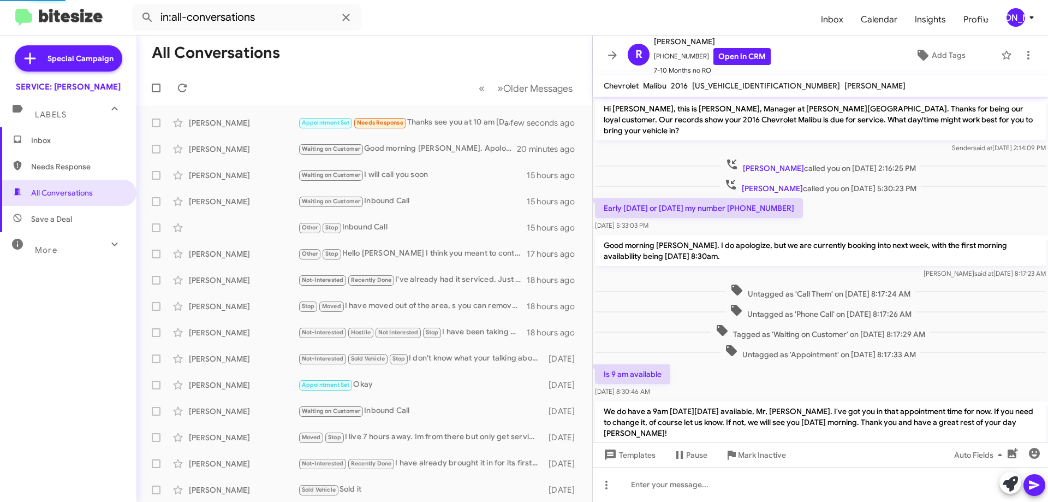
scroll to position [154, 0]
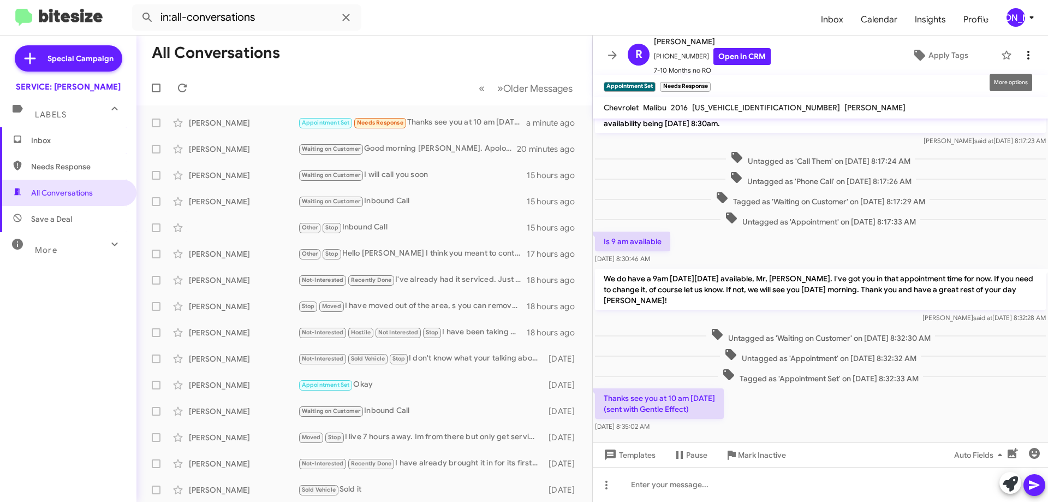
click at [1024, 51] on icon at bounding box center [1028, 55] width 13 height 13
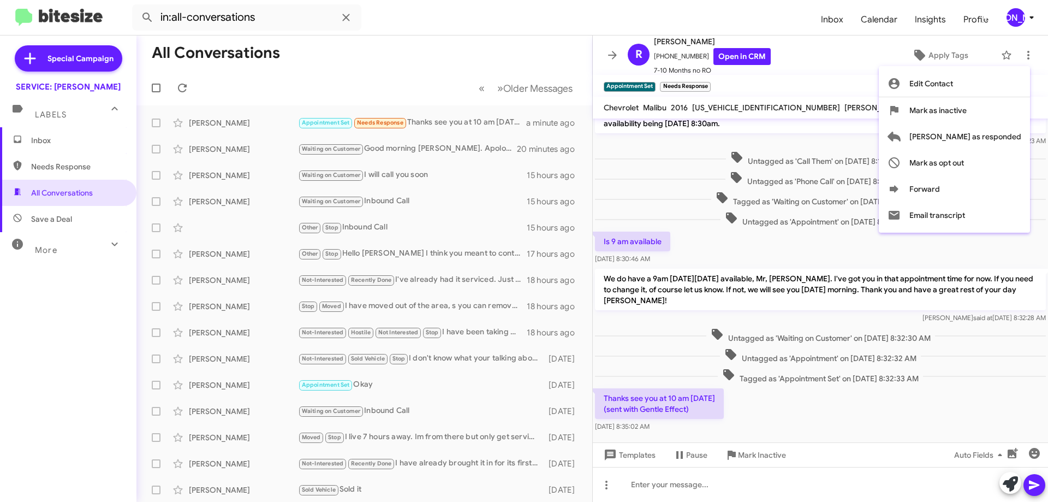
click at [715, 79] on div at bounding box center [524, 251] width 1048 height 502
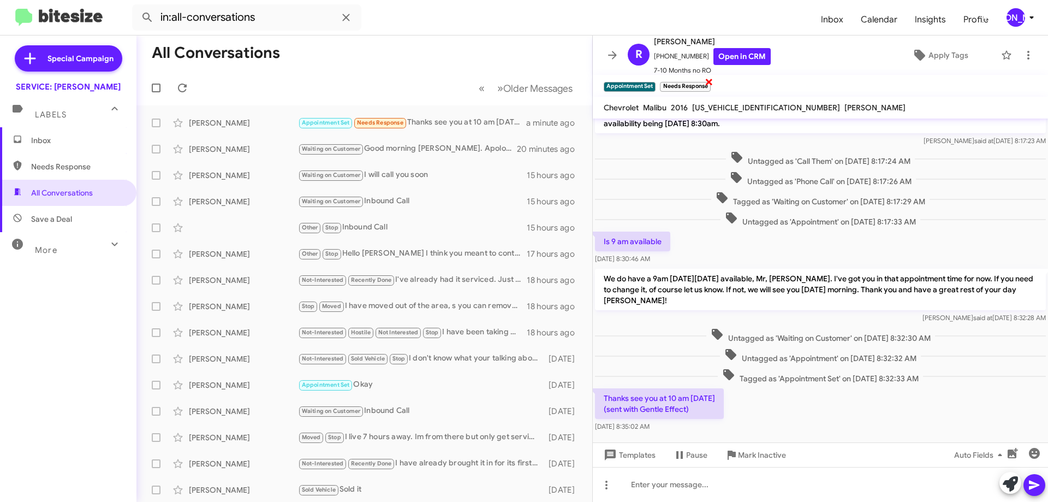
click at [711, 83] on span "×" at bounding box center [709, 81] width 9 height 13
click at [1022, 53] on icon at bounding box center [1028, 55] width 13 height 13
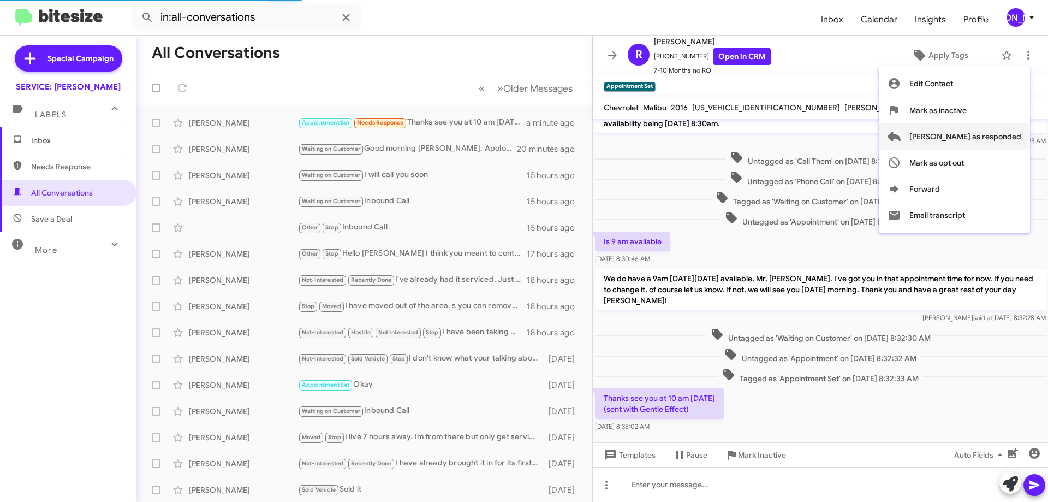
click at [972, 134] on span "[PERSON_NAME] as responded" at bounding box center [965, 136] width 112 height 26
